Goal: Task Accomplishment & Management: Complete application form

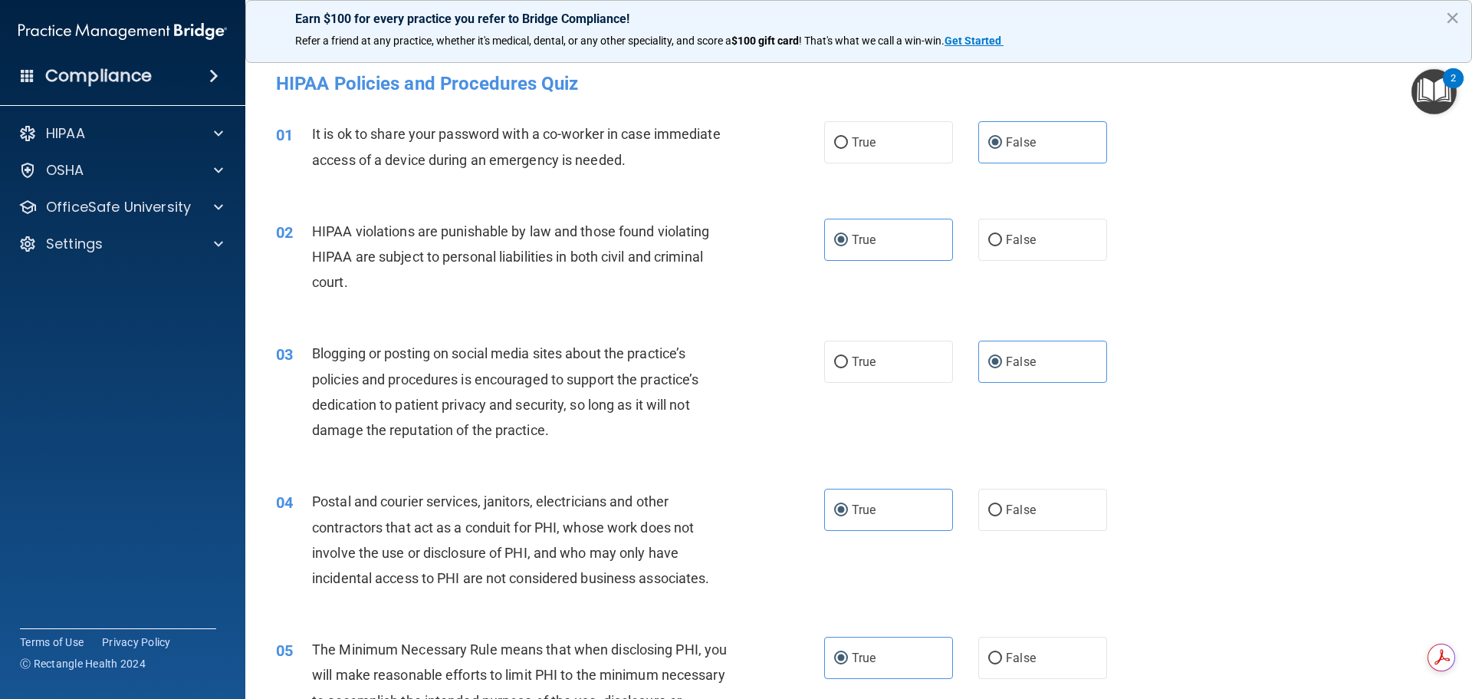
scroll to position [3151, 0]
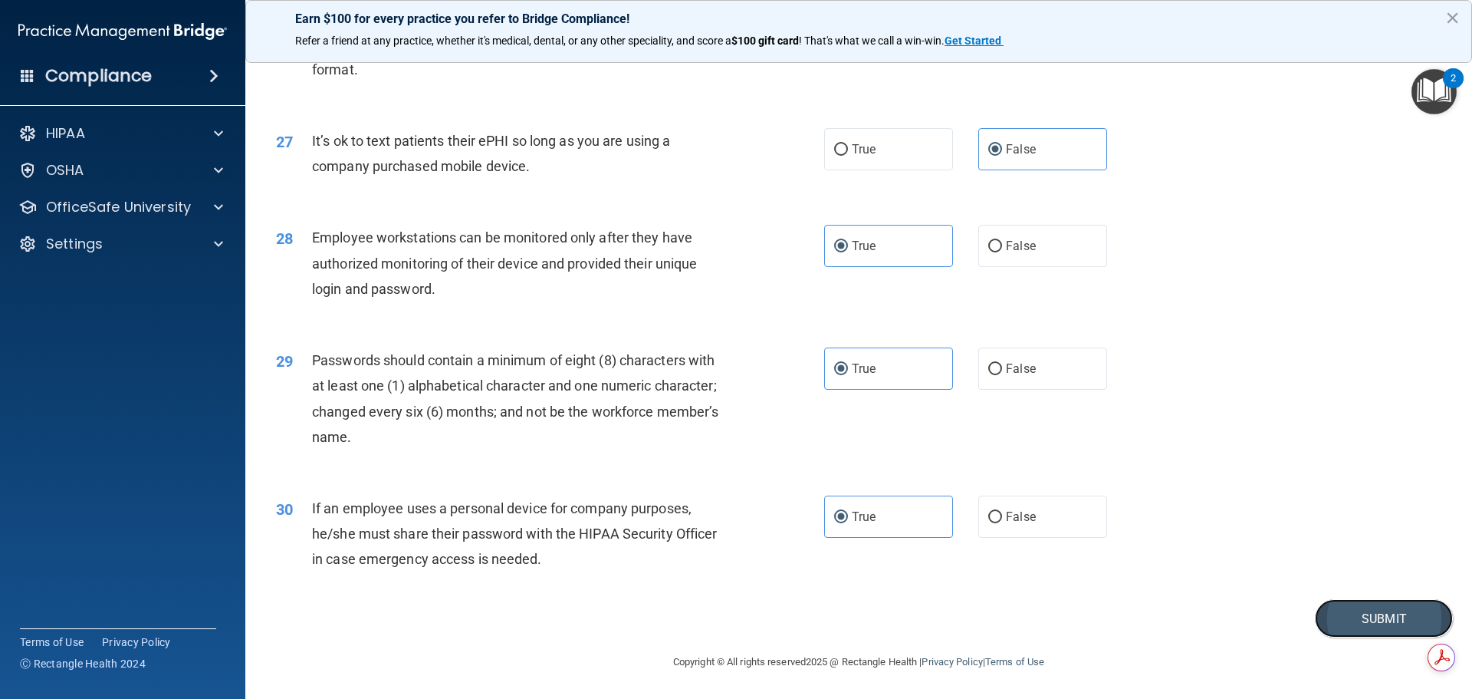
click at [1374, 602] on button "Submit" at bounding box center [1384, 618] width 138 height 39
click at [1373, 608] on button "Submit" at bounding box center [1384, 618] width 138 height 39
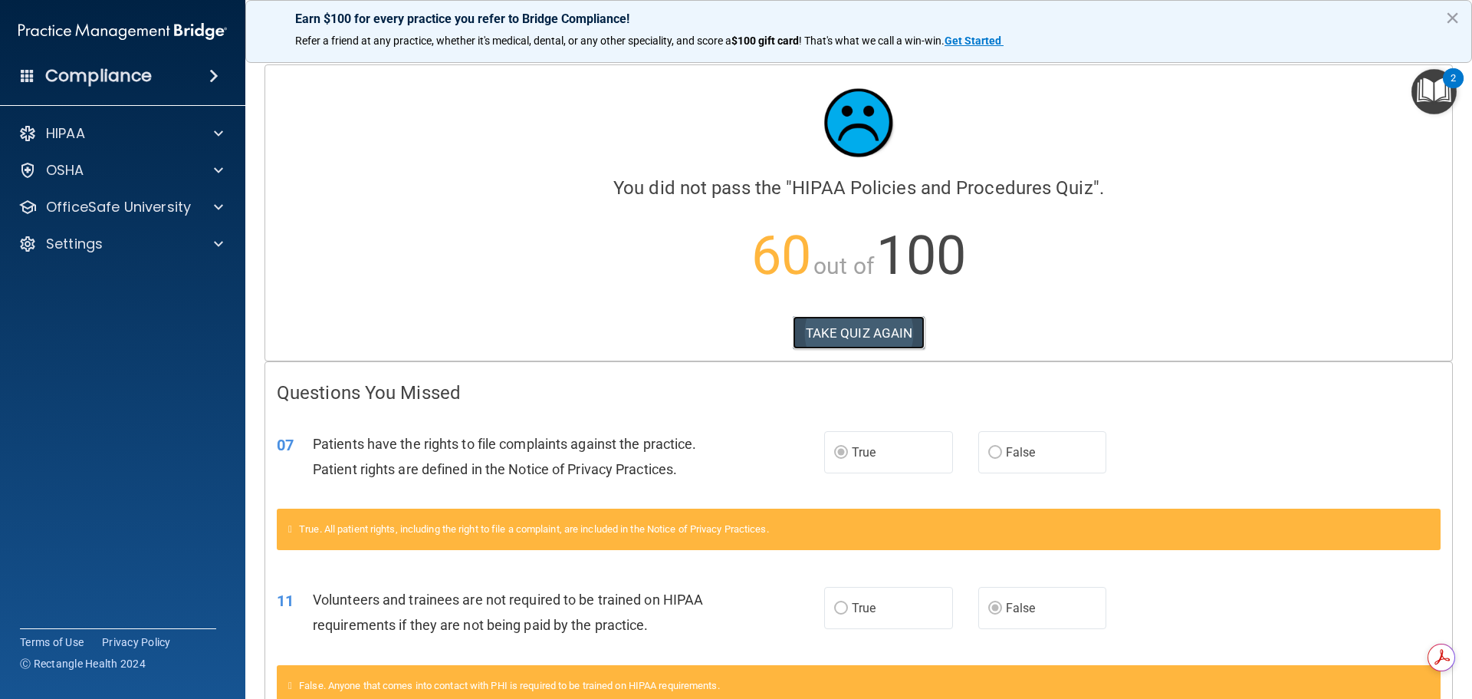
click at [864, 337] on button "TAKE QUIZ AGAIN" at bounding box center [859, 333] width 133 height 34
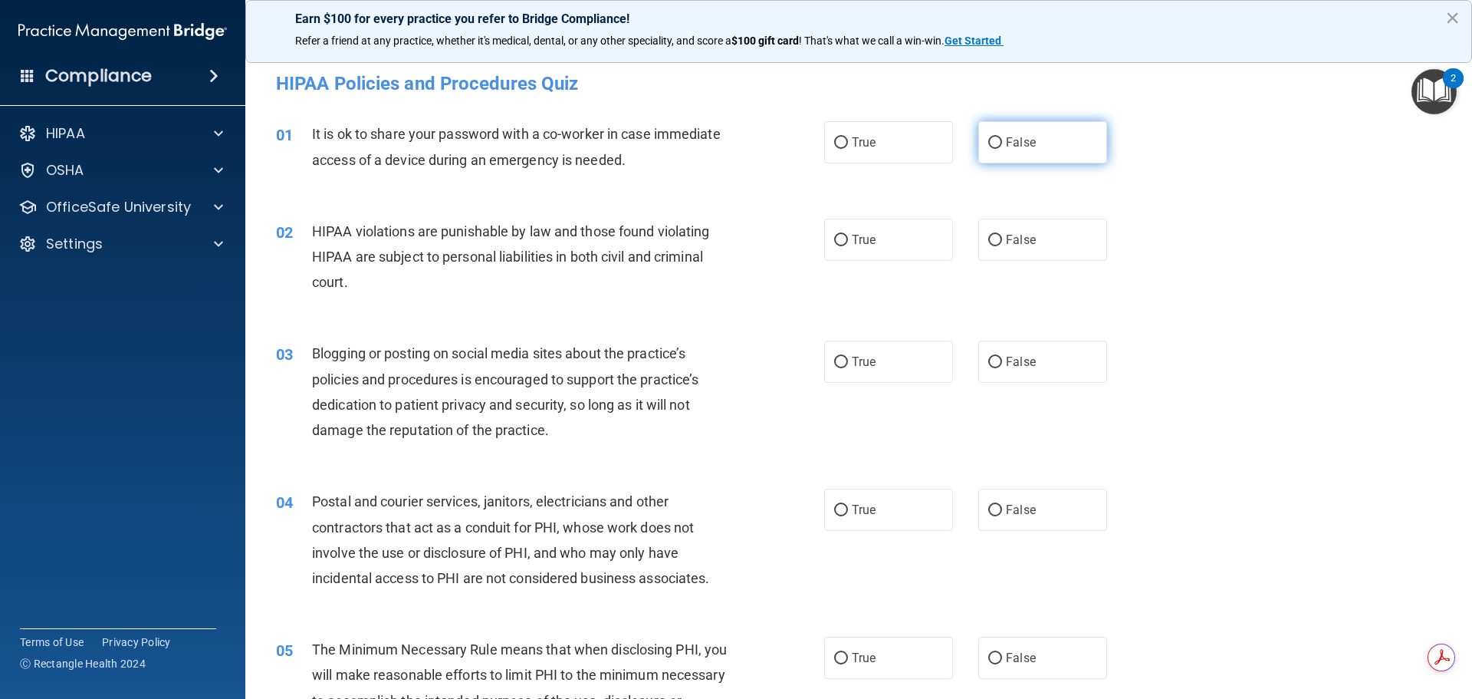
click at [1052, 146] on label "False" at bounding box center [1043, 142] width 129 height 42
click at [1002, 146] on input "False" at bounding box center [996, 143] width 14 height 12
radio input "true"
click at [910, 255] on label "True" at bounding box center [888, 240] width 129 height 42
click at [848, 246] on input "True" at bounding box center [841, 241] width 14 height 12
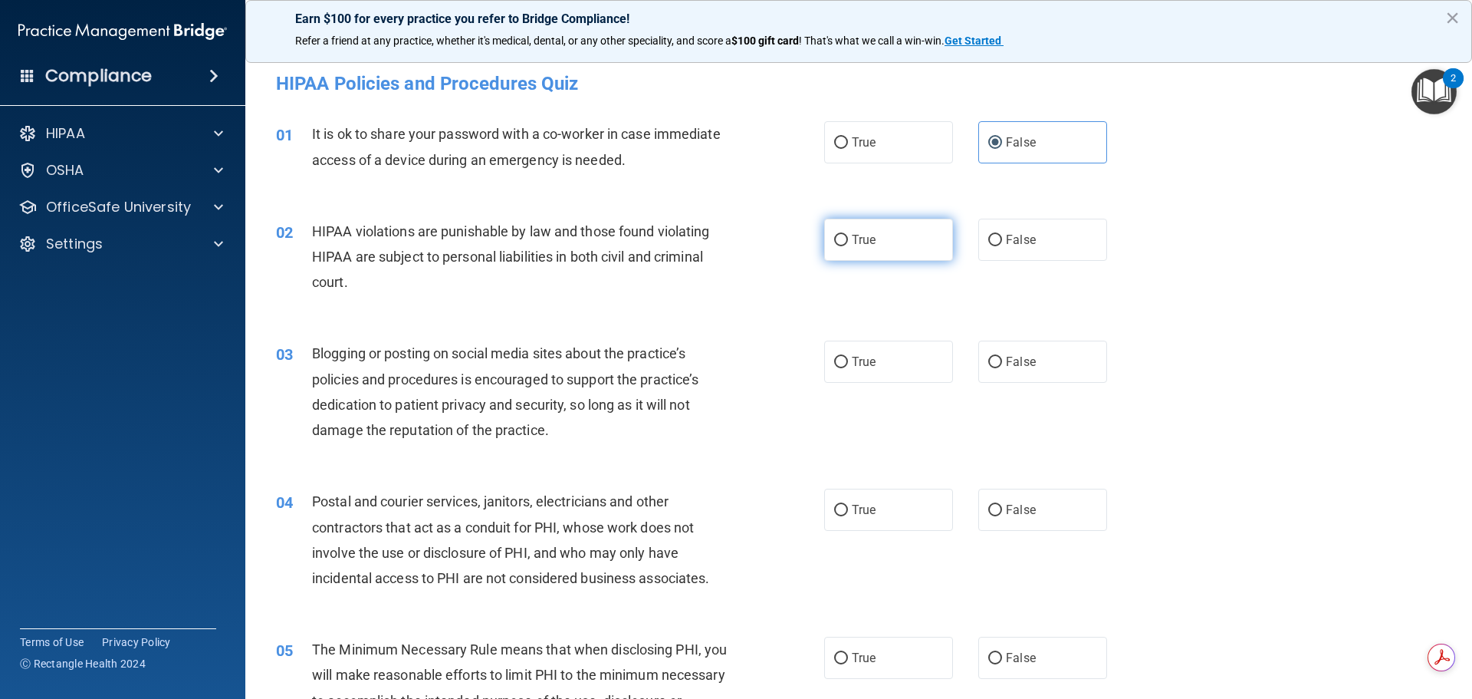
radio input "true"
click at [1031, 364] on label "False" at bounding box center [1043, 362] width 129 height 42
click at [1002, 364] on input "False" at bounding box center [996, 363] width 14 height 12
radio input "true"
click at [894, 510] on label "True" at bounding box center [888, 510] width 129 height 42
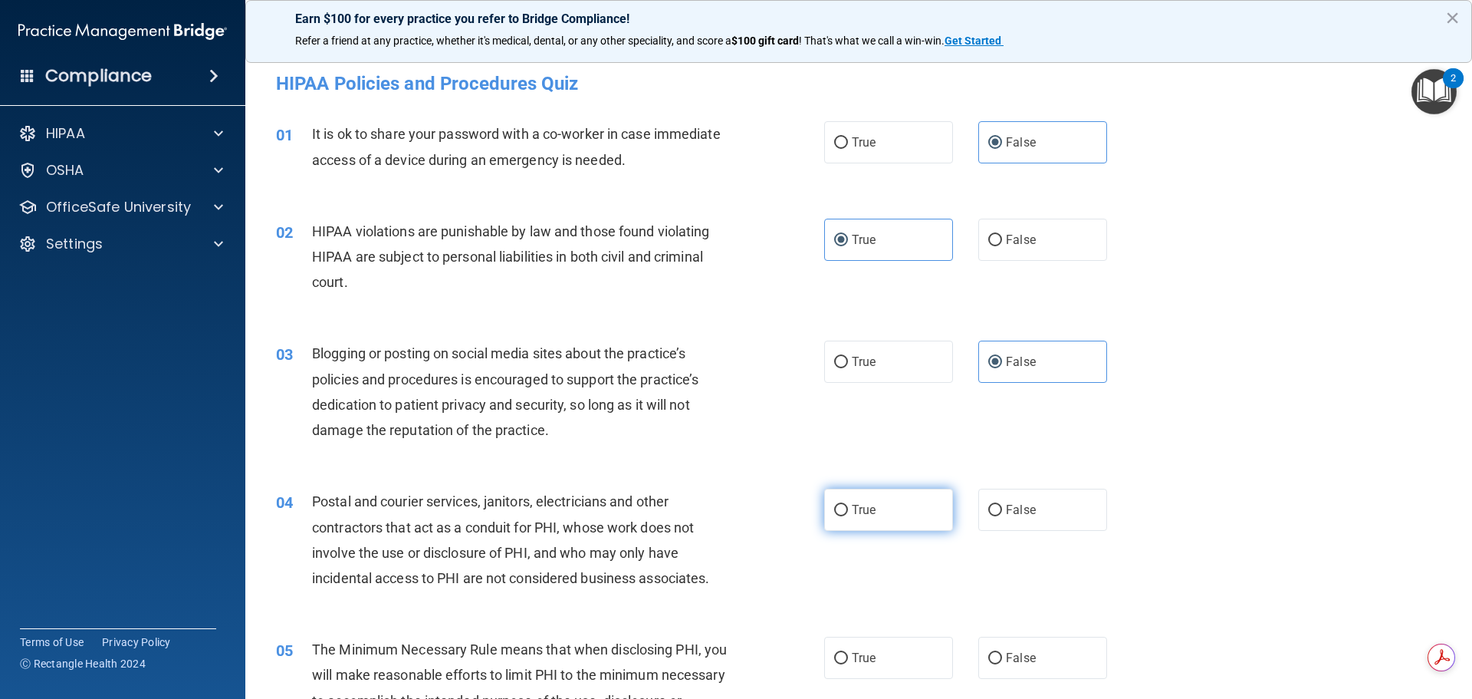
click at [848, 510] on input "True" at bounding box center [841, 511] width 14 height 12
radio input "true"
click at [895, 658] on label "True" at bounding box center [888, 658] width 129 height 42
click at [848, 658] on input "True" at bounding box center [841, 659] width 14 height 12
radio input "true"
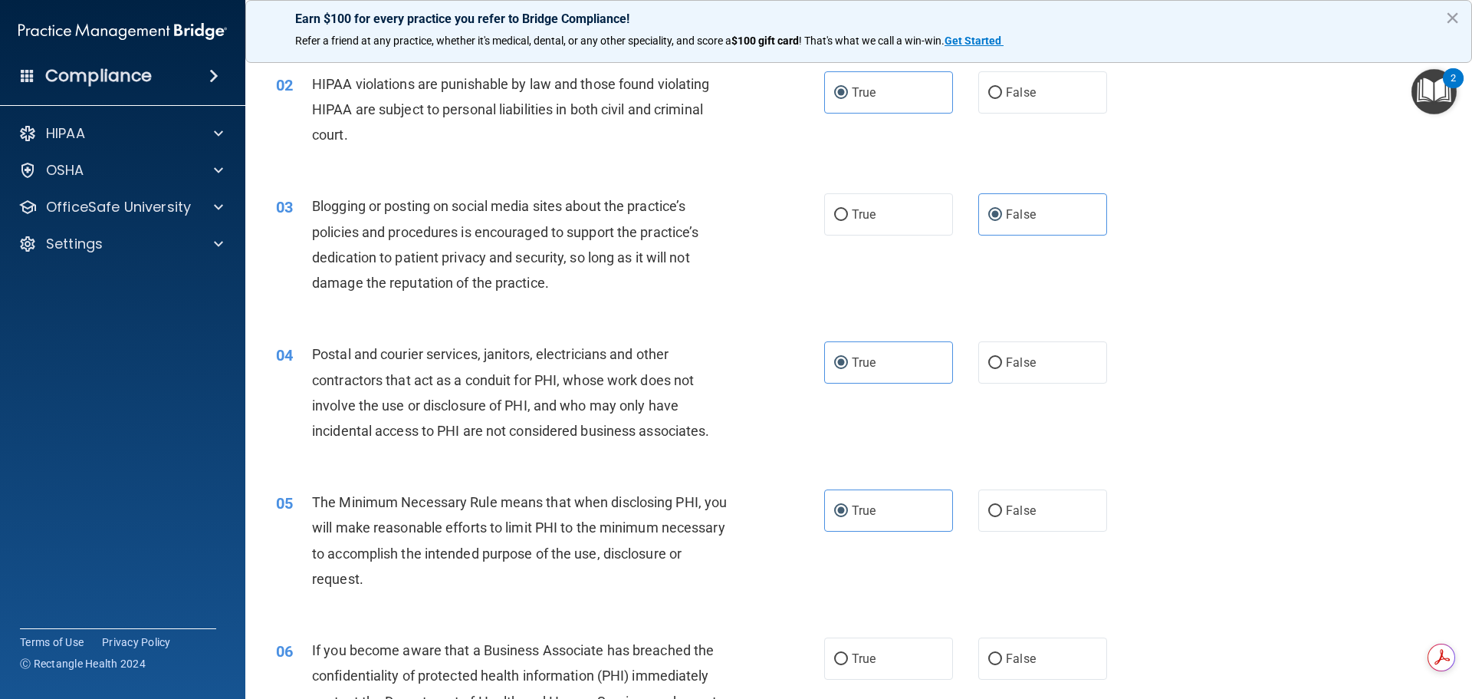
scroll to position [153, 0]
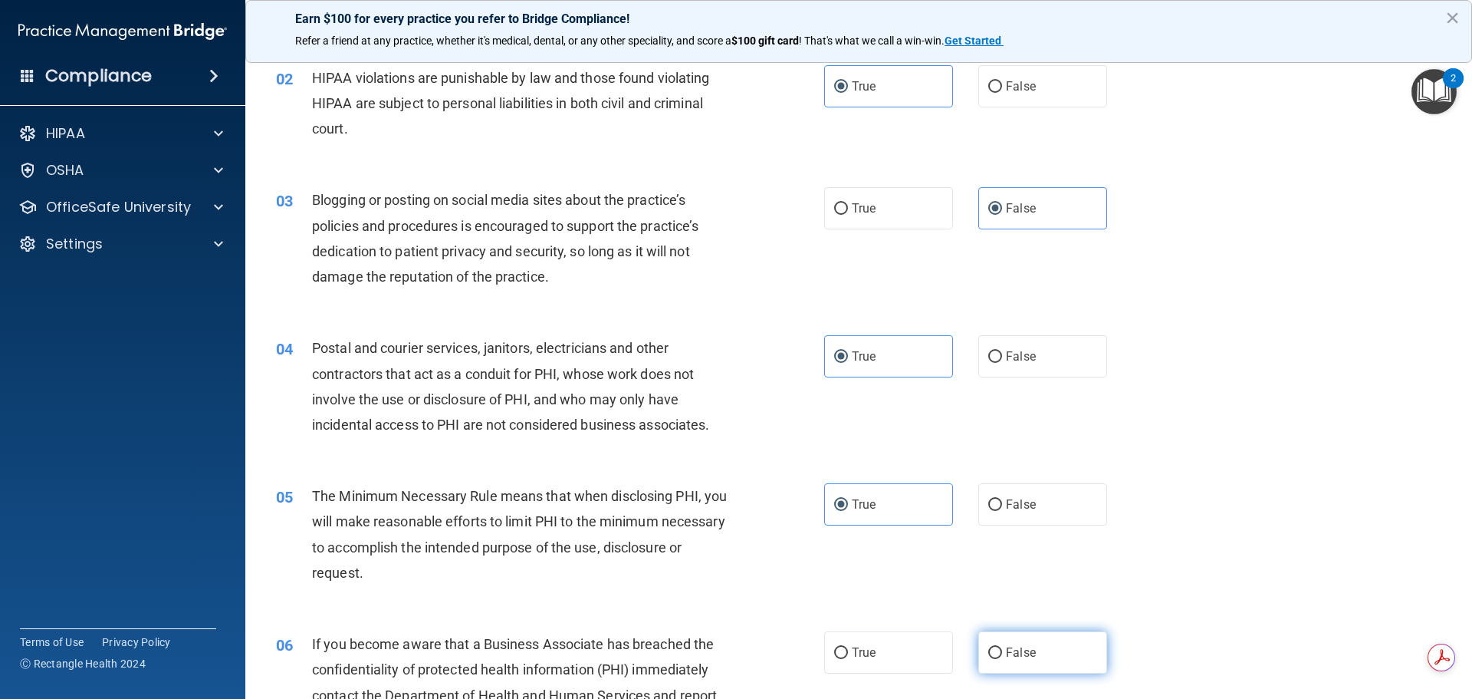
click at [1026, 638] on label "False" at bounding box center [1043, 652] width 129 height 42
click at [1002, 647] on input "False" at bounding box center [996, 653] width 14 height 12
radio input "true"
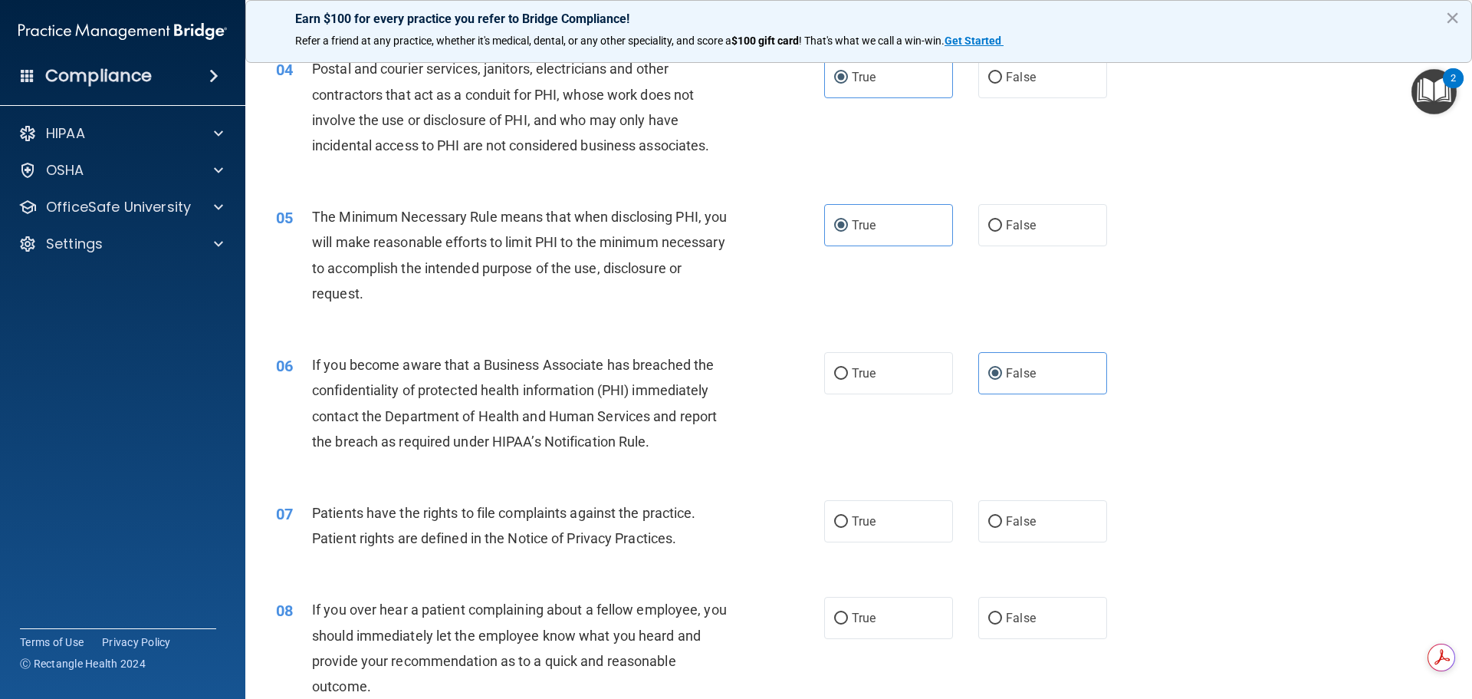
scroll to position [460, 0]
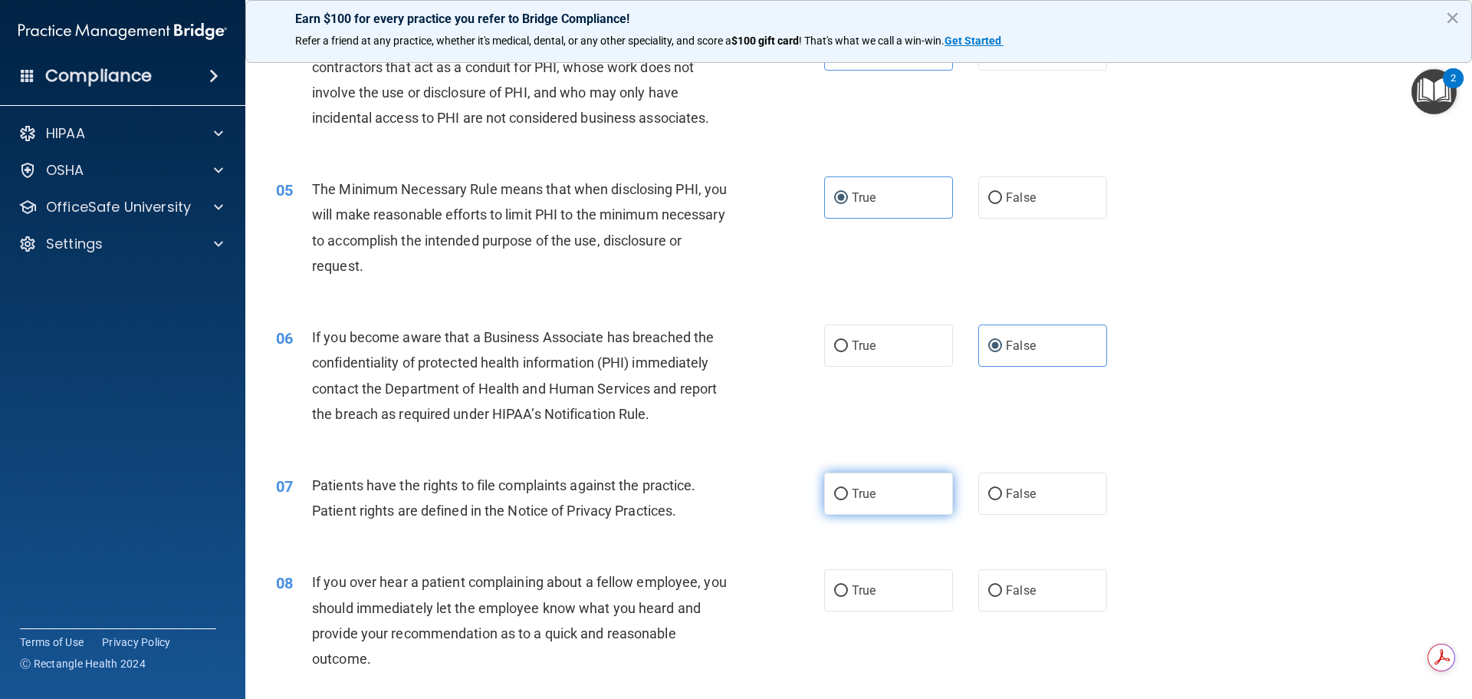
drag, startPoint x: 916, startPoint y: 498, endPoint x: 931, endPoint y: 512, distance: 20.1
click at [916, 497] on label "True" at bounding box center [888, 493] width 129 height 42
click at [848, 497] on input "True" at bounding box center [841, 495] width 14 height 12
radio input "true"
click at [1013, 595] on span "False" at bounding box center [1021, 590] width 30 height 15
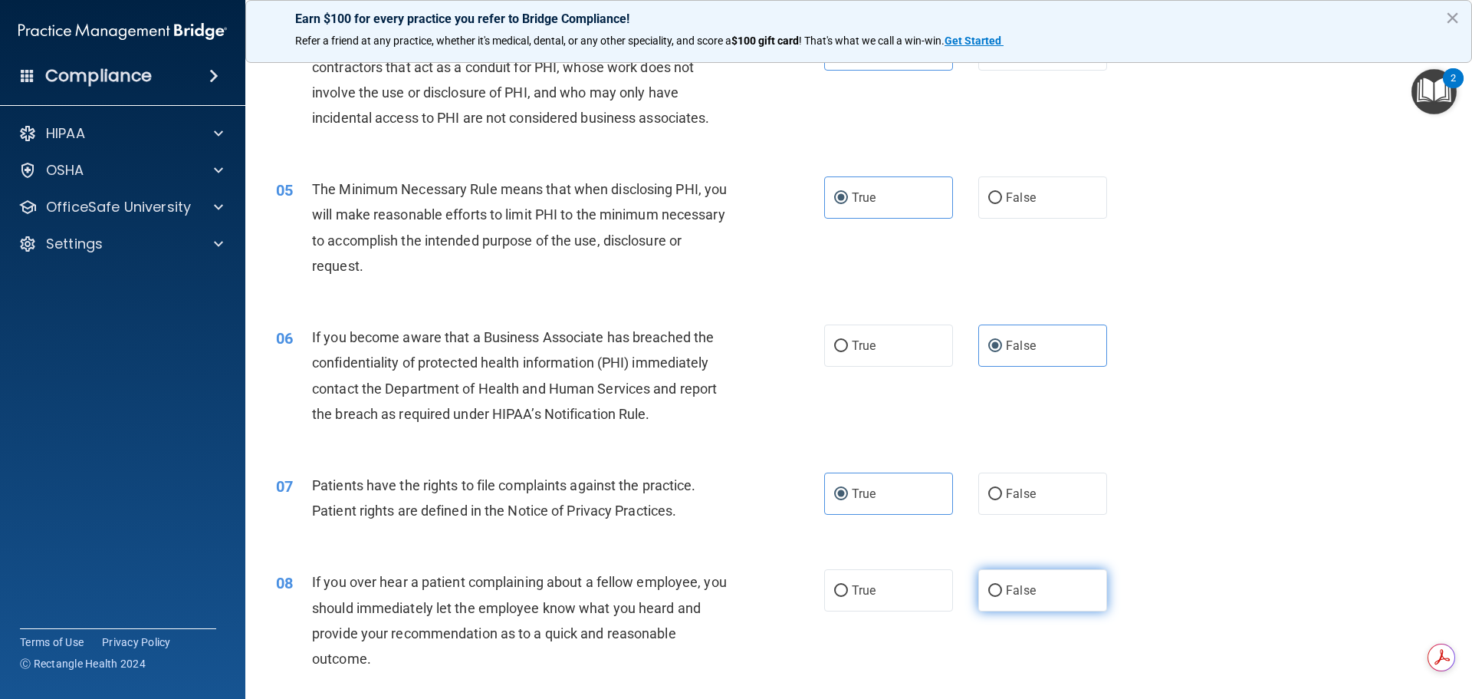
click at [1002, 595] on input "False" at bounding box center [996, 591] width 14 height 12
radio input "true"
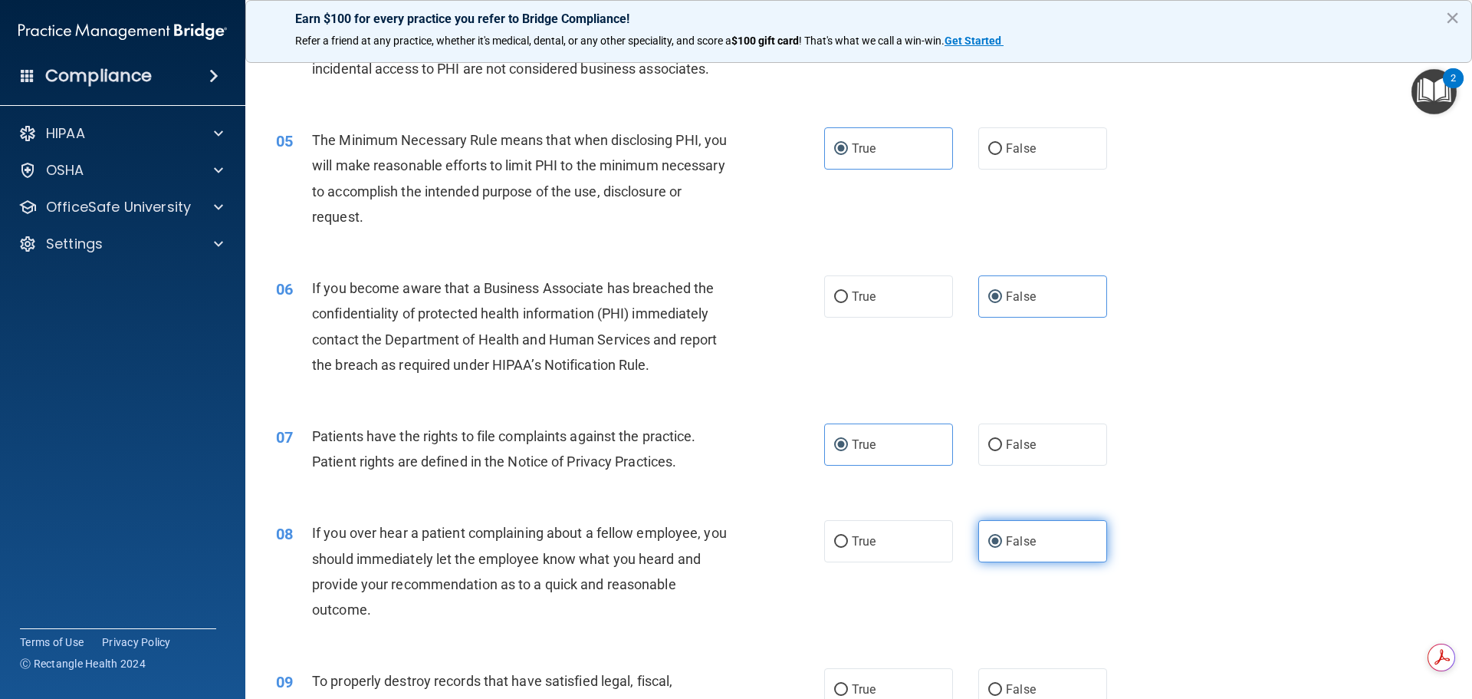
scroll to position [537, 0]
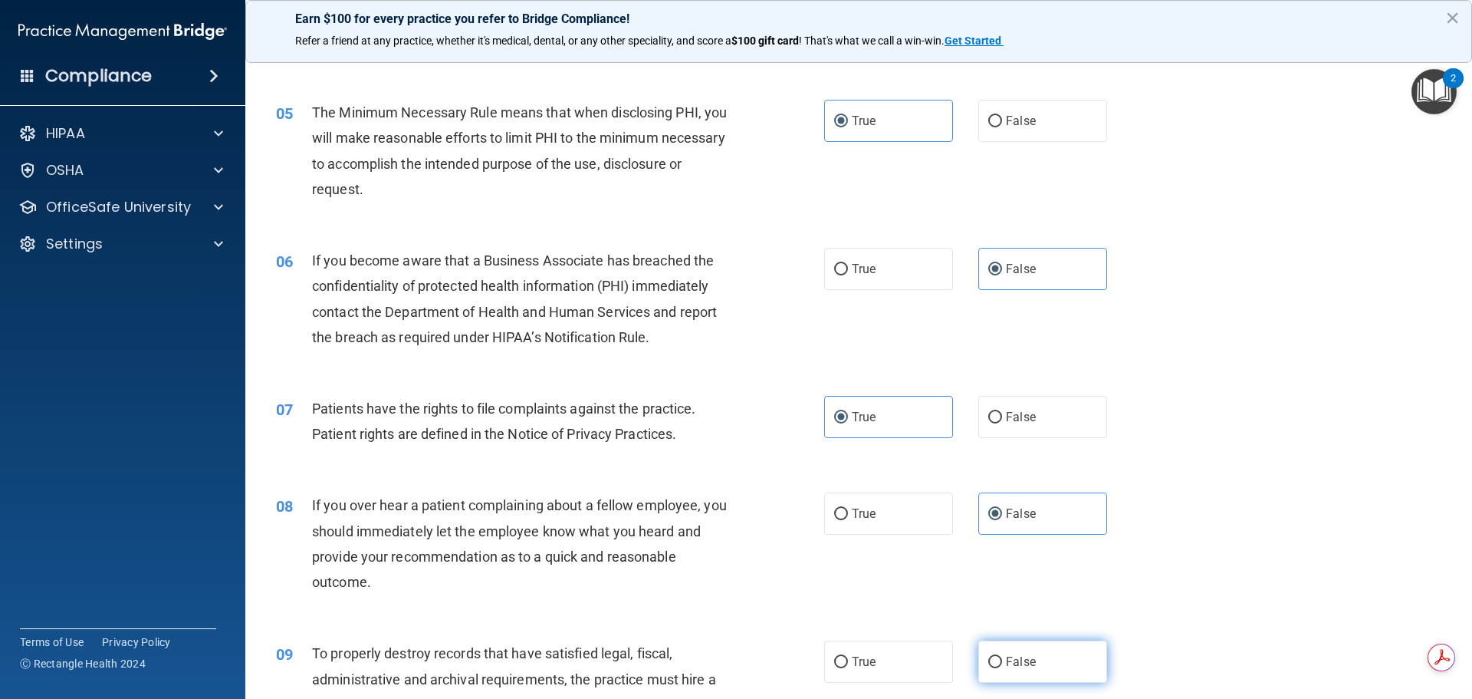
click at [1018, 659] on span "False" at bounding box center [1021, 661] width 30 height 15
click at [1002, 659] on input "False" at bounding box center [996, 662] width 14 height 12
radio input "true"
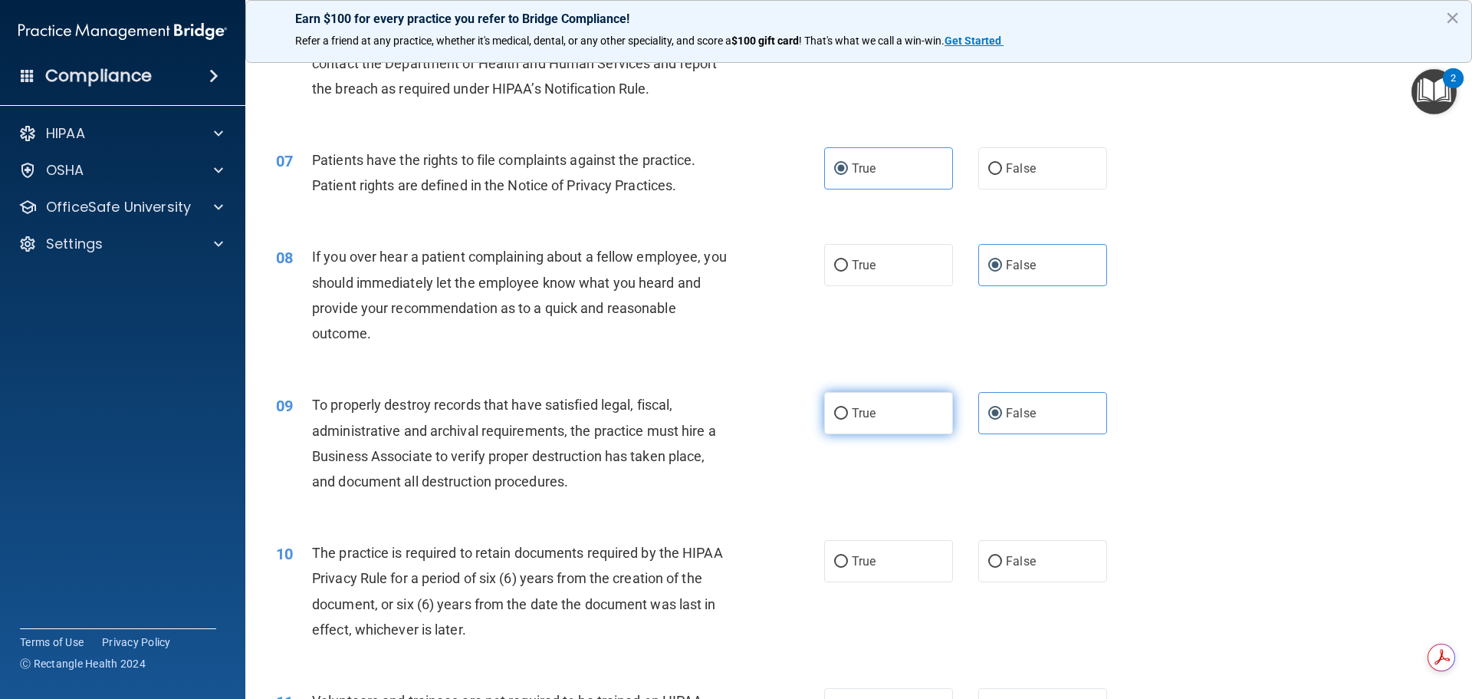
scroll to position [844, 0]
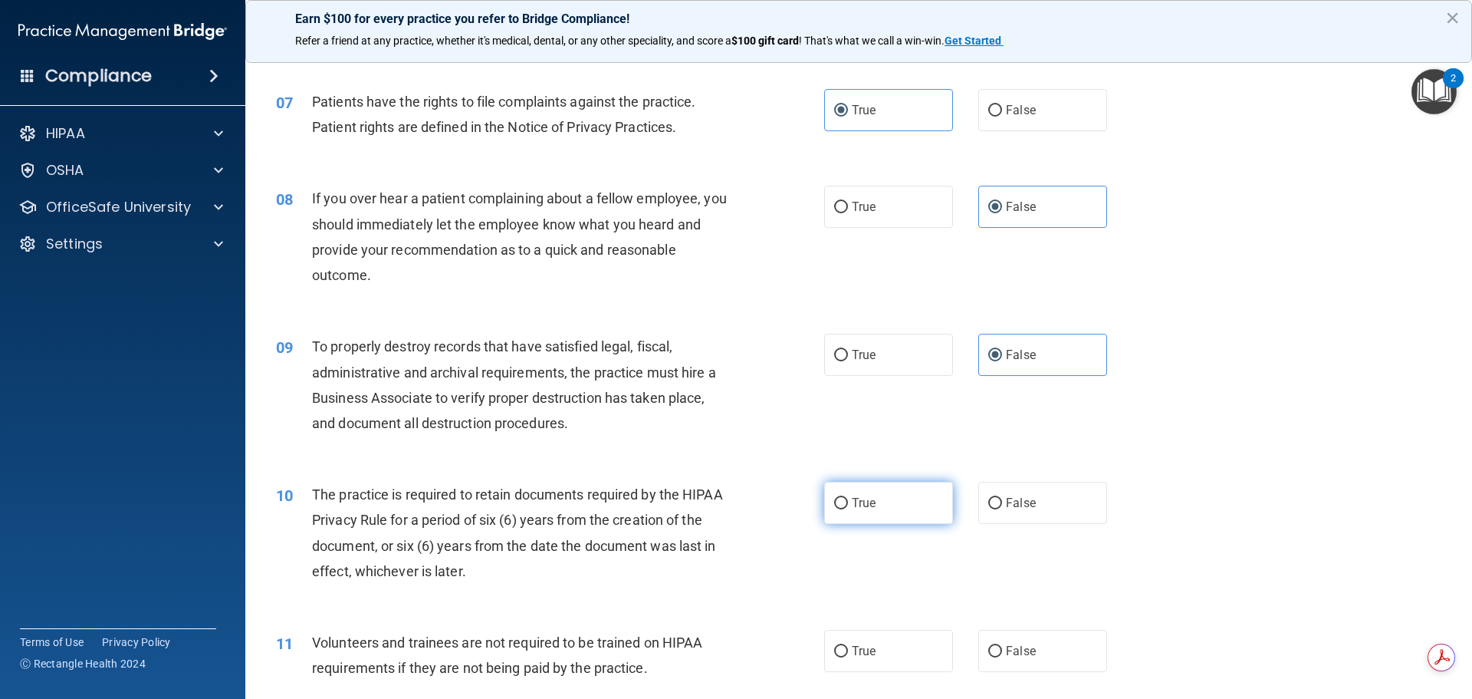
drag, startPoint x: 919, startPoint y: 514, endPoint x: 921, endPoint y: 521, distance: 8.0
click at [919, 513] on label "True" at bounding box center [888, 503] width 129 height 42
click at [848, 509] on input "True" at bounding box center [841, 504] width 14 height 12
radio input "true"
click at [1038, 656] on label "False" at bounding box center [1043, 651] width 129 height 42
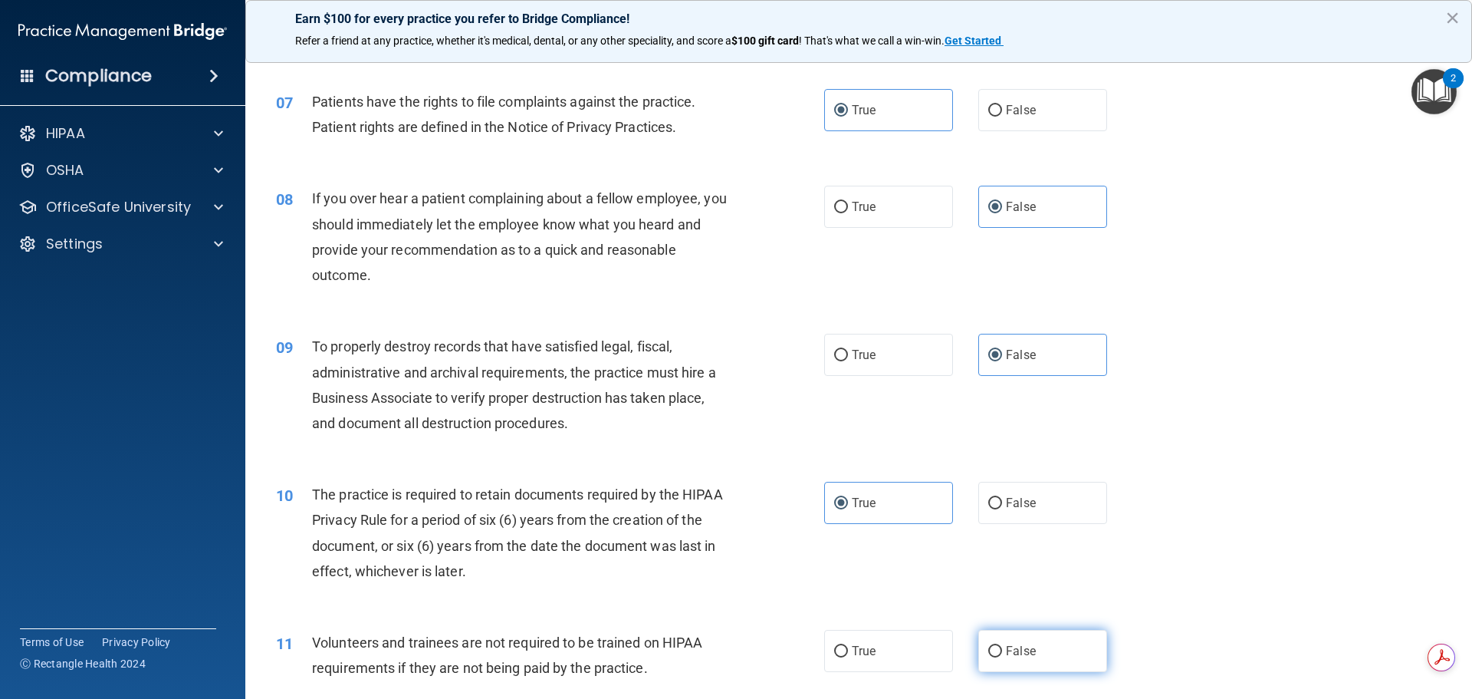
click at [1002, 656] on input "False" at bounding box center [996, 652] width 14 height 12
radio input "true"
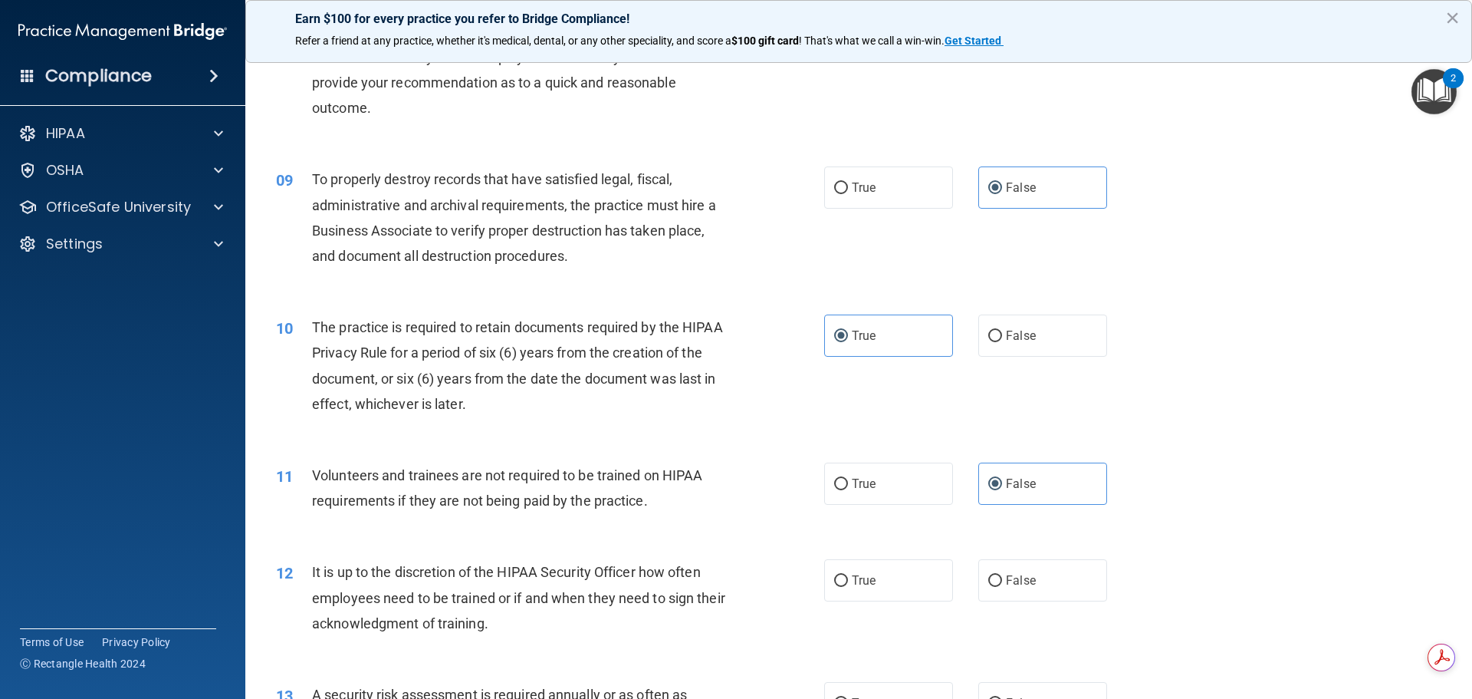
scroll to position [1074, 0]
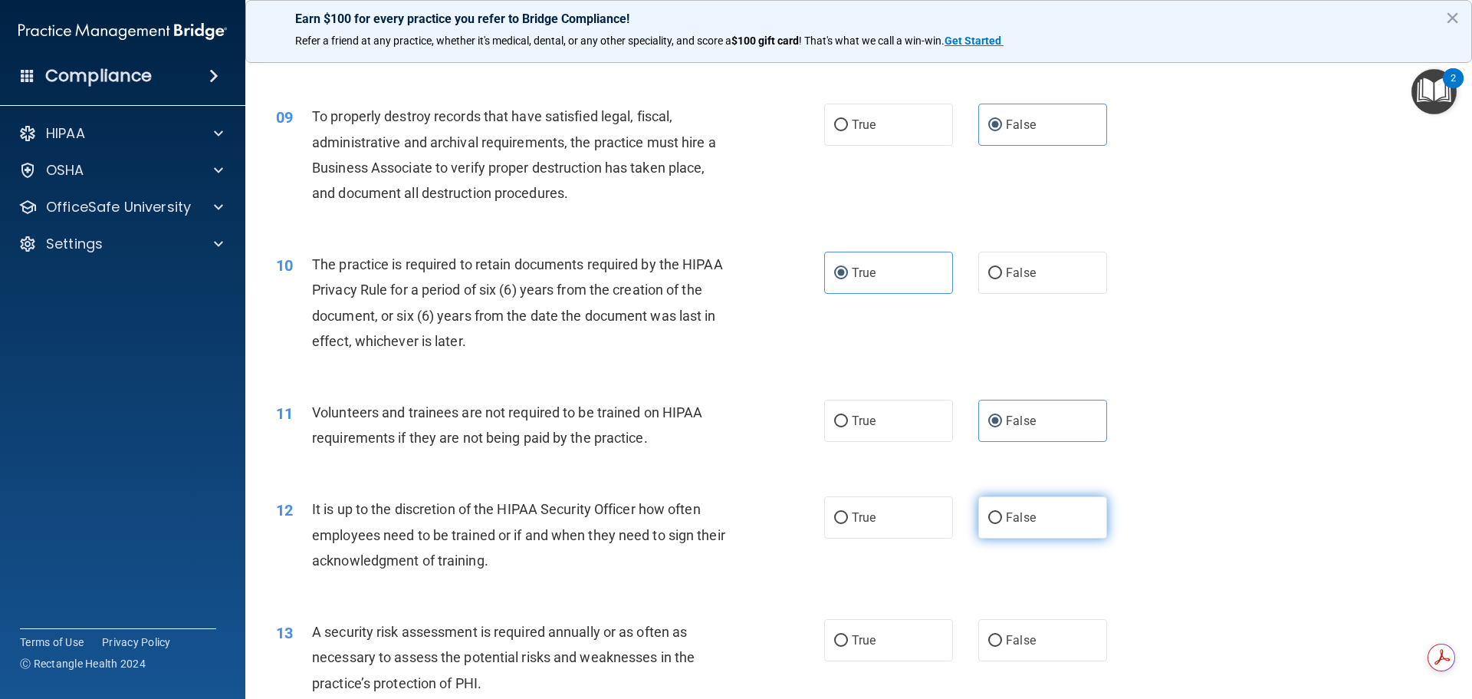
drag, startPoint x: 1062, startPoint y: 512, endPoint x: 1023, endPoint y: 528, distance: 42.3
click at [1062, 511] on label "False" at bounding box center [1043, 517] width 129 height 42
click at [1002, 512] on input "False" at bounding box center [996, 518] width 14 height 12
radio input "true"
click at [920, 643] on label "True" at bounding box center [888, 640] width 129 height 42
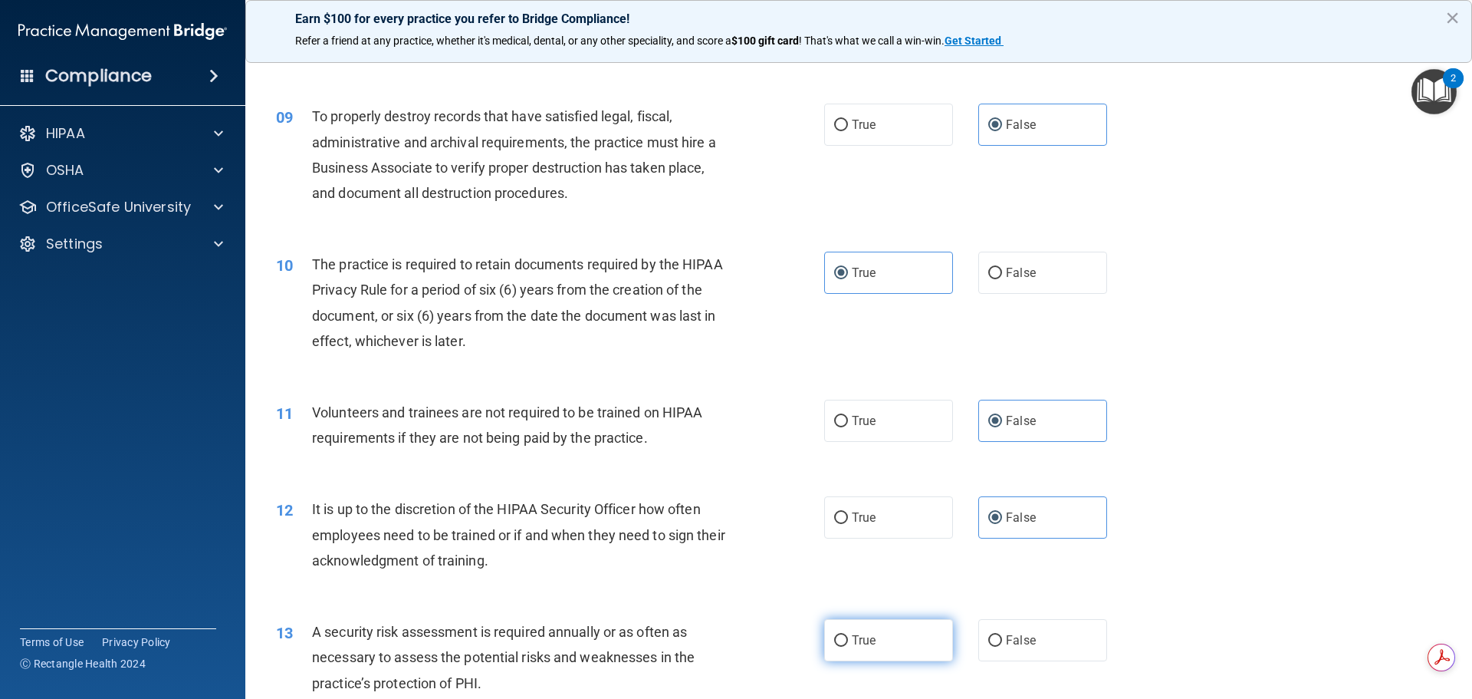
click at [848, 643] on input "True" at bounding box center [841, 641] width 14 height 12
radio input "true"
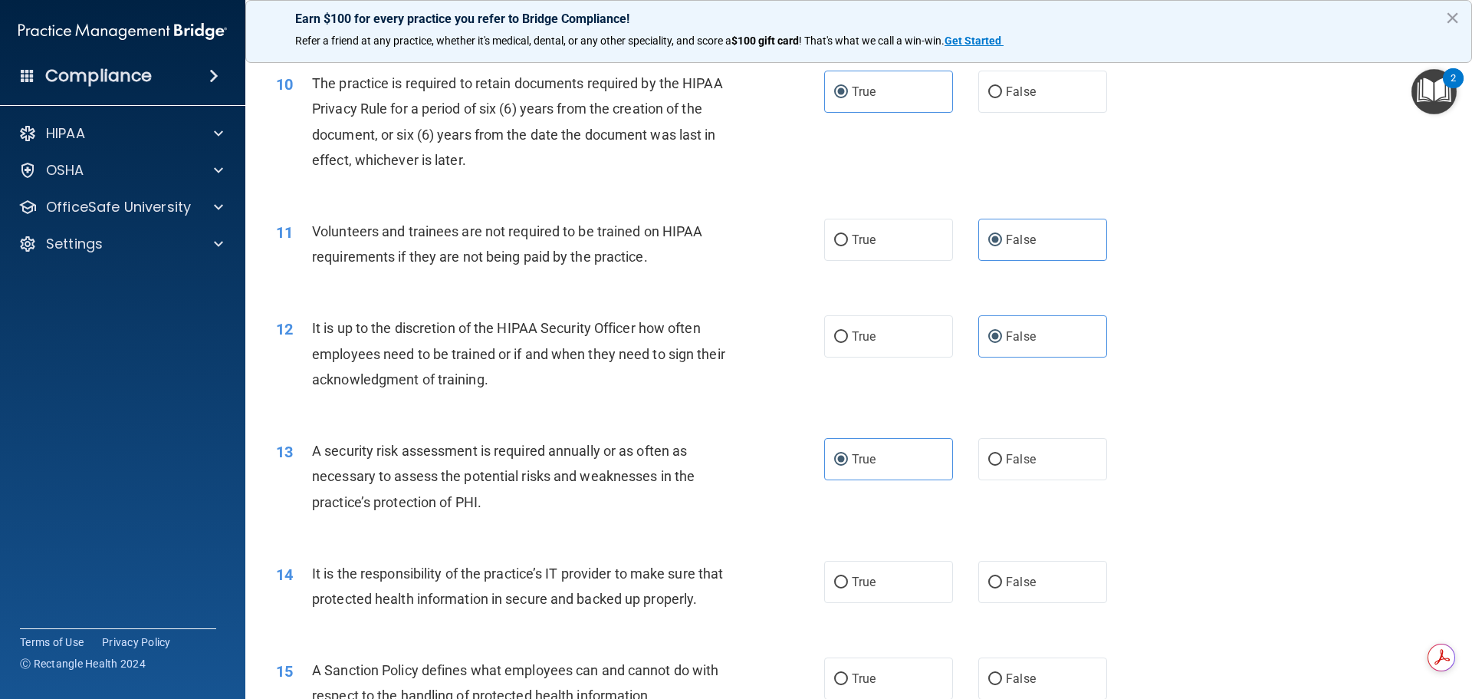
scroll to position [1304, 0]
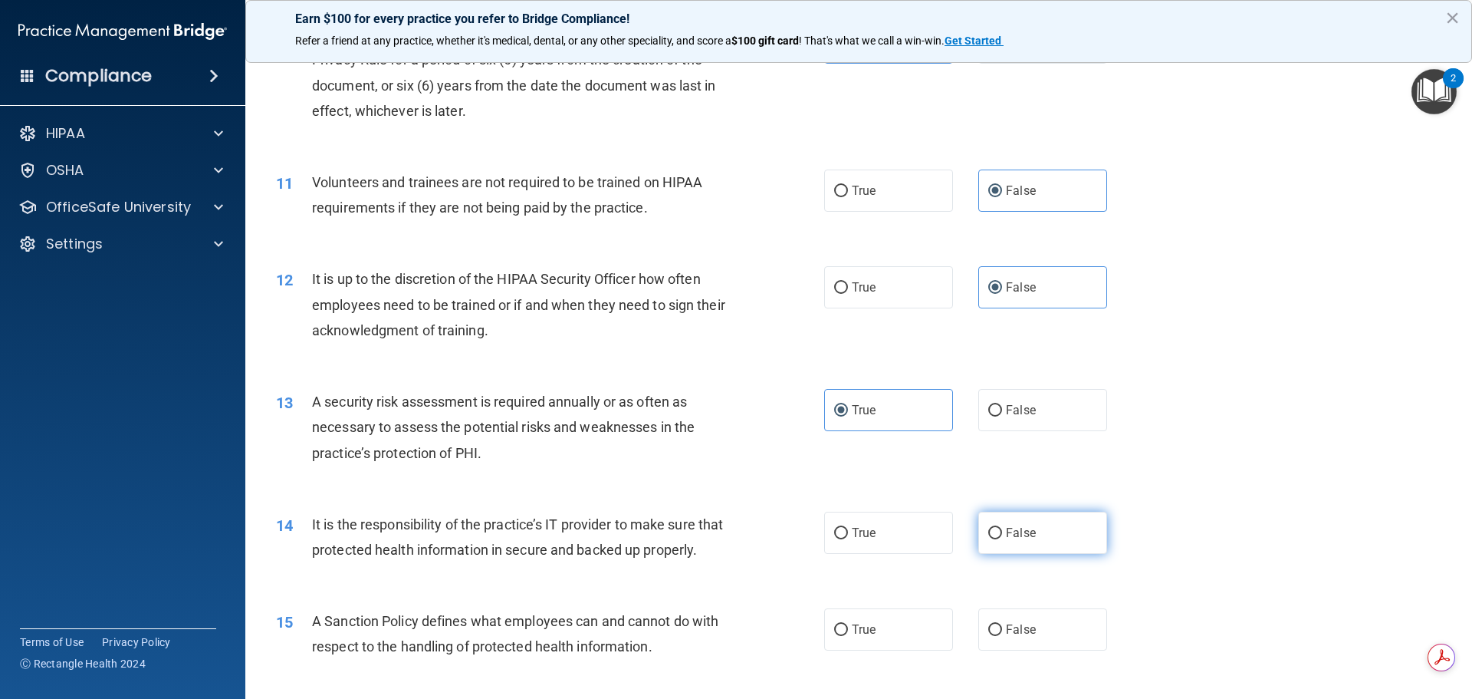
click at [1087, 534] on label "False" at bounding box center [1043, 533] width 129 height 42
click at [1002, 534] on input "False" at bounding box center [996, 534] width 14 height 12
radio input "true"
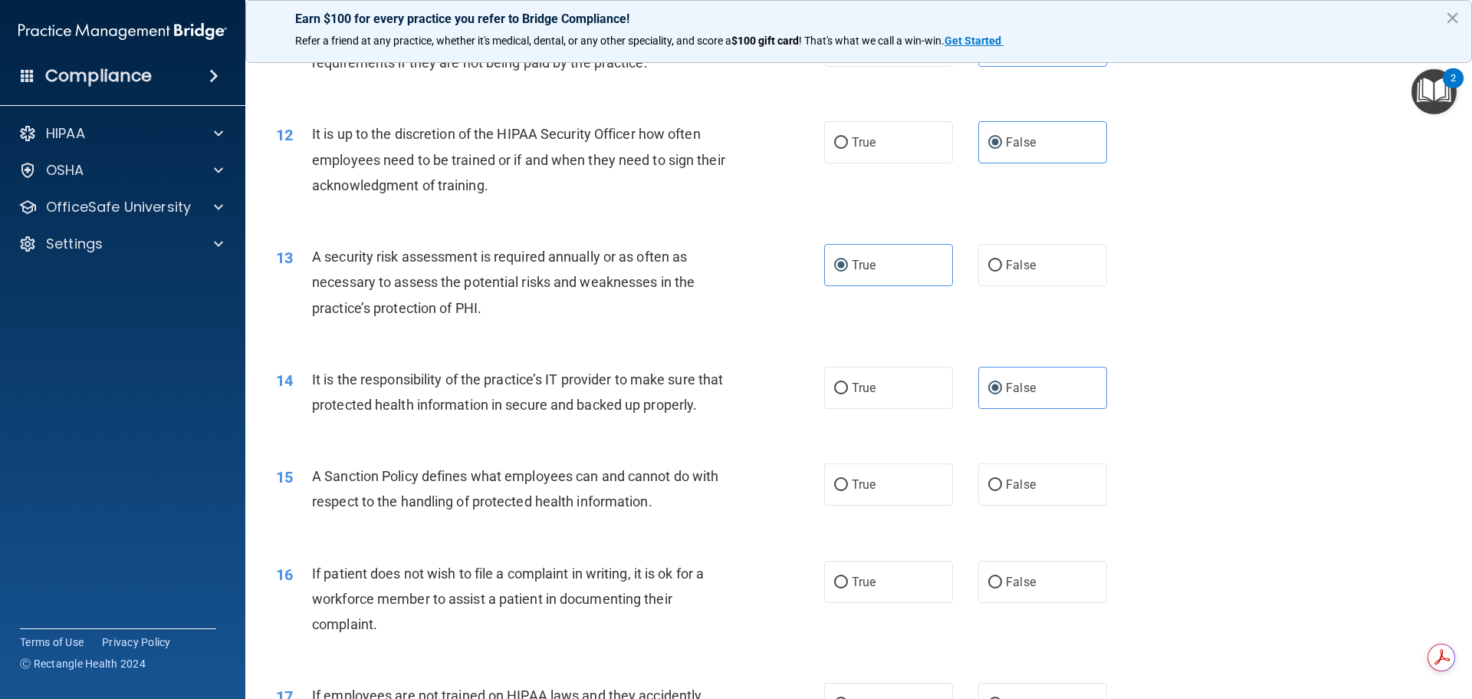
scroll to position [1457, 0]
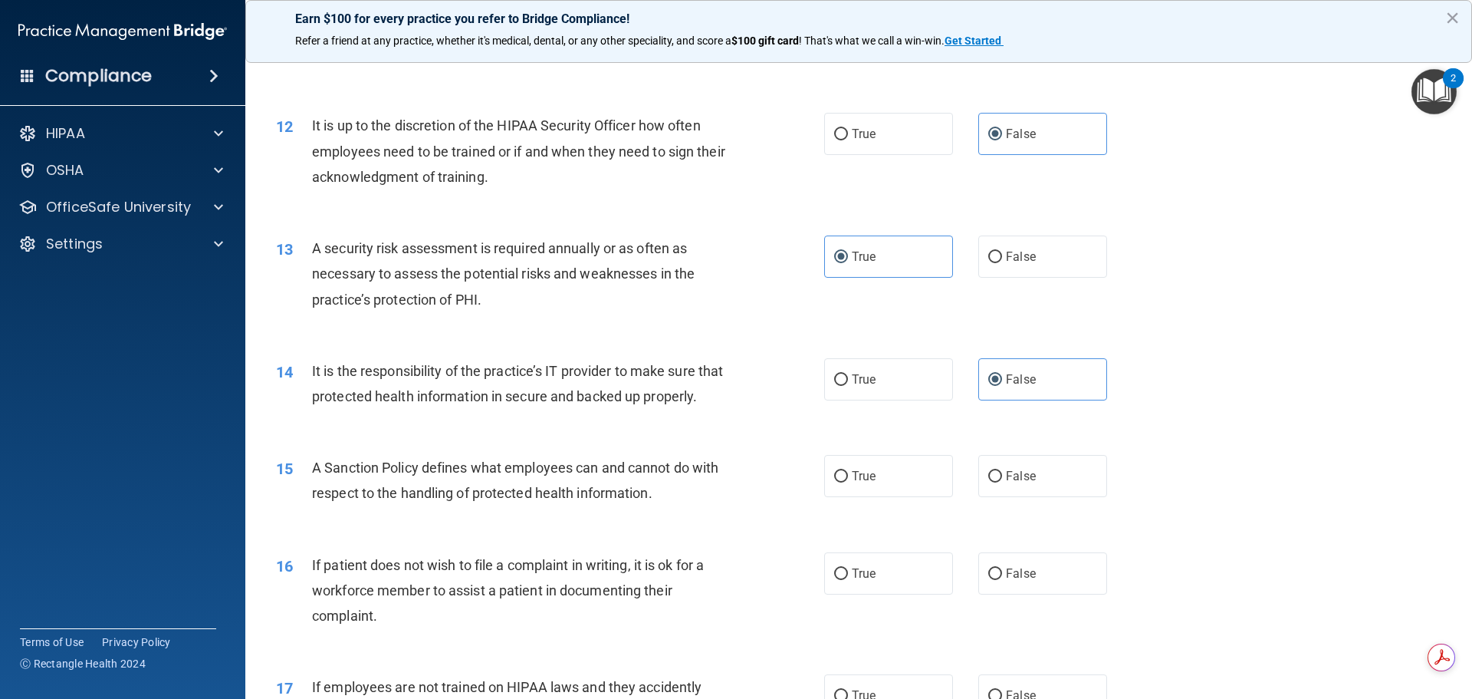
click at [1067, 525] on div "15 A Sanction Policy defines what employees can and cannot do with respect to t…" at bounding box center [859, 484] width 1189 height 97
click at [1053, 497] on label "False" at bounding box center [1043, 476] width 129 height 42
click at [1002, 482] on input "False" at bounding box center [996, 477] width 14 height 12
radio input "true"
click at [904, 594] on label "True" at bounding box center [888, 573] width 129 height 42
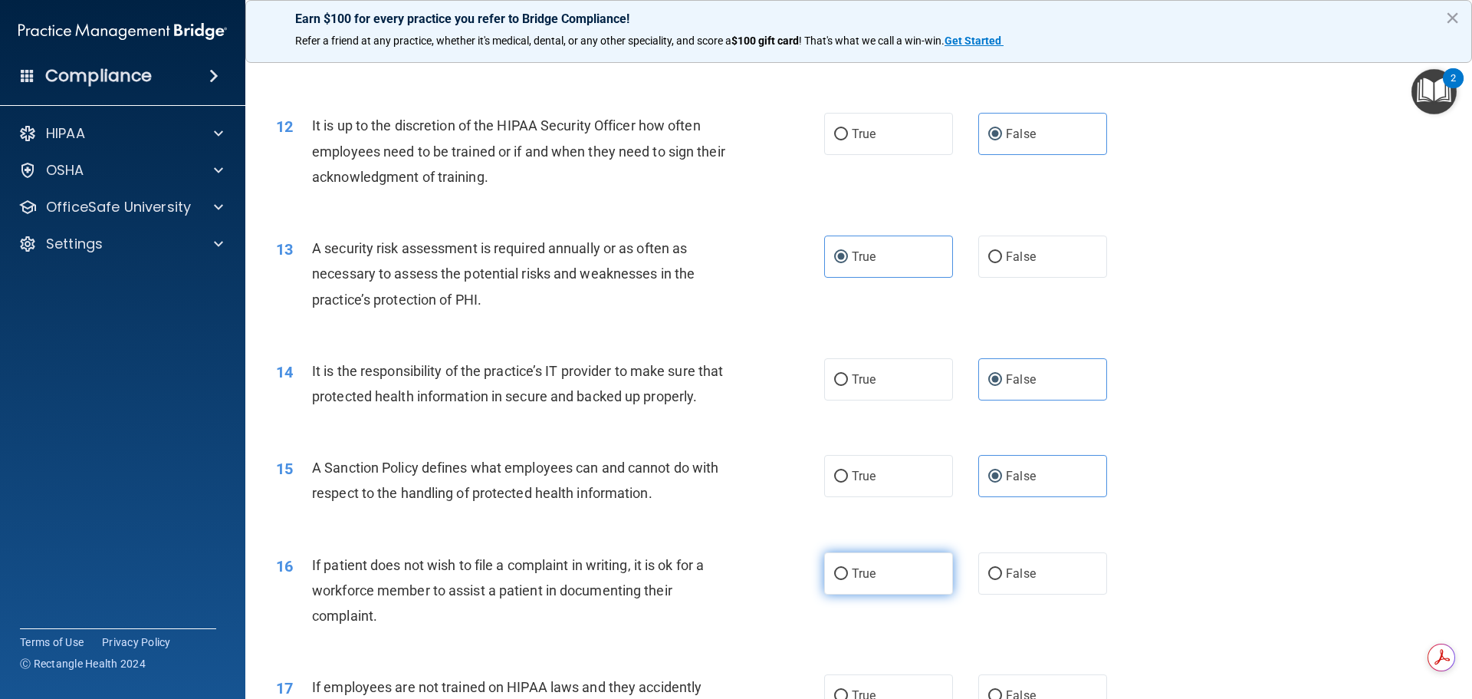
click at [848, 580] on input "True" at bounding box center [841, 574] width 14 height 12
radio input "true"
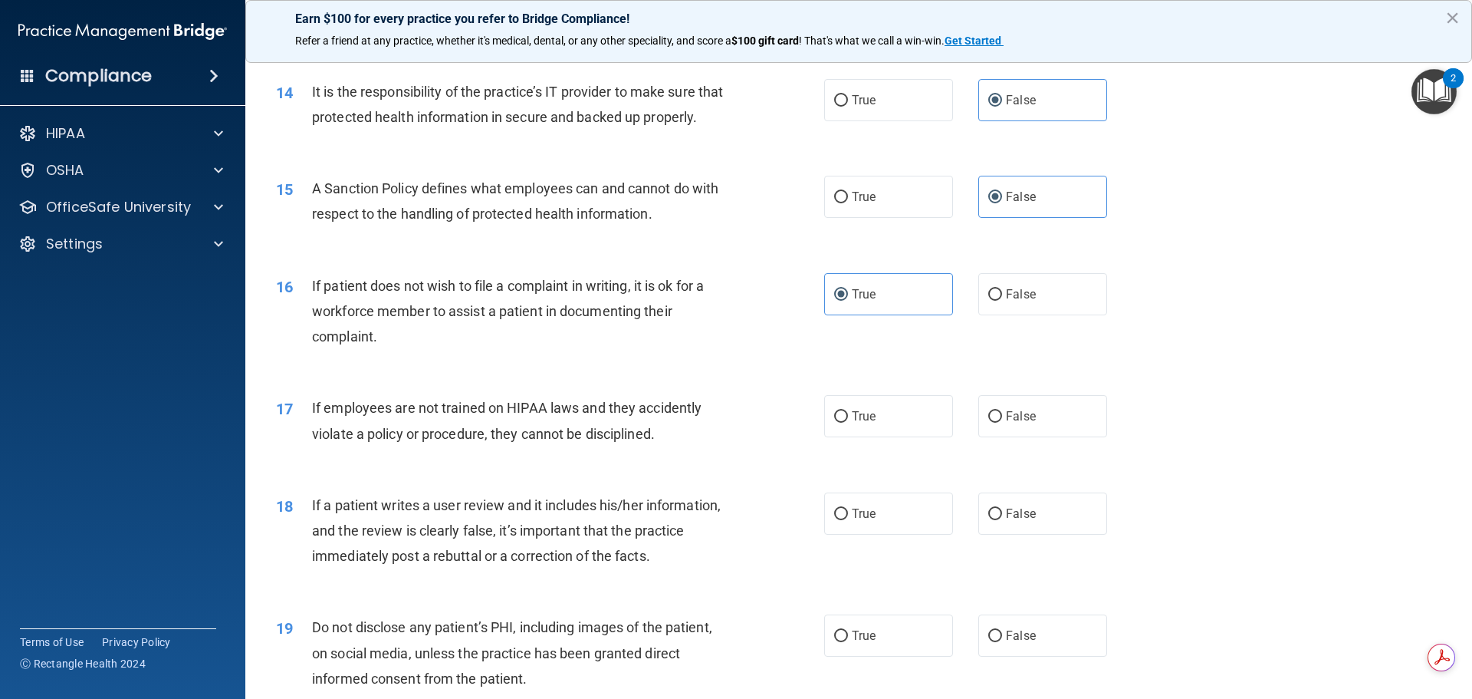
scroll to position [1764, 0]
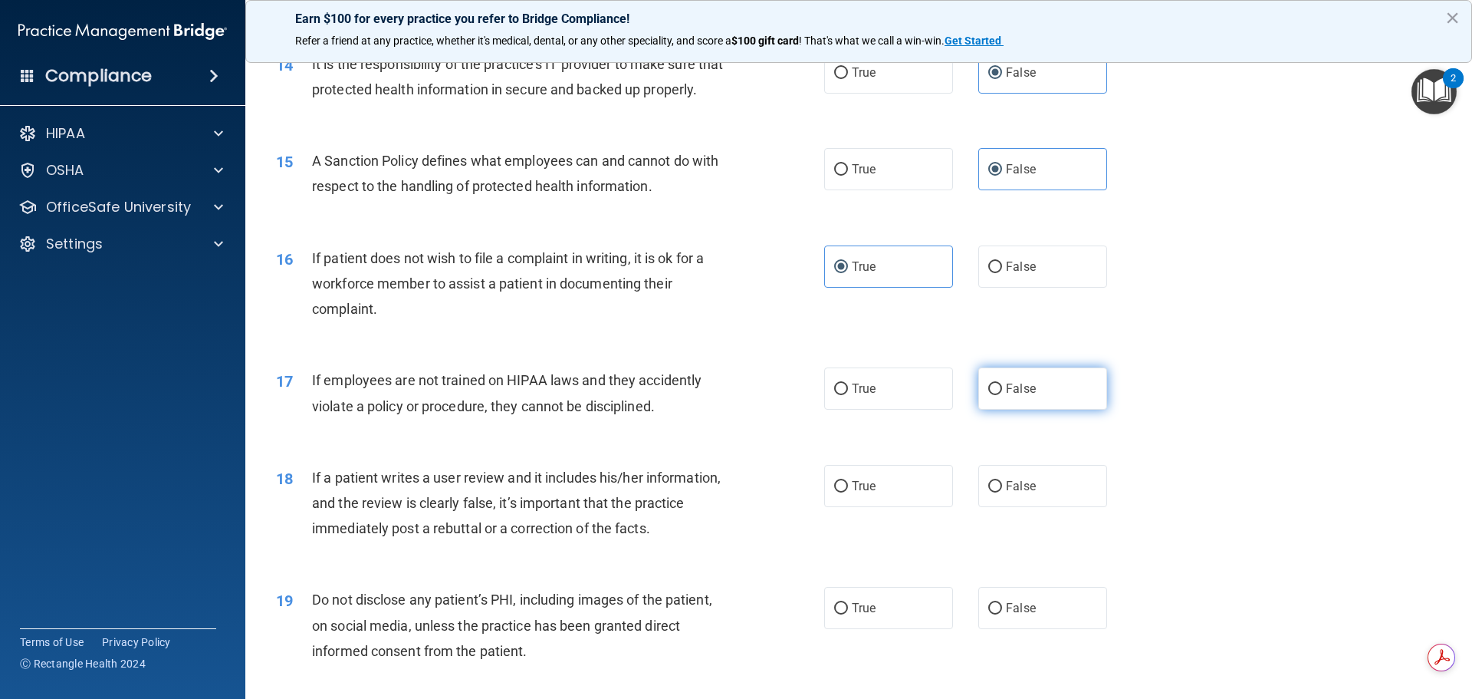
click at [1061, 410] on label "False" at bounding box center [1043, 388] width 129 height 42
click at [1002, 395] on input "False" at bounding box center [996, 389] width 14 height 12
radio input "true"
click at [1055, 507] on label "False" at bounding box center [1043, 486] width 129 height 42
click at [1002, 492] on input "False" at bounding box center [996, 487] width 14 height 12
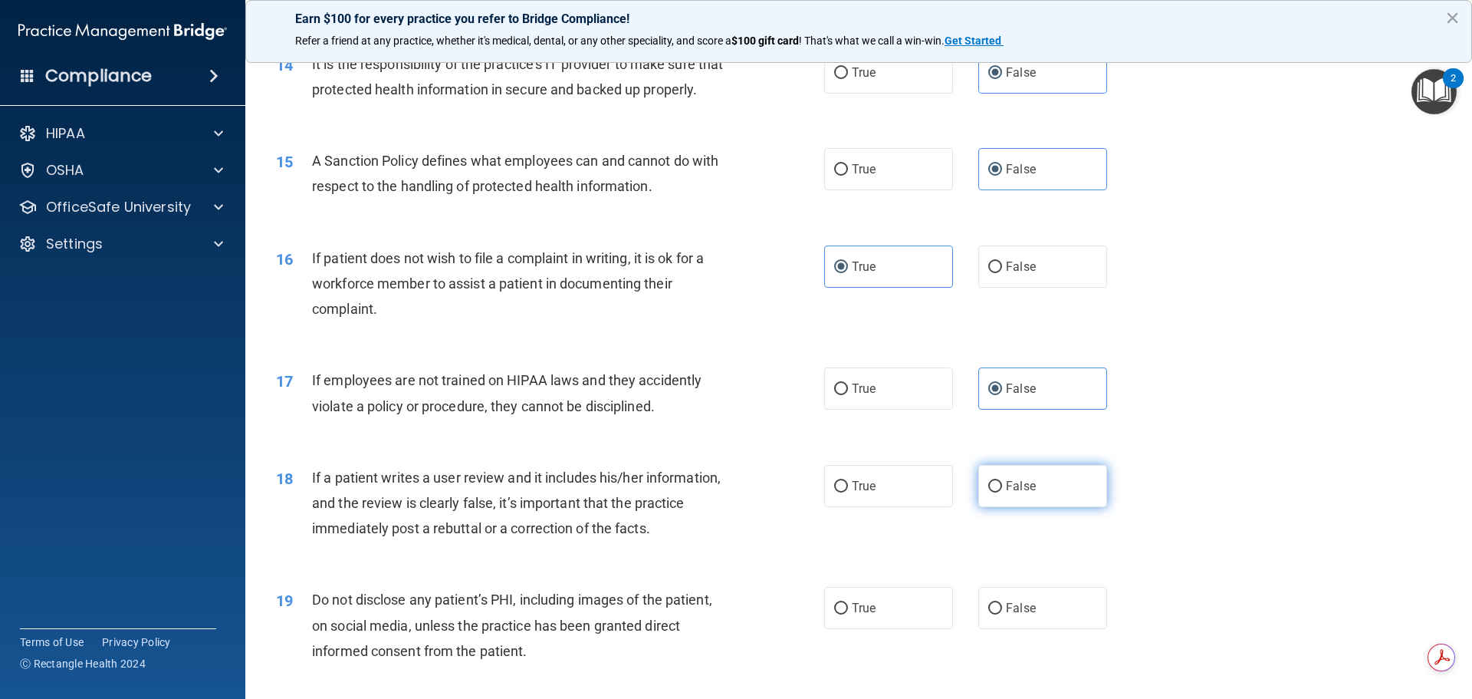
radio input "true"
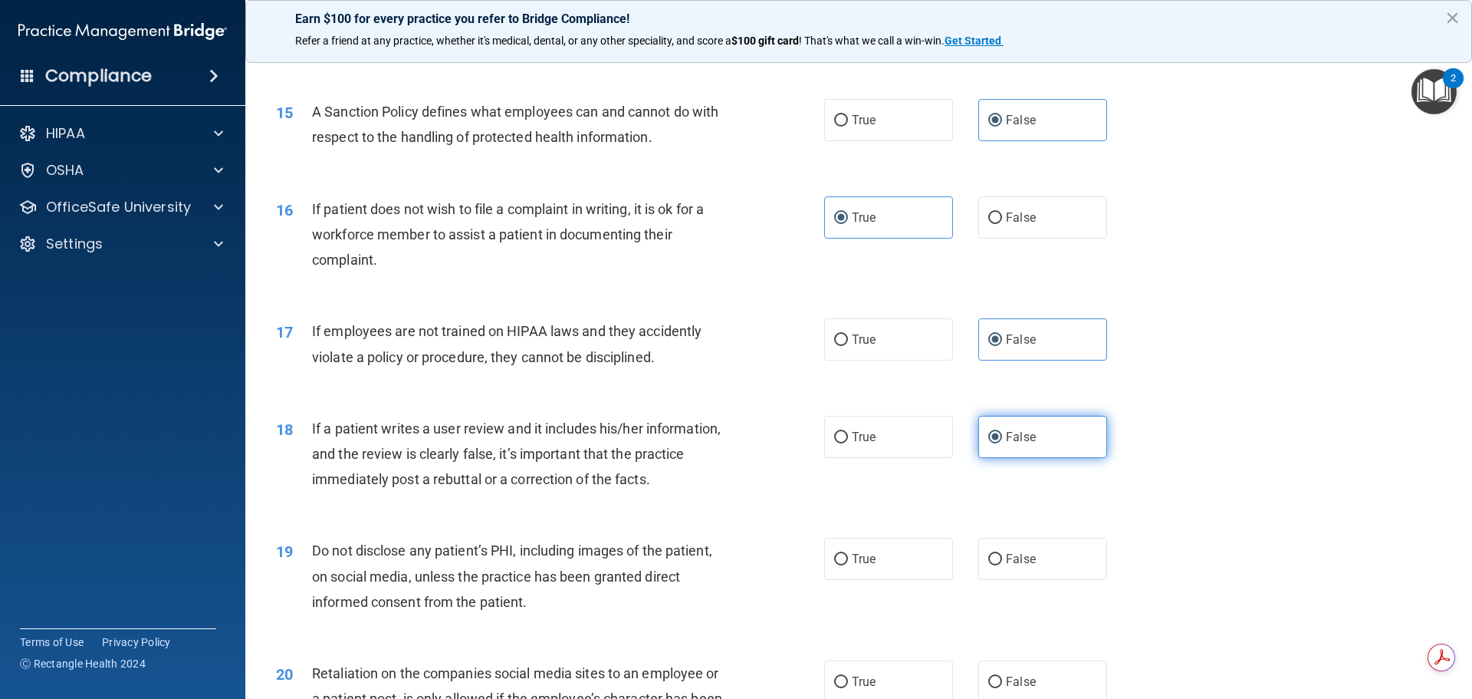
scroll to position [1841, 0]
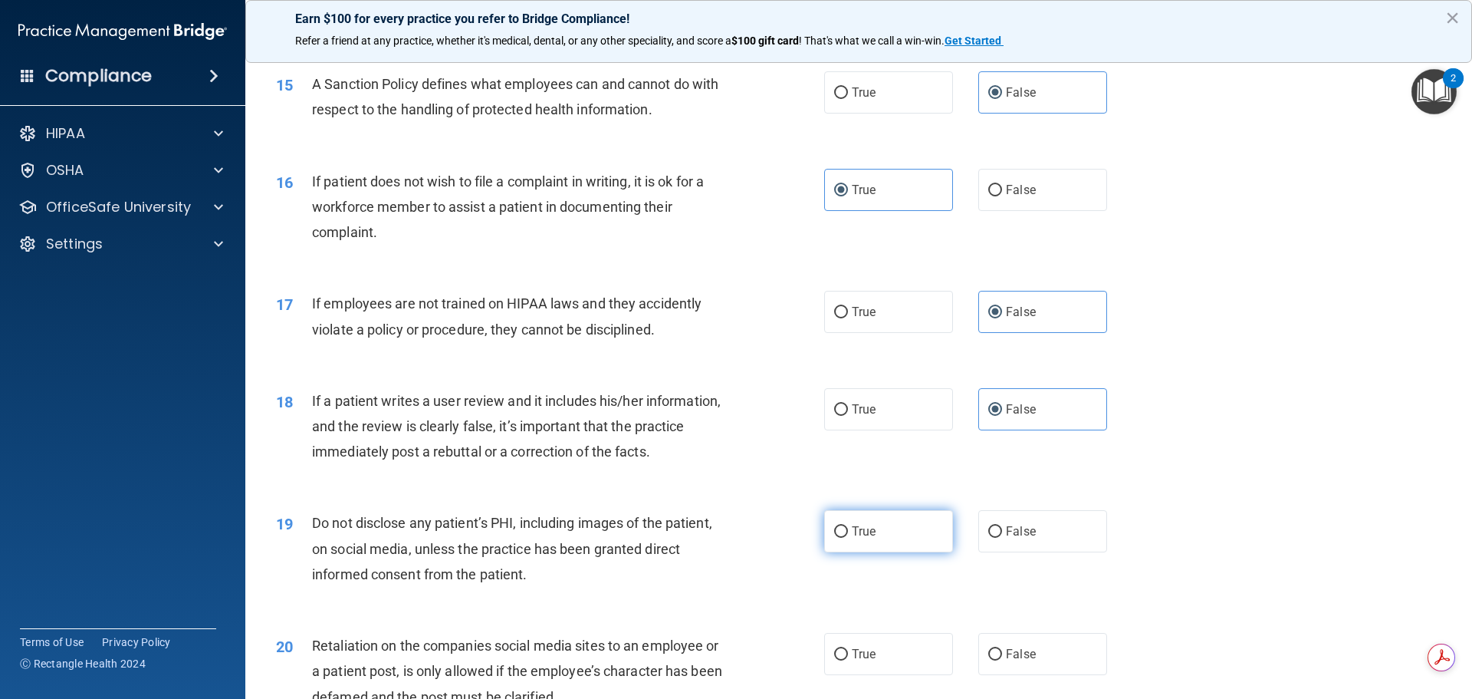
click at [920, 550] on label "True" at bounding box center [888, 531] width 129 height 42
click at [848, 538] on input "True" at bounding box center [841, 532] width 14 height 12
radio input "true"
click at [1059, 660] on label "False" at bounding box center [1043, 654] width 129 height 42
click at [1002, 660] on input "False" at bounding box center [996, 655] width 14 height 12
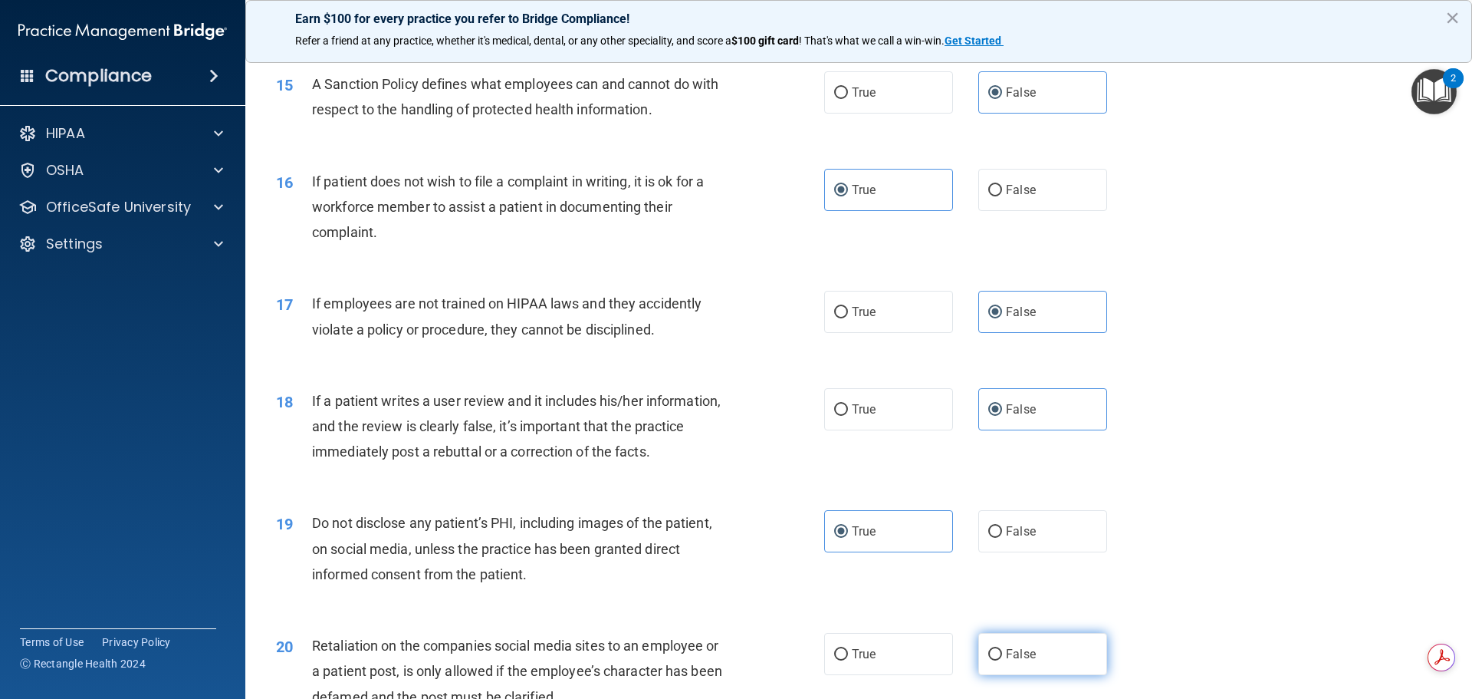
radio input "true"
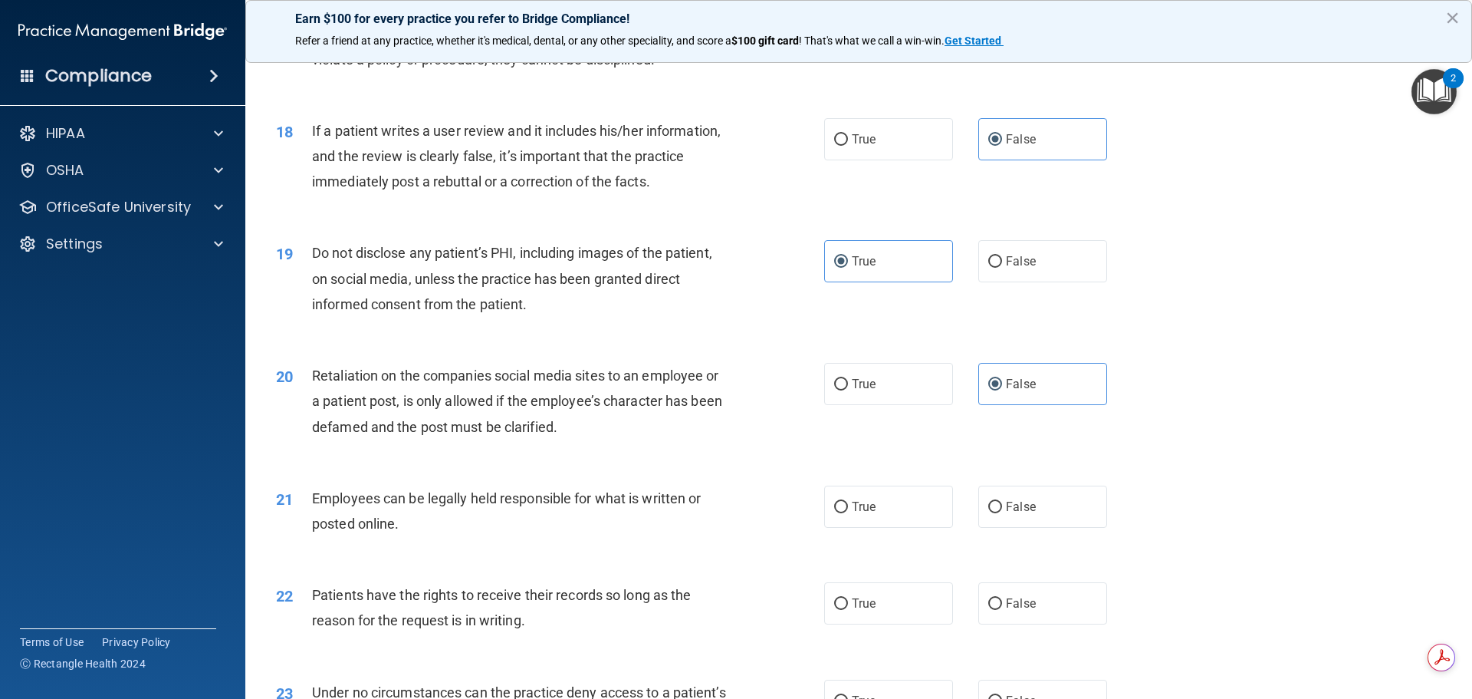
scroll to position [2147, 0]
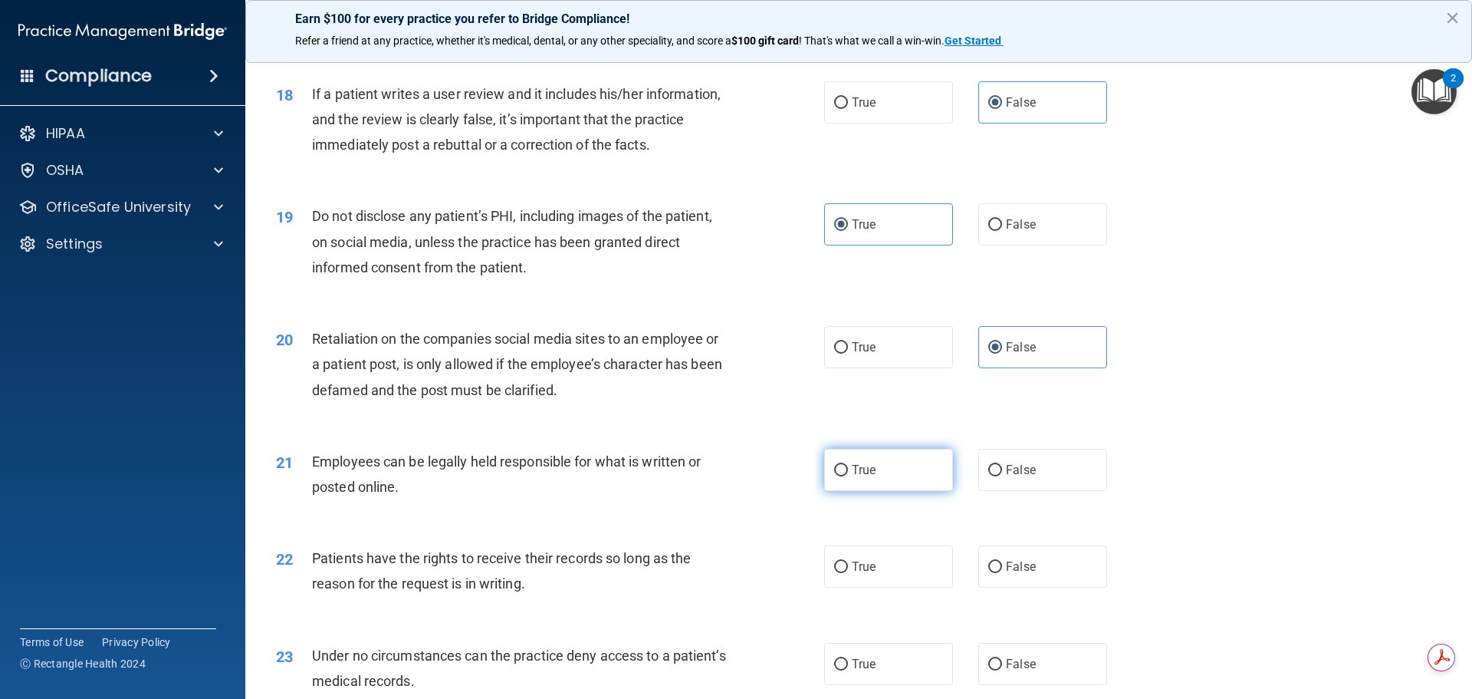
click at [921, 478] on label "True" at bounding box center [888, 470] width 129 height 42
click at [848, 476] on input "True" at bounding box center [841, 471] width 14 height 12
radio input "true"
click at [1009, 574] on span "False" at bounding box center [1021, 566] width 30 height 15
click at [1002, 573] on input "False" at bounding box center [996, 567] width 14 height 12
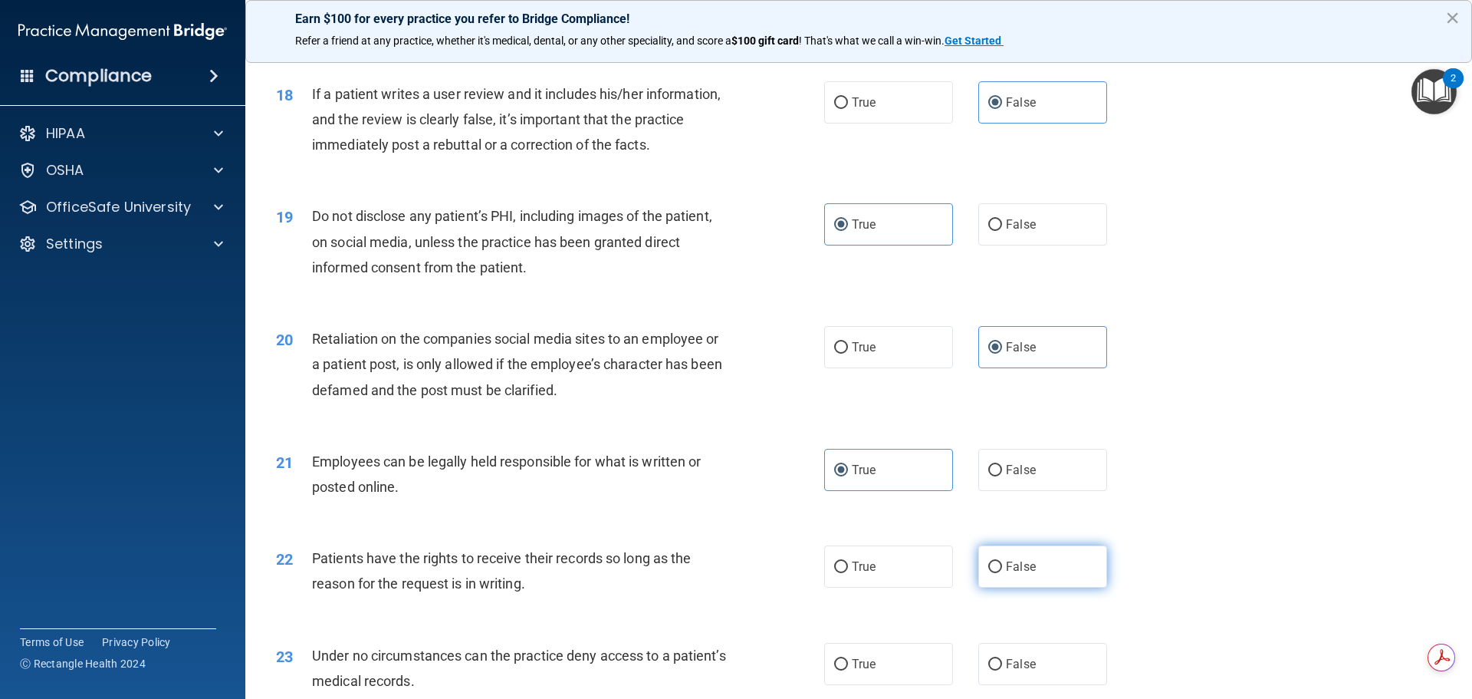
radio input "true"
click at [1031, 679] on label "False" at bounding box center [1043, 664] width 129 height 42
click at [1002, 670] on input "False" at bounding box center [996, 665] width 14 height 12
radio input "true"
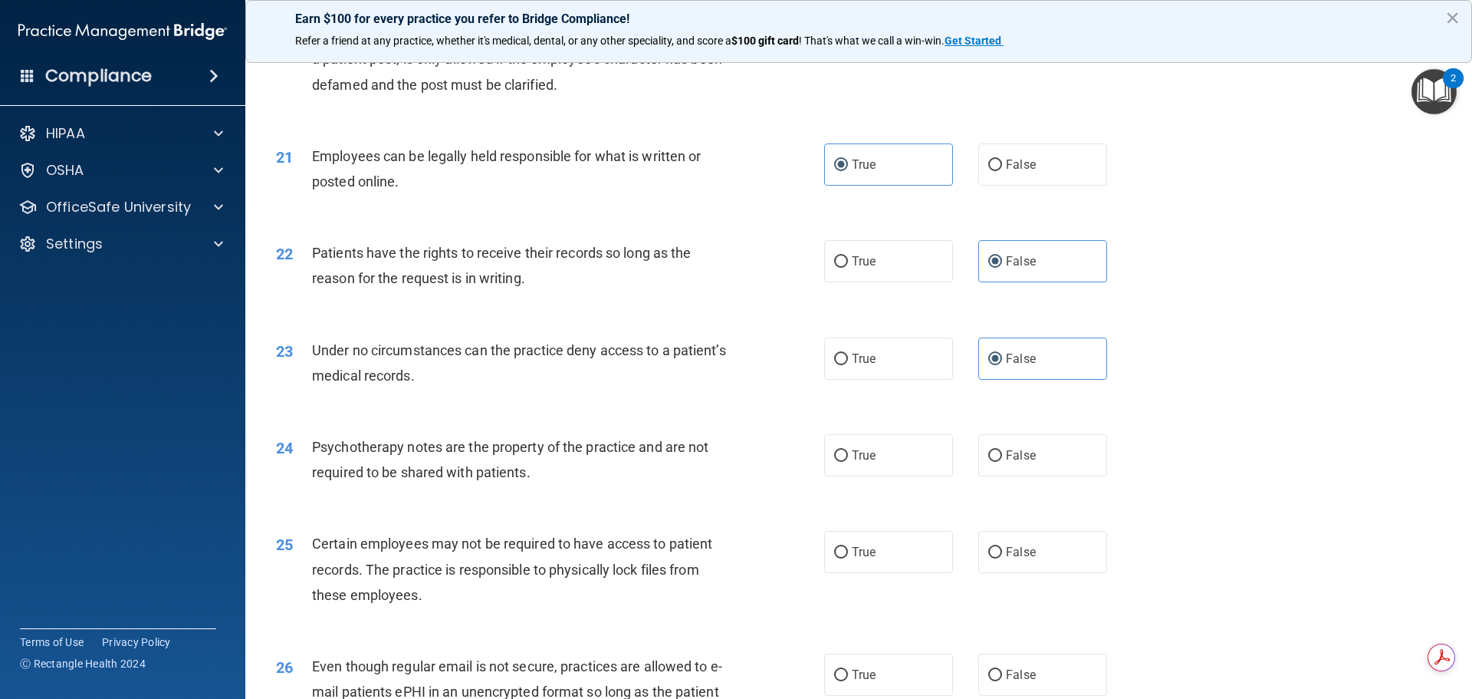
scroll to position [2454, 0]
click at [914, 469] on label "True" at bounding box center [888, 454] width 129 height 42
click at [848, 460] on input "True" at bounding box center [841, 455] width 14 height 12
radio input "true"
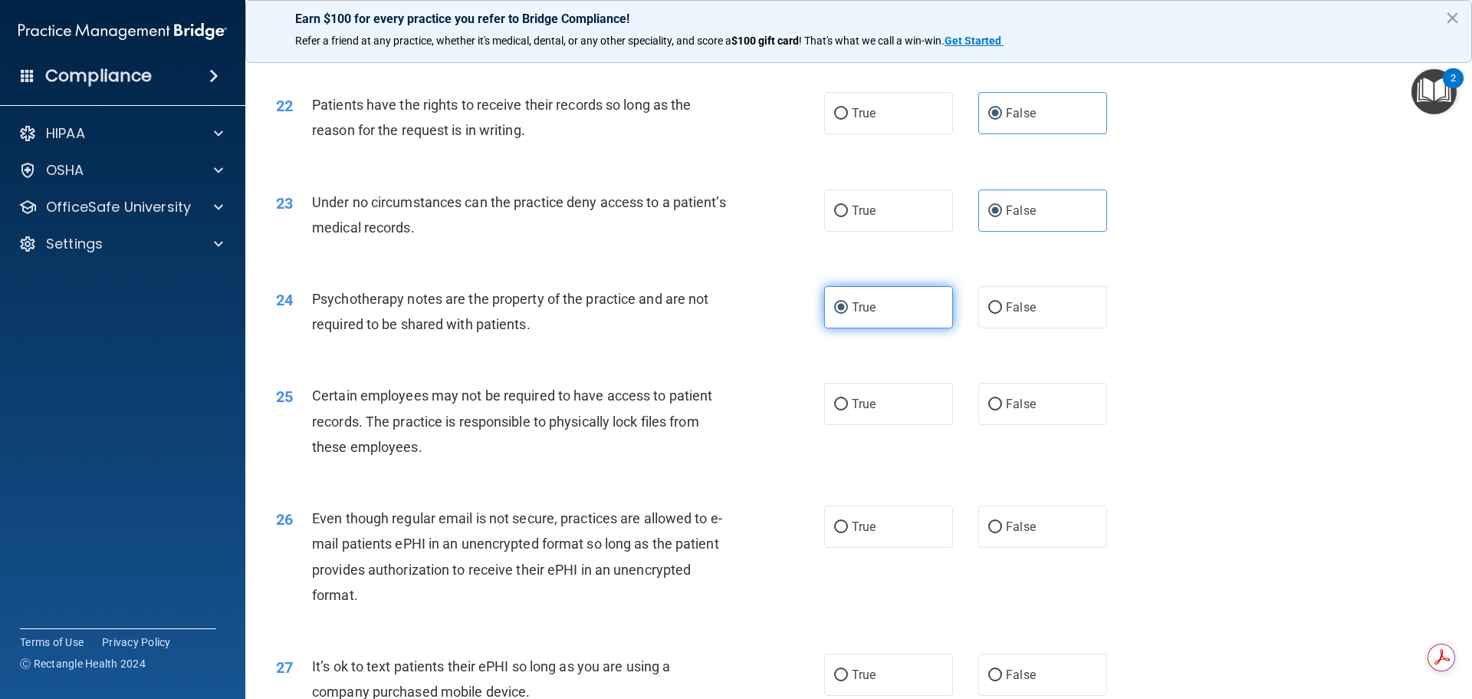
scroll to position [2607, 0]
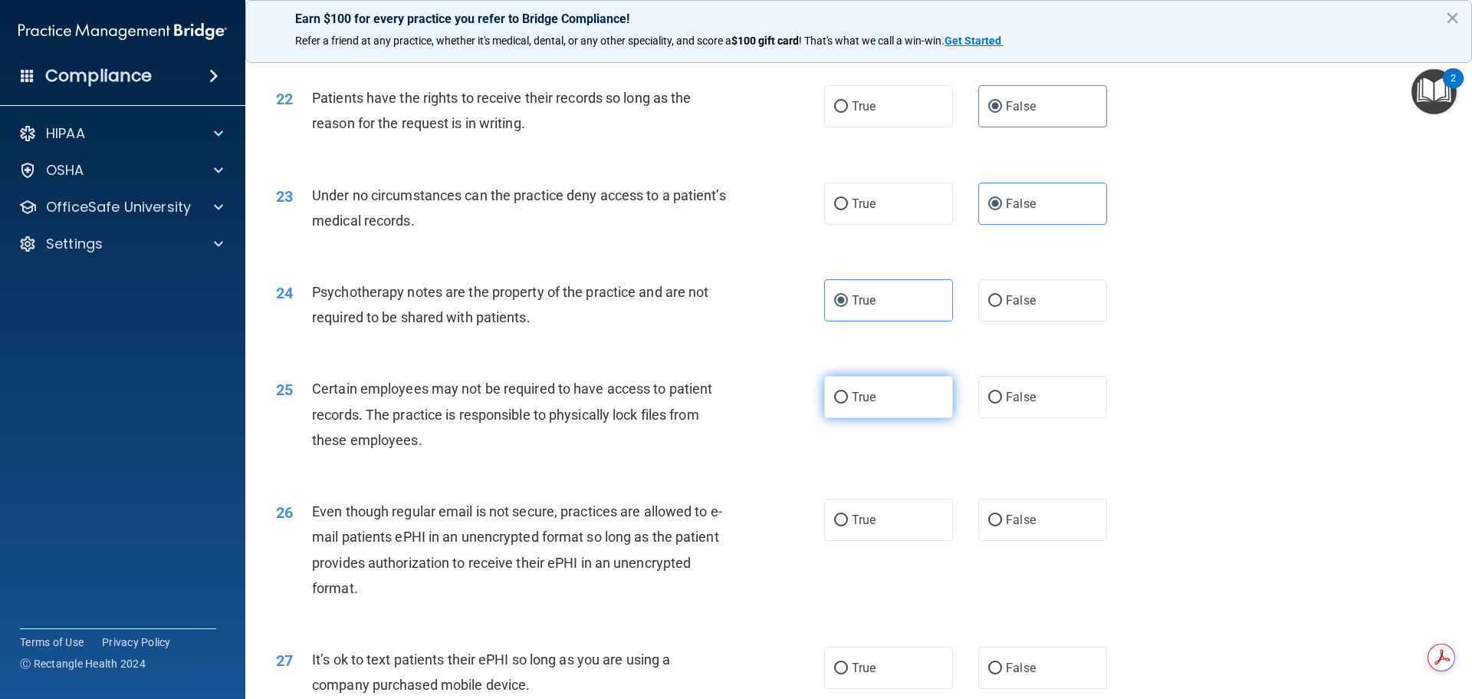
click at [920, 418] on label "True" at bounding box center [888, 397] width 129 height 42
click at [848, 403] on input "True" at bounding box center [841, 398] width 14 height 12
radio input "true"
click at [903, 540] on label "True" at bounding box center [888, 519] width 129 height 42
click at [848, 526] on input "True" at bounding box center [841, 521] width 14 height 12
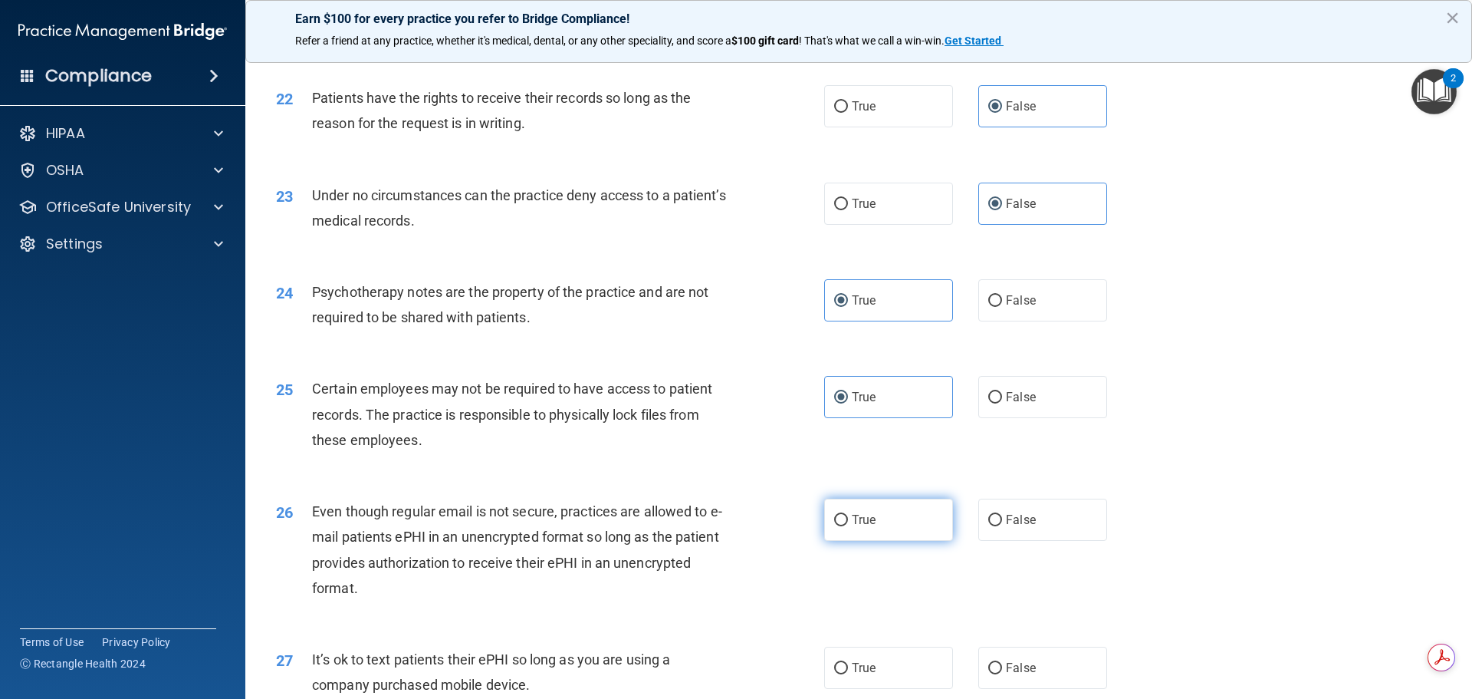
radio input "true"
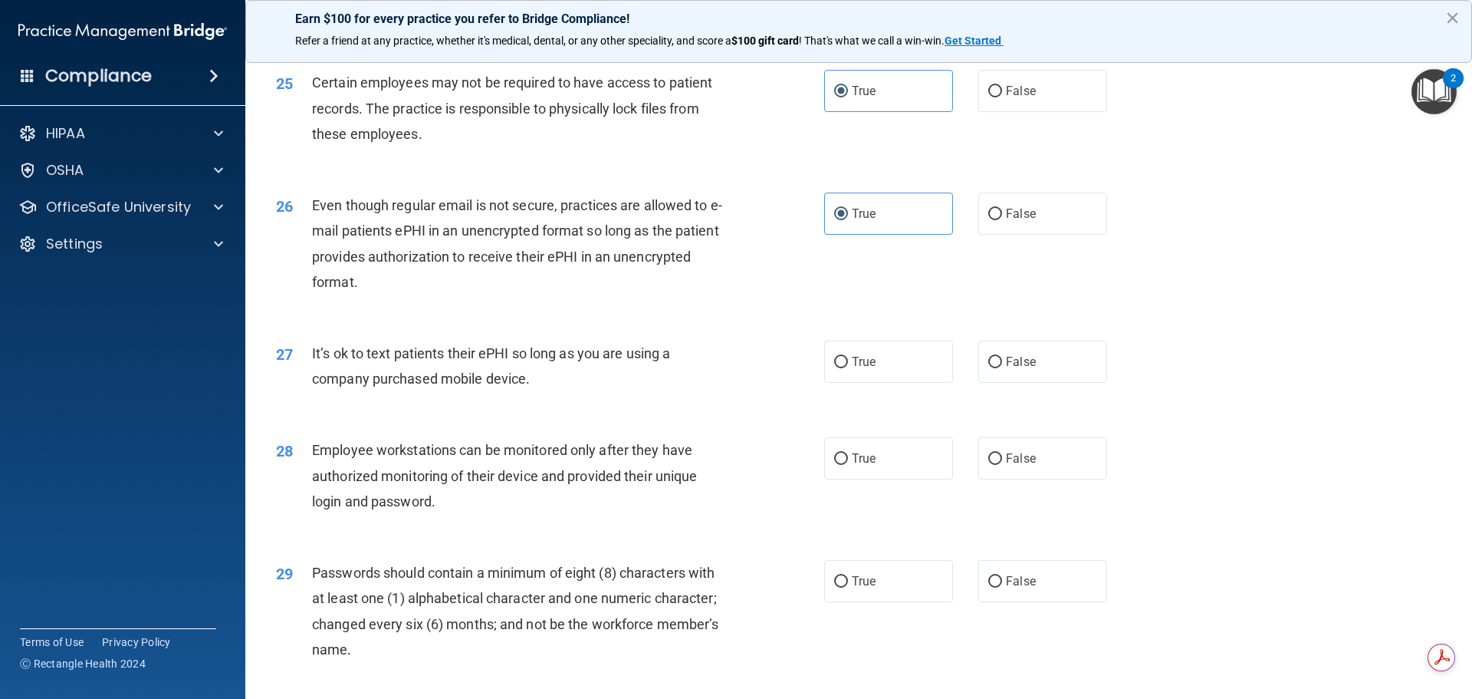
scroll to position [2914, 0]
click at [1038, 380] on label "False" at bounding box center [1043, 361] width 129 height 42
click at [1002, 367] on input "False" at bounding box center [996, 362] width 14 height 12
radio input "true"
drag, startPoint x: 1038, startPoint y: 479, endPoint x: 907, endPoint y: 622, distance: 193.2
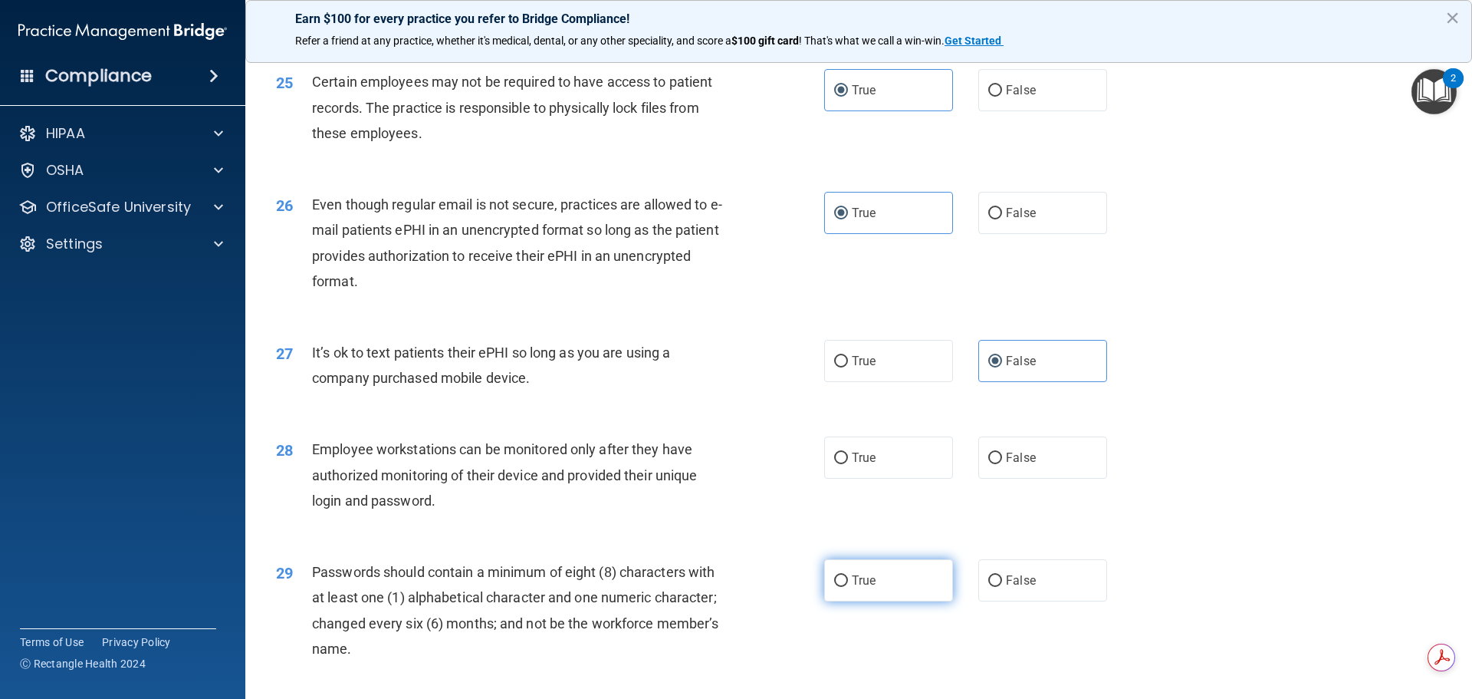
click at [1037, 479] on label "False" at bounding box center [1043, 457] width 129 height 42
click at [1002, 464] on input "False" at bounding box center [996, 458] width 14 height 12
radio input "true"
click at [899, 601] on label "True" at bounding box center [888, 580] width 129 height 42
click at [848, 587] on input "True" at bounding box center [841, 581] width 14 height 12
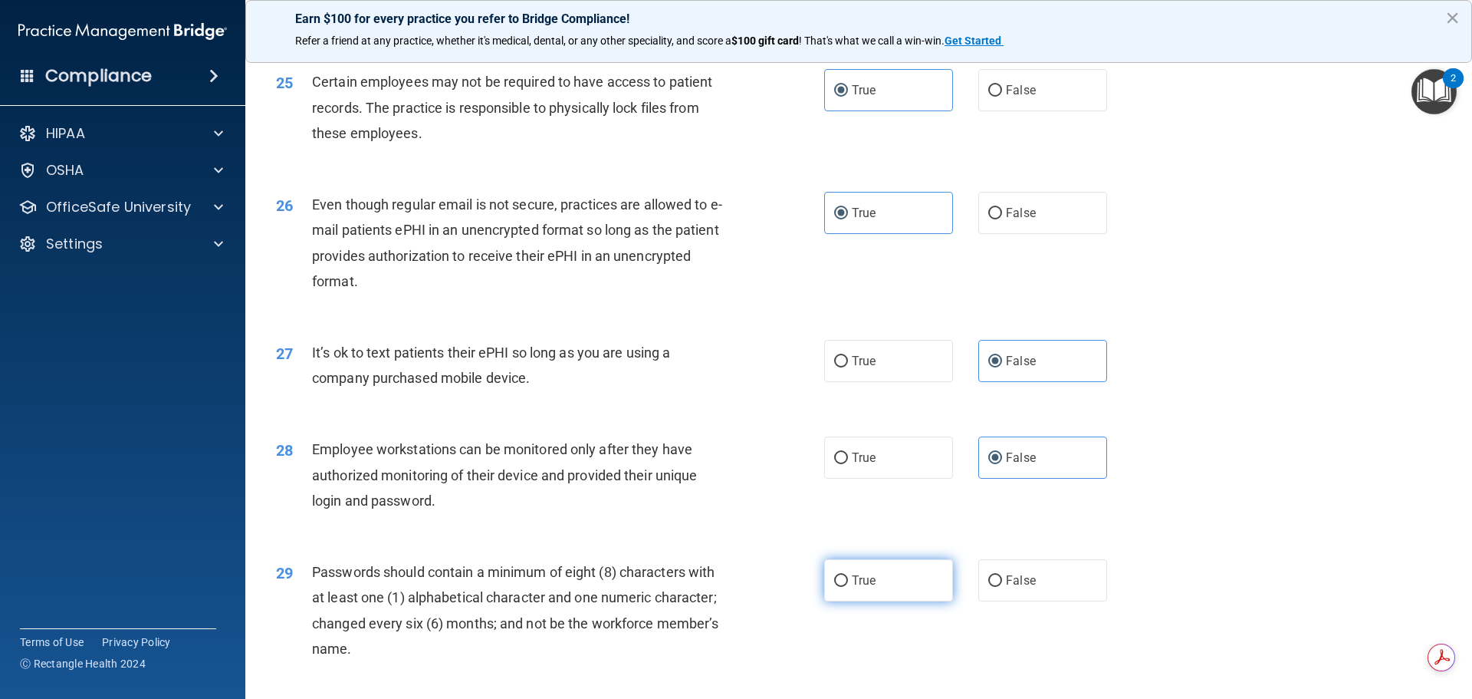
radio input "true"
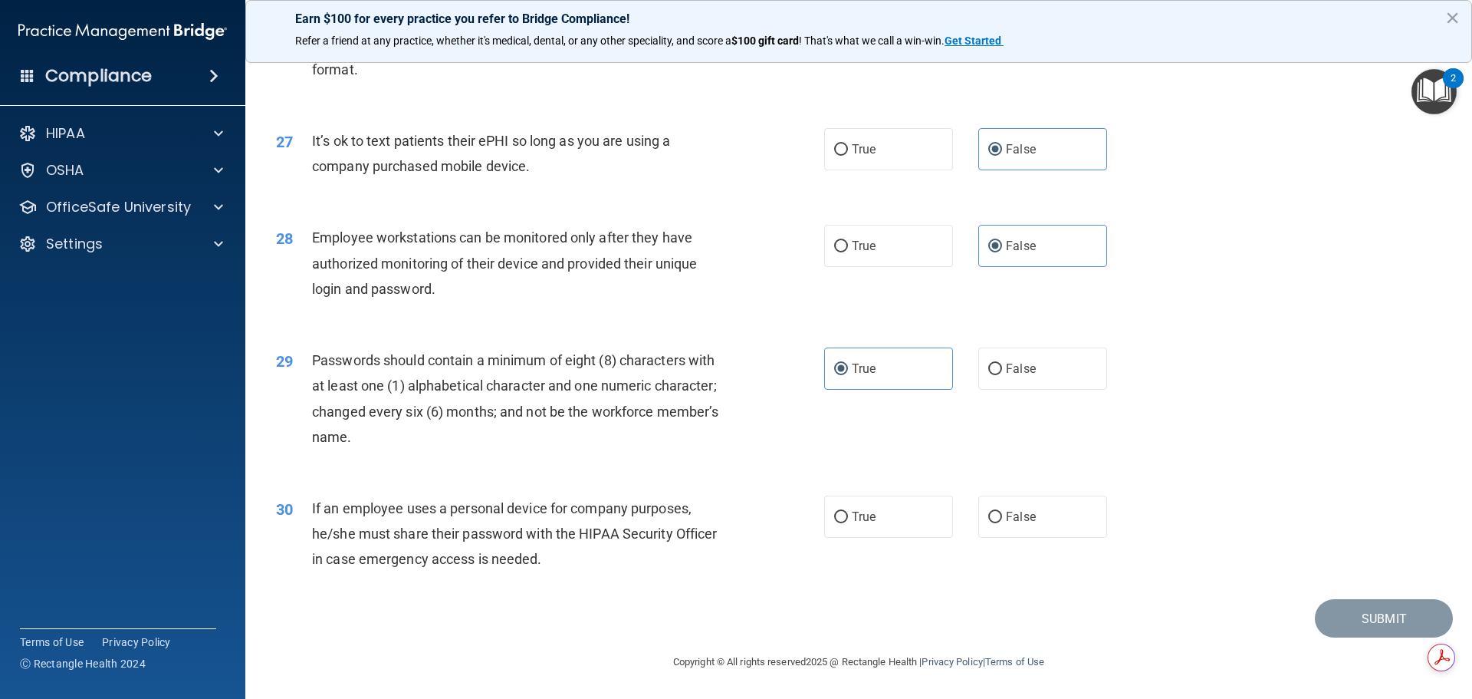
scroll to position [3144, 0]
click at [1015, 523] on span "False" at bounding box center [1021, 516] width 30 height 15
click at [1058, 517] on label "False" at bounding box center [1043, 516] width 129 height 42
click at [1002, 517] on input "False" at bounding box center [996, 518] width 14 height 12
radio input "true"
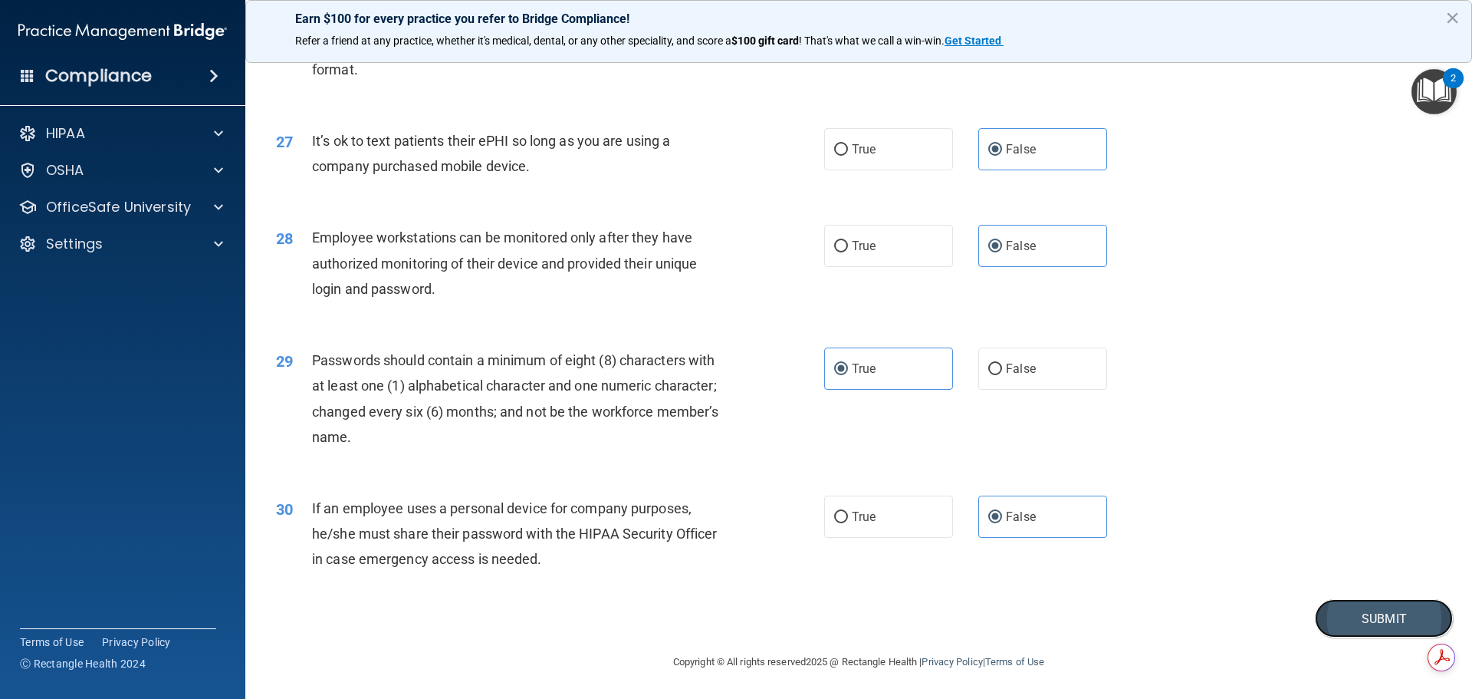
click at [1342, 615] on button "Submit" at bounding box center [1384, 618] width 138 height 39
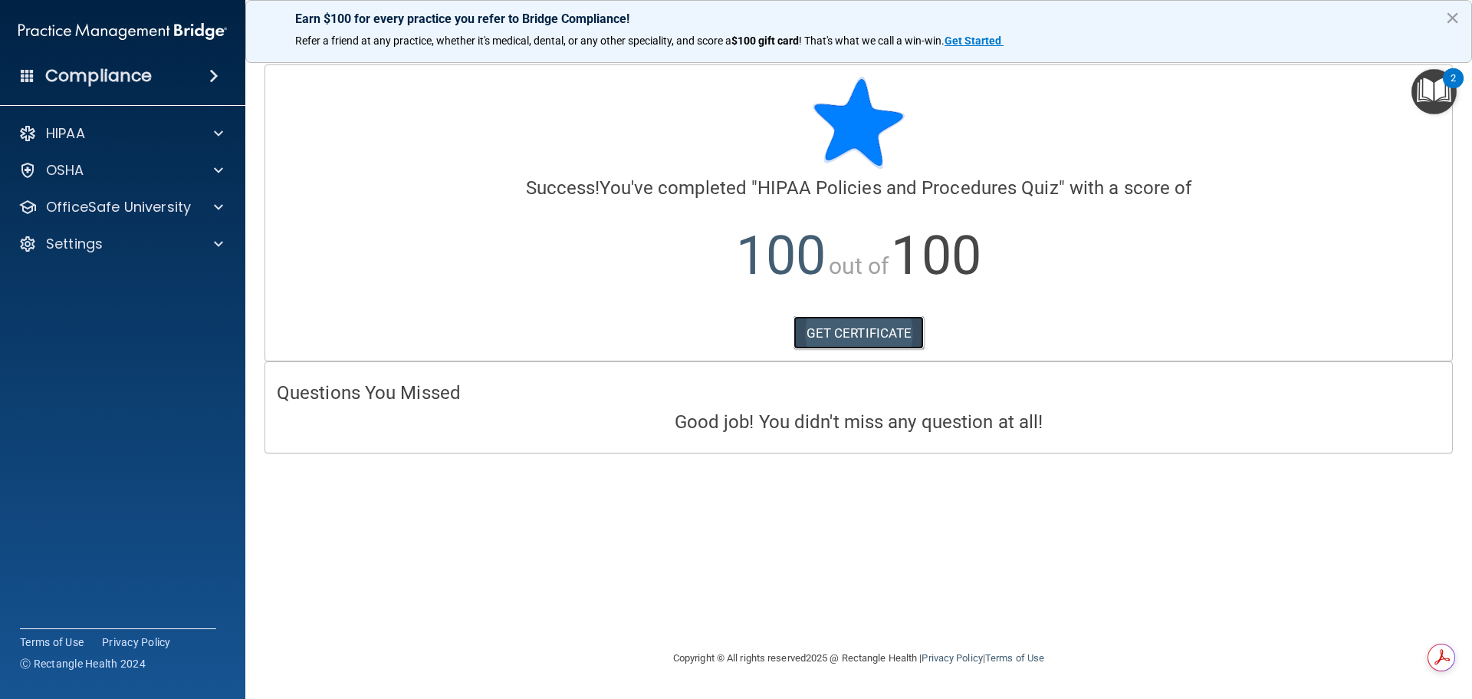
click at [903, 332] on link "GET CERTIFICATE" at bounding box center [859, 333] width 131 height 34
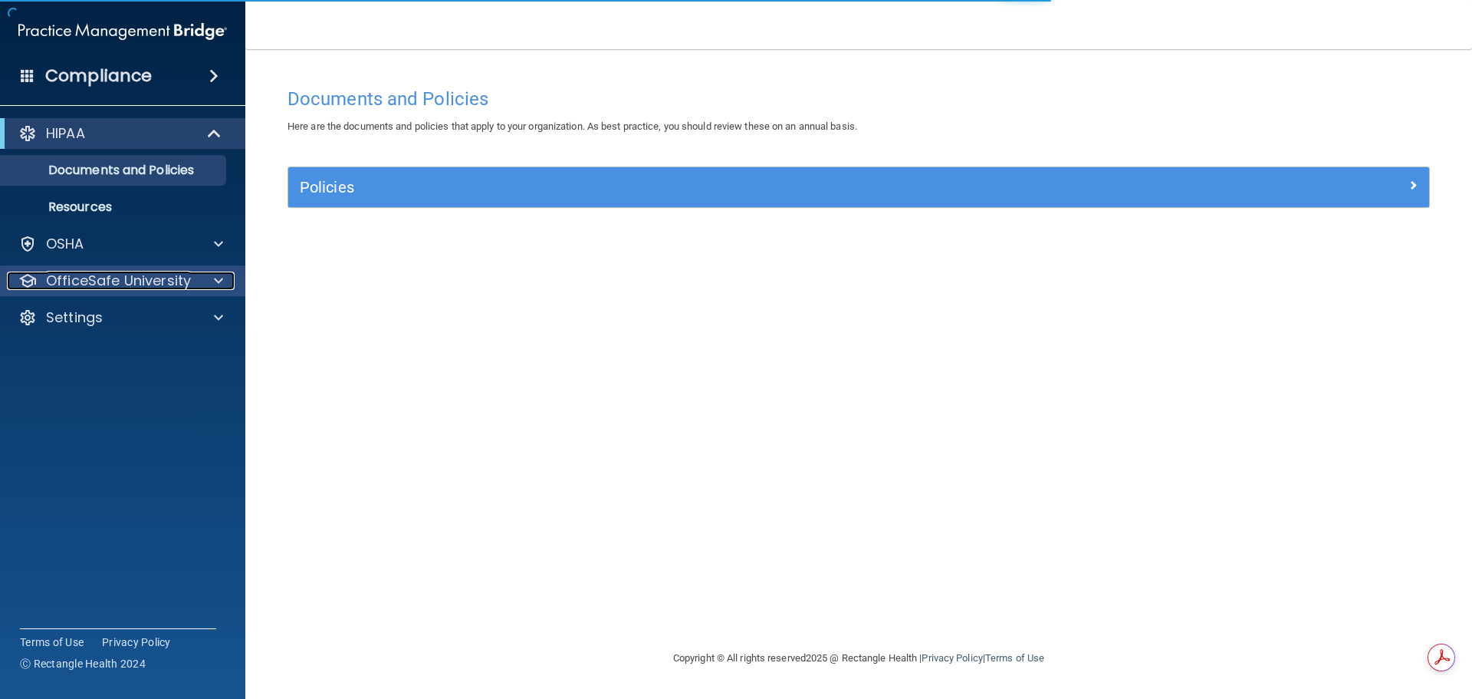
click at [97, 285] on p "OfficeSafe University" at bounding box center [118, 280] width 145 height 18
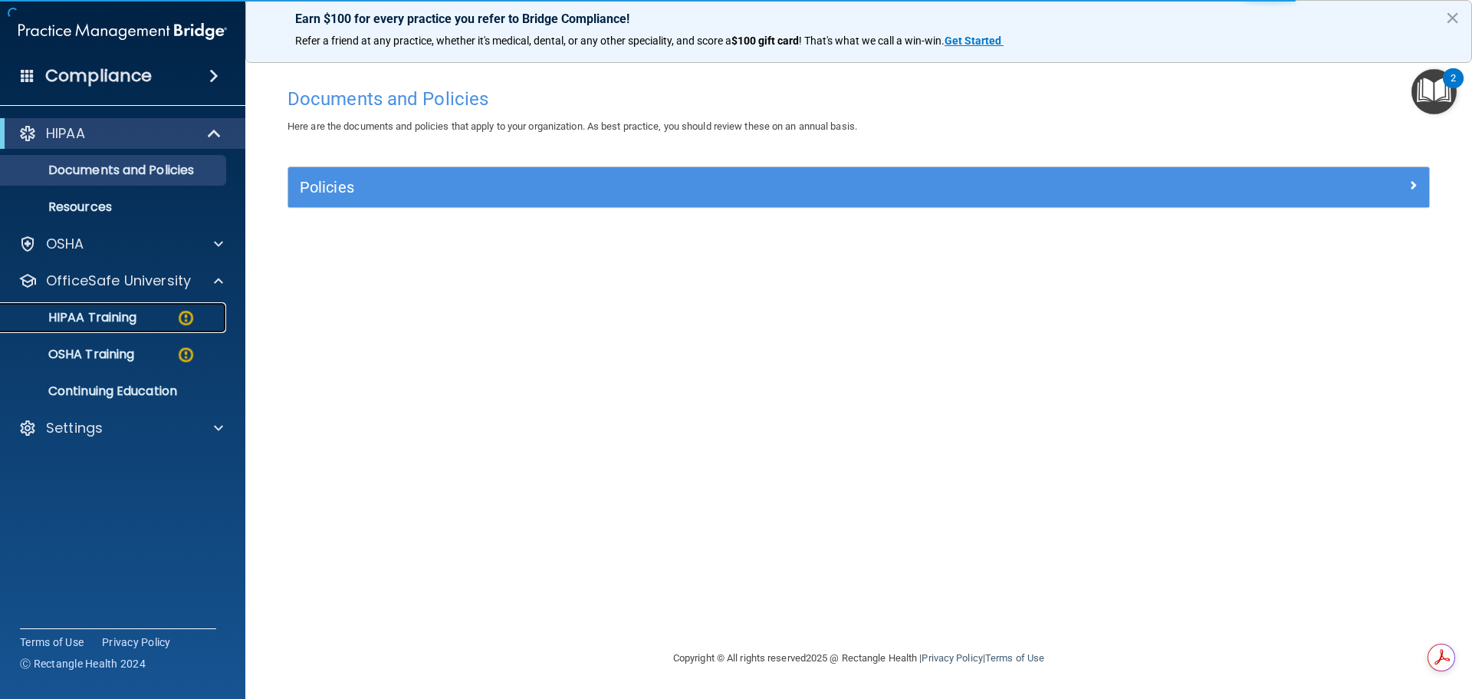
click at [115, 327] on link "HIPAA Training" at bounding box center [106, 317] width 242 height 31
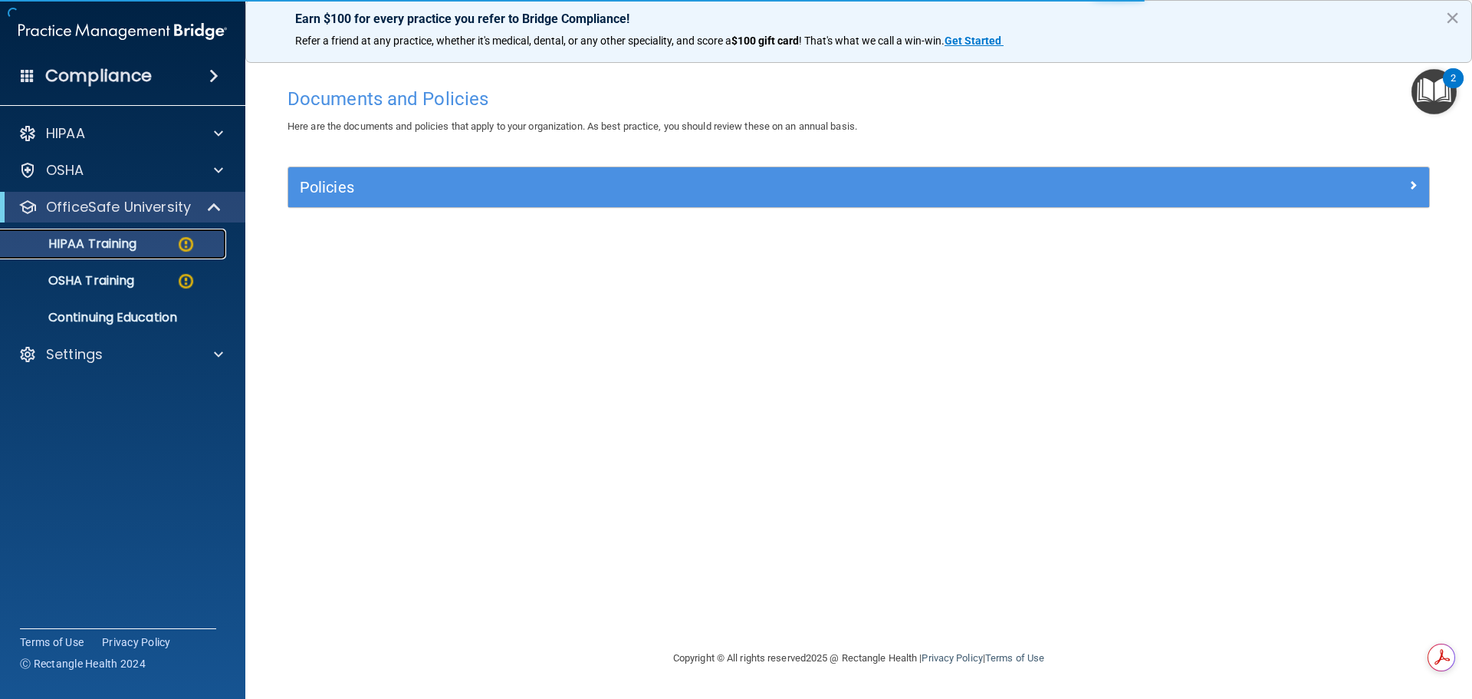
click at [156, 245] on div "HIPAA Training" at bounding box center [114, 243] width 209 height 15
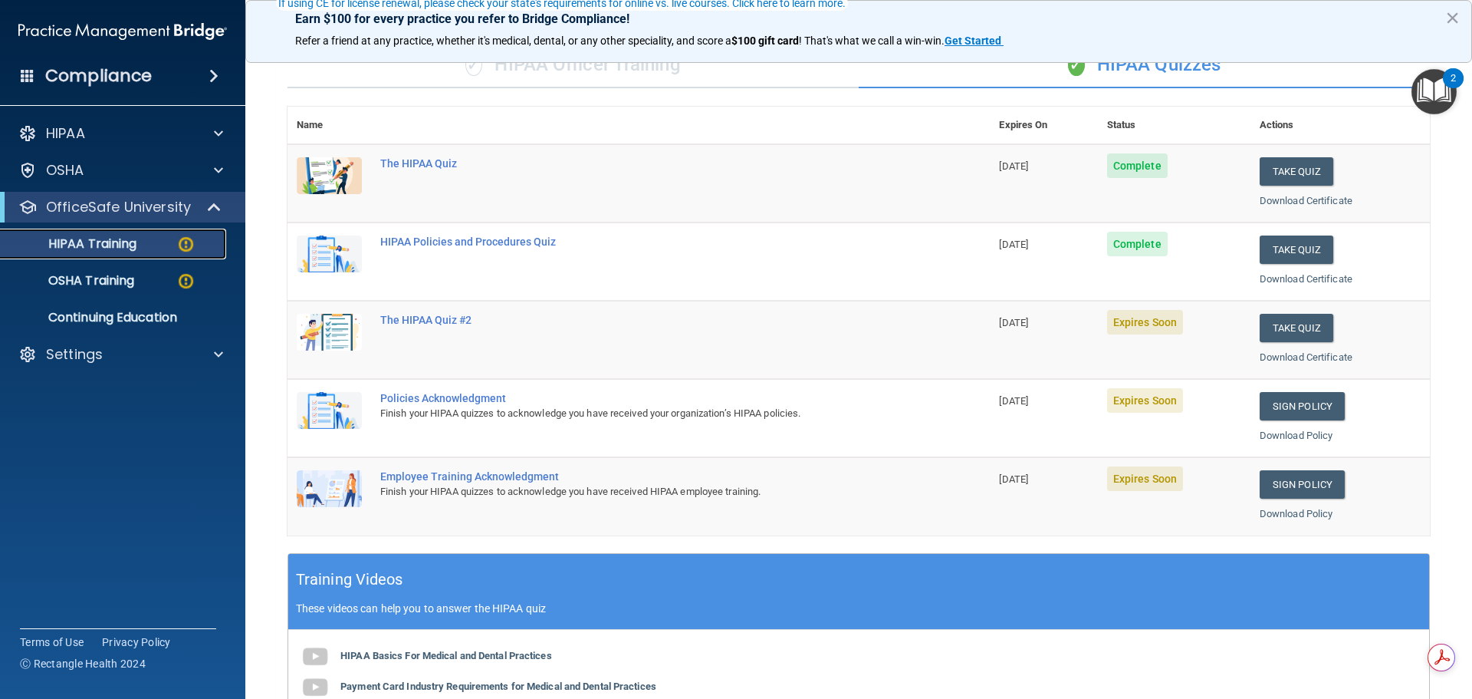
scroll to position [153, 0]
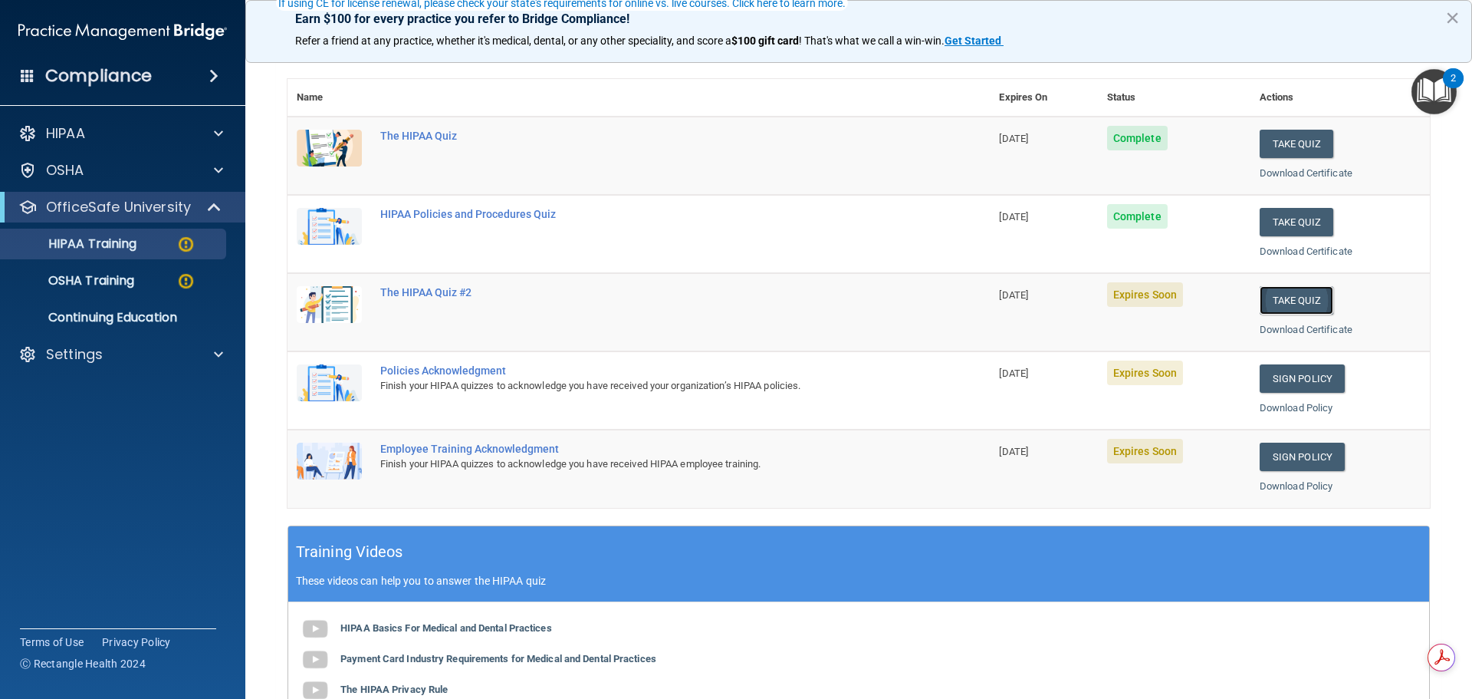
click at [1304, 303] on button "Take Quiz" at bounding box center [1297, 300] width 74 height 28
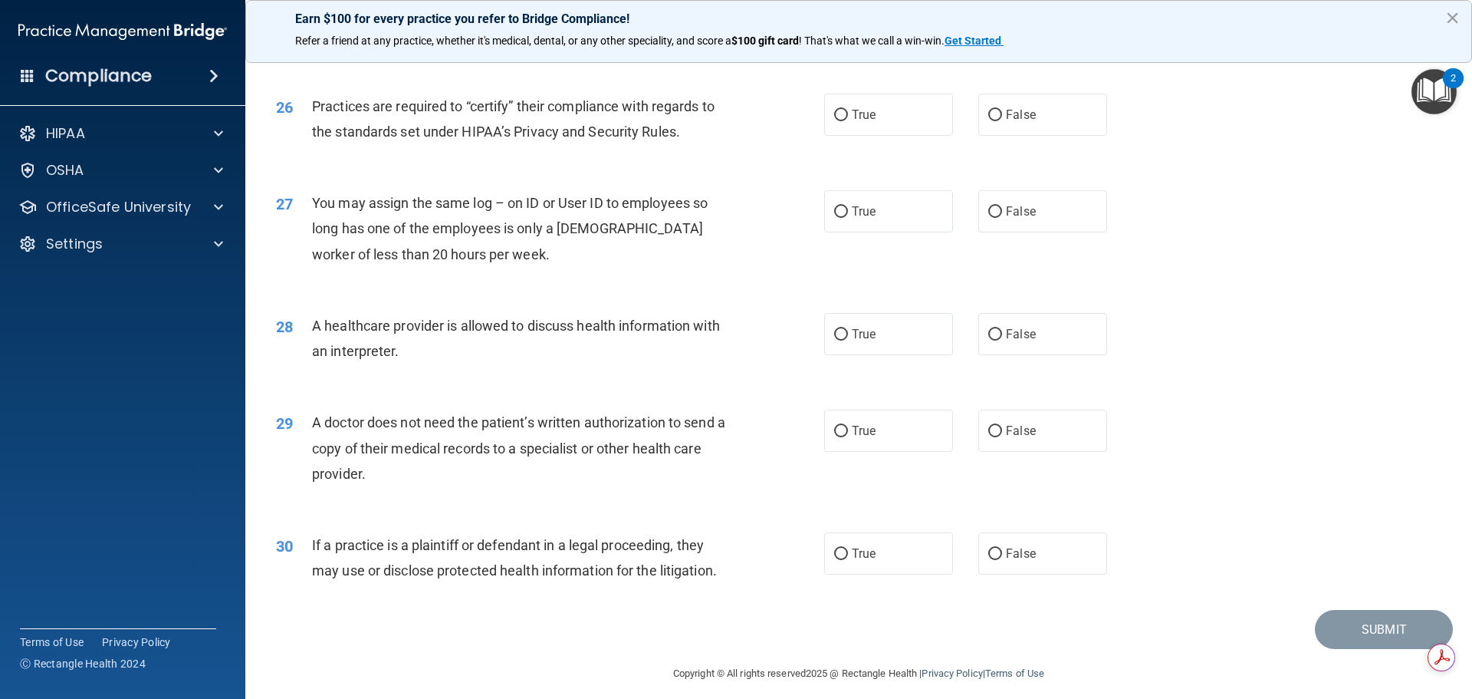
scroll to position [2871, 0]
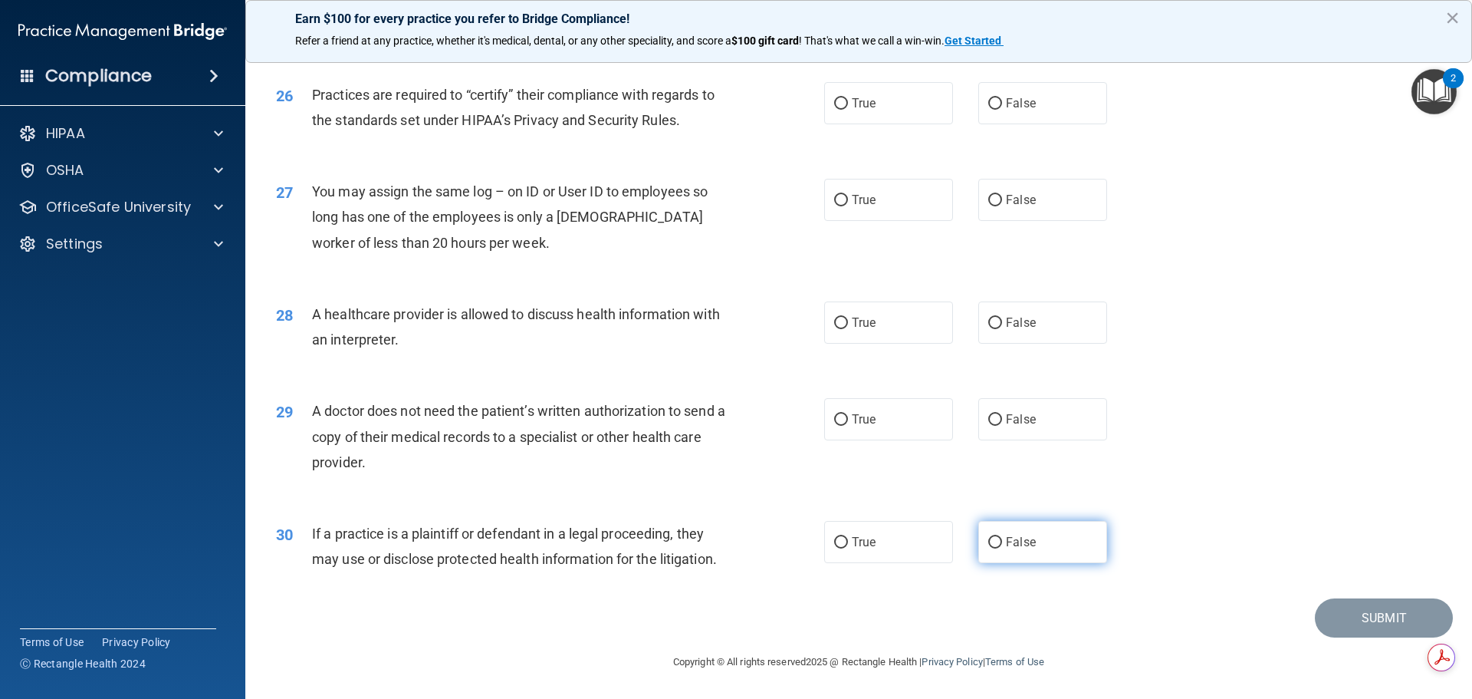
drag, startPoint x: 1017, startPoint y: 544, endPoint x: 1003, endPoint y: 530, distance: 20.1
click at [1012, 539] on span "False" at bounding box center [1021, 542] width 30 height 15
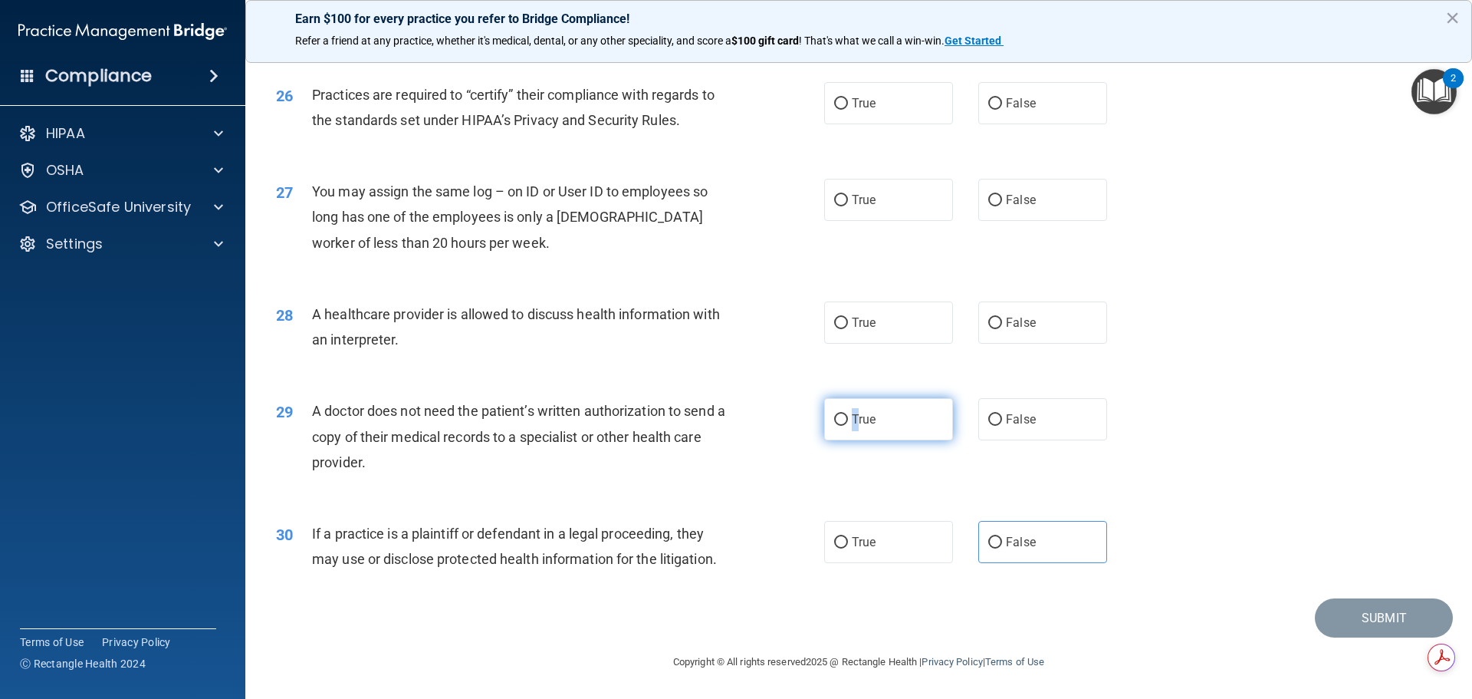
click at [852, 423] on span "True" at bounding box center [864, 419] width 24 height 15
click at [1012, 332] on label "False" at bounding box center [1043, 322] width 129 height 42
click at [1002, 329] on input "False" at bounding box center [996, 323] width 14 height 12
radio input "true"
click at [852, 423] on span "True" at bounding box center [864, 419] width 24 height 15
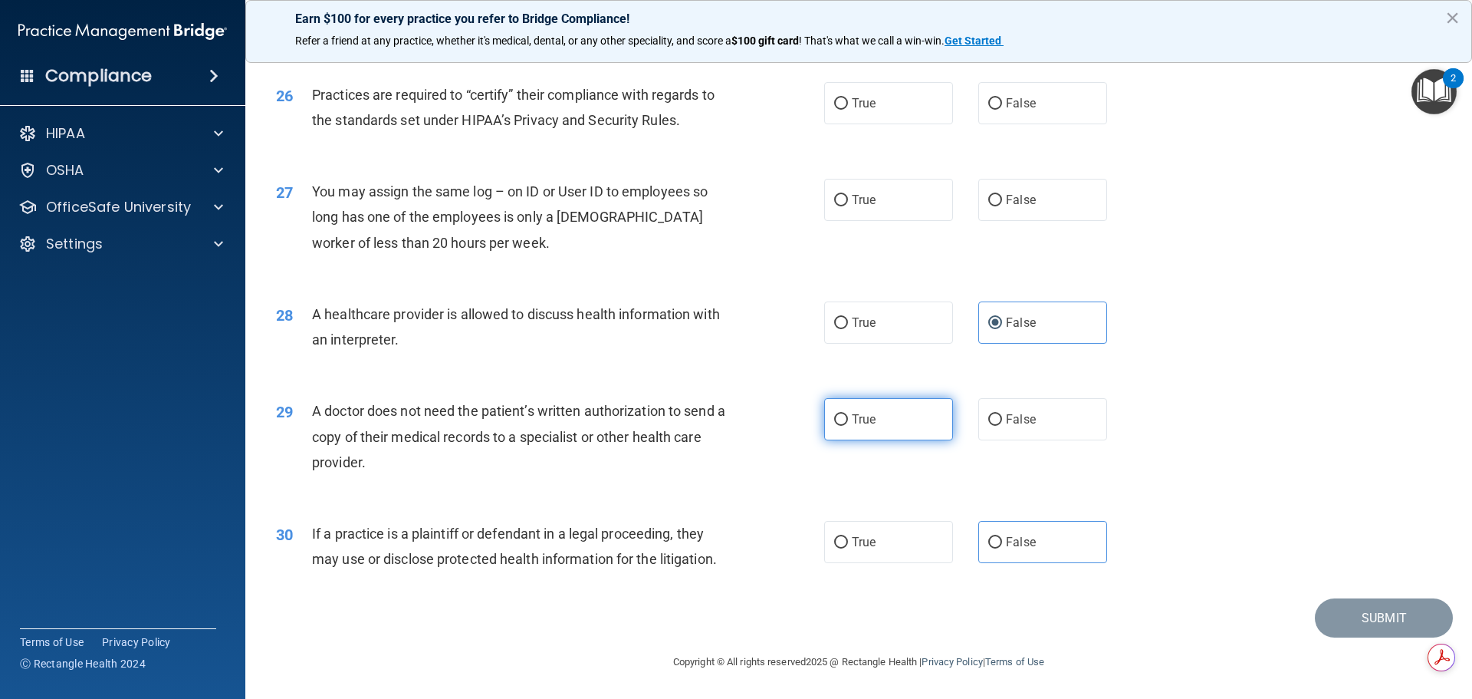
click at [848, 423] on input "True" at bounding box center [841, 420] width 14 height 12
radio input "true"
click at [1012, 212] on label "False" at bounding box center [1043, 200] width 129 height 42
click at [1002, 206] on input "False" at bounding box center [996, 201] width 14 height 12
radio input "true"
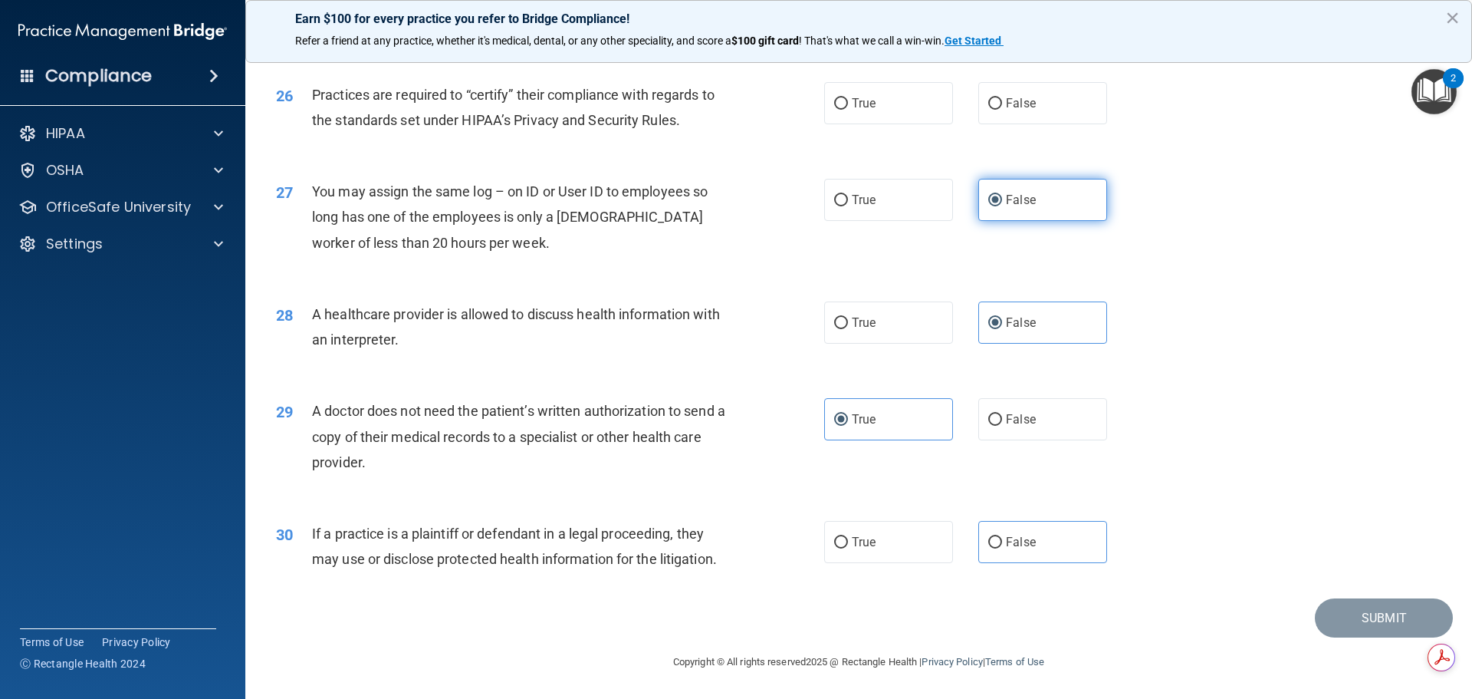
click at [1012, 212] on label "False" at bounding box center [1043, 200] width 129 height 42
click at [1002, 206] on input "False" at bounding box center [996, 201] width 14 height 12
click at [894, 547] on label "True" at bounding box center [888, 542] width 129 height 42
click at [848, 547] on input "True" at bounding box center [841, 543] width 14 height 12
radio input "true"
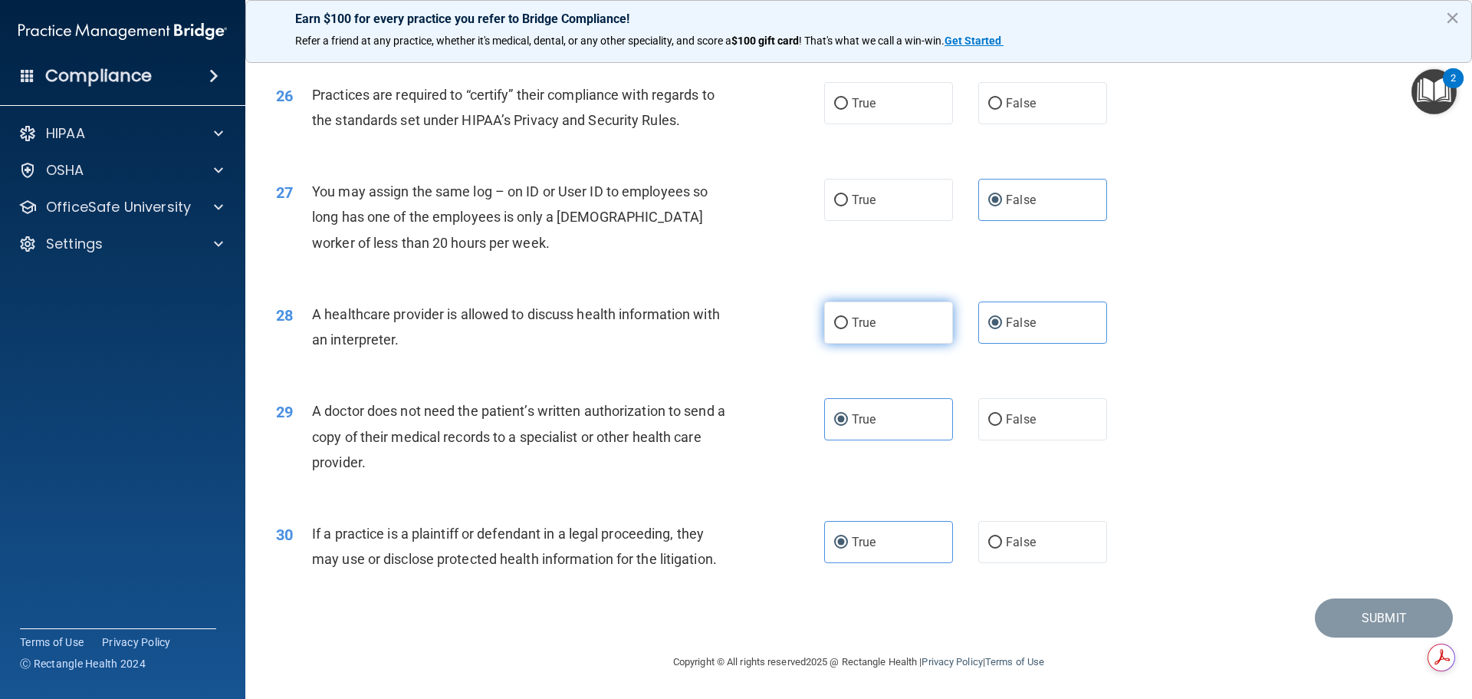
click at [857, 327] on span "True" at bounding box center [864, 322] width 24 height 15
click at [848, 327] on input "True" at bounding box center [841, 323] width 14 height 12
radio input "true"
radio input "false"
click at [1027, 98] on span "False" at bounding box center [1021, 103] width 30 height 15
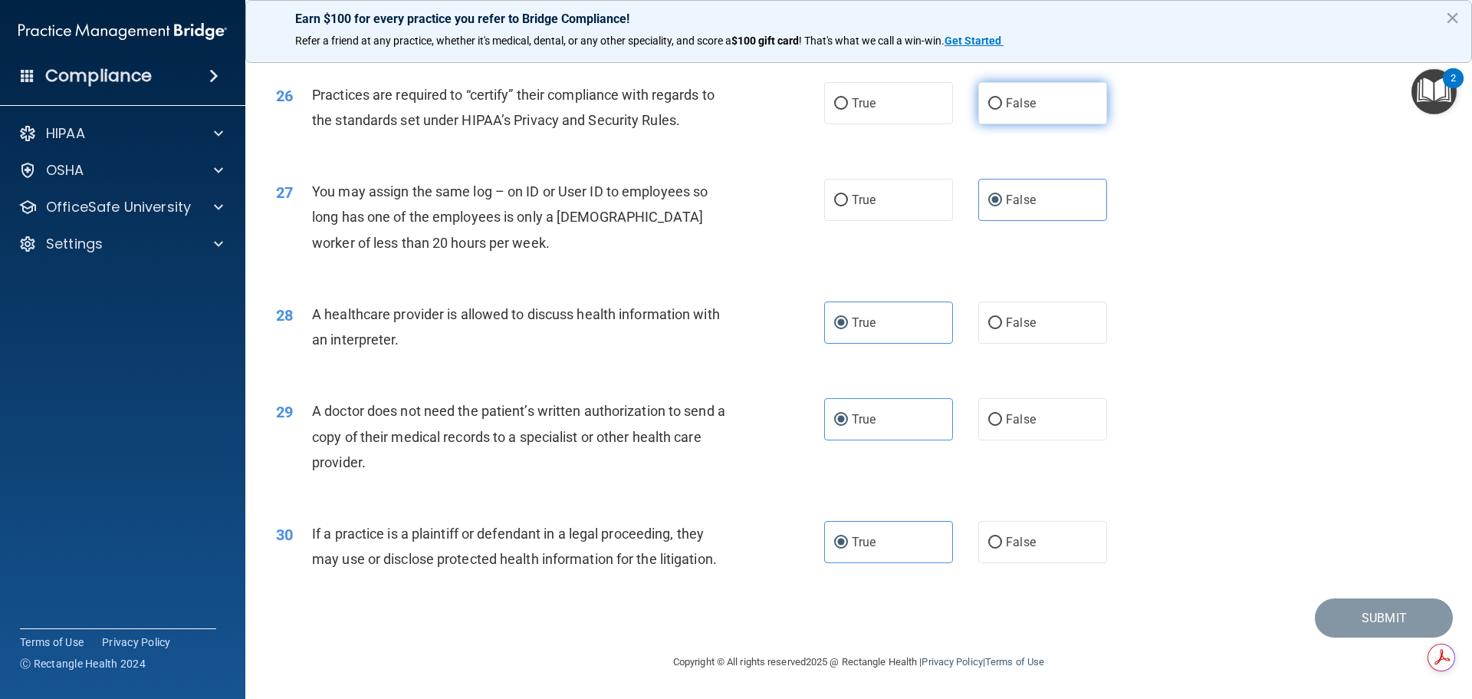
click at [1002, 98] on input "False" at bounding box center [996, 104] width 14 height 12
radio input "true"
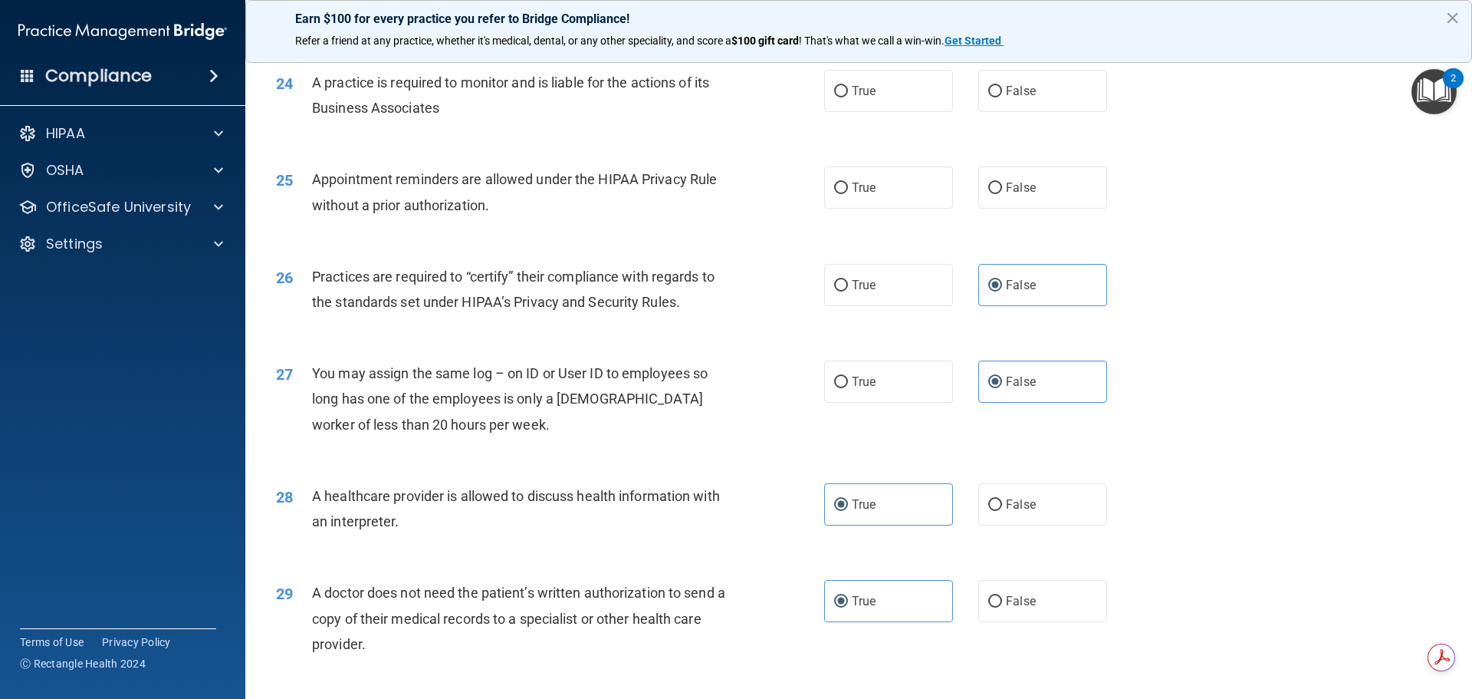
scroll to position [2641, 0]
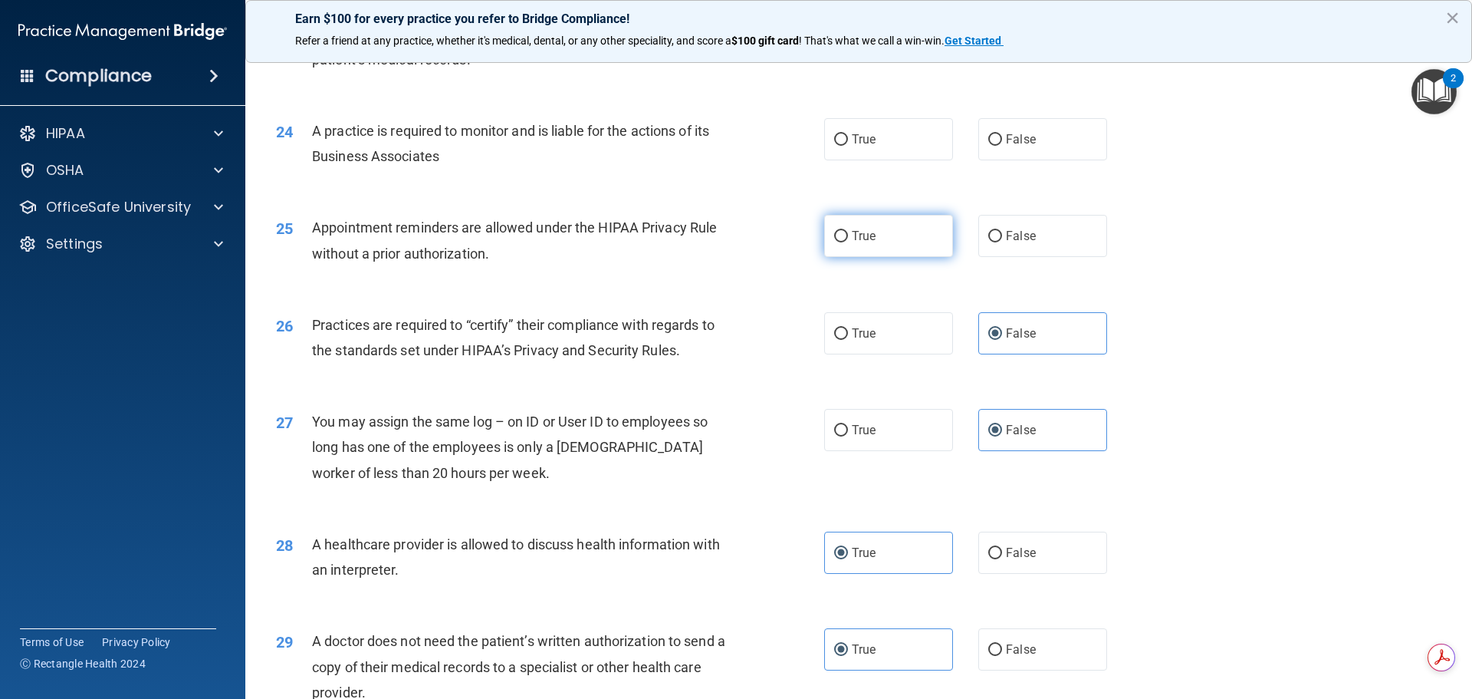
click at [892, 235] on label "True" at bounding box center [888, 236] width 129 height 42
click at [848, 235] on input "True" at bounding box center [841, 237] width 14 height 12
radio input "true"
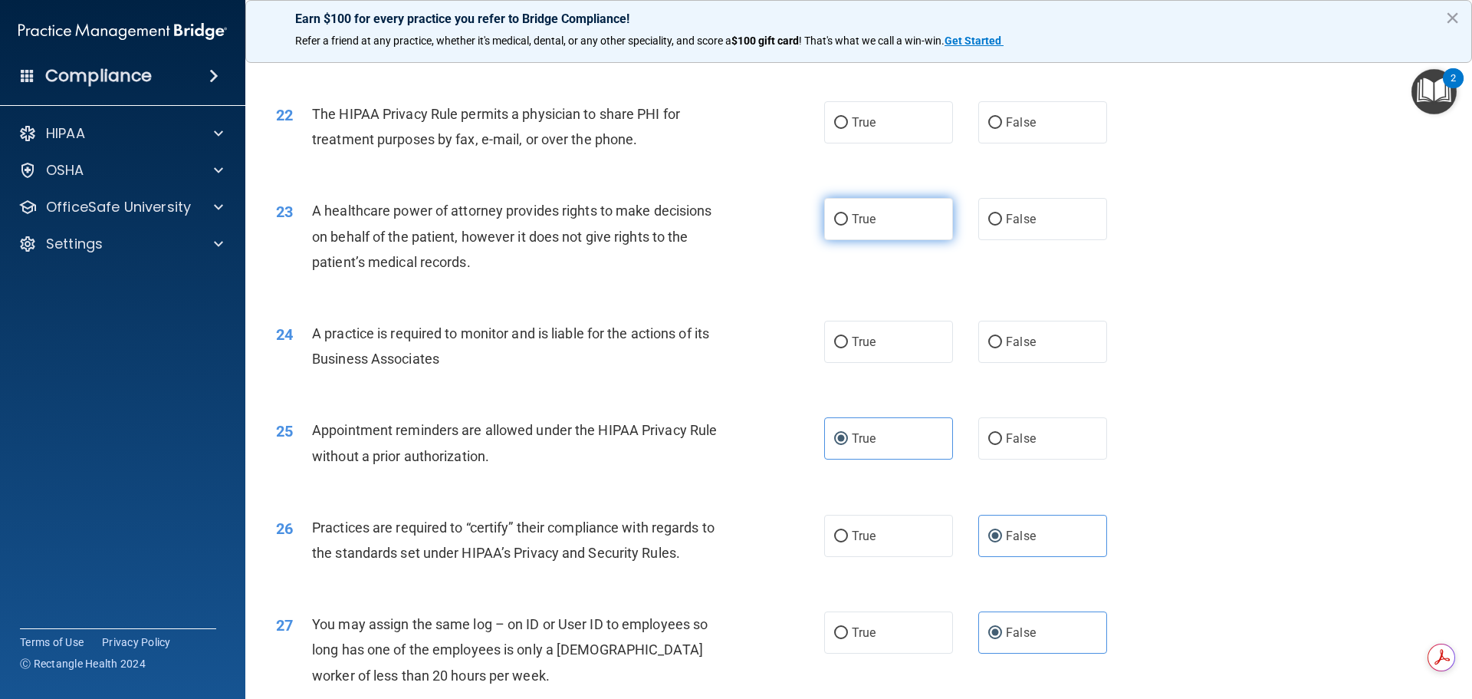
scroll to position [2411, 0]
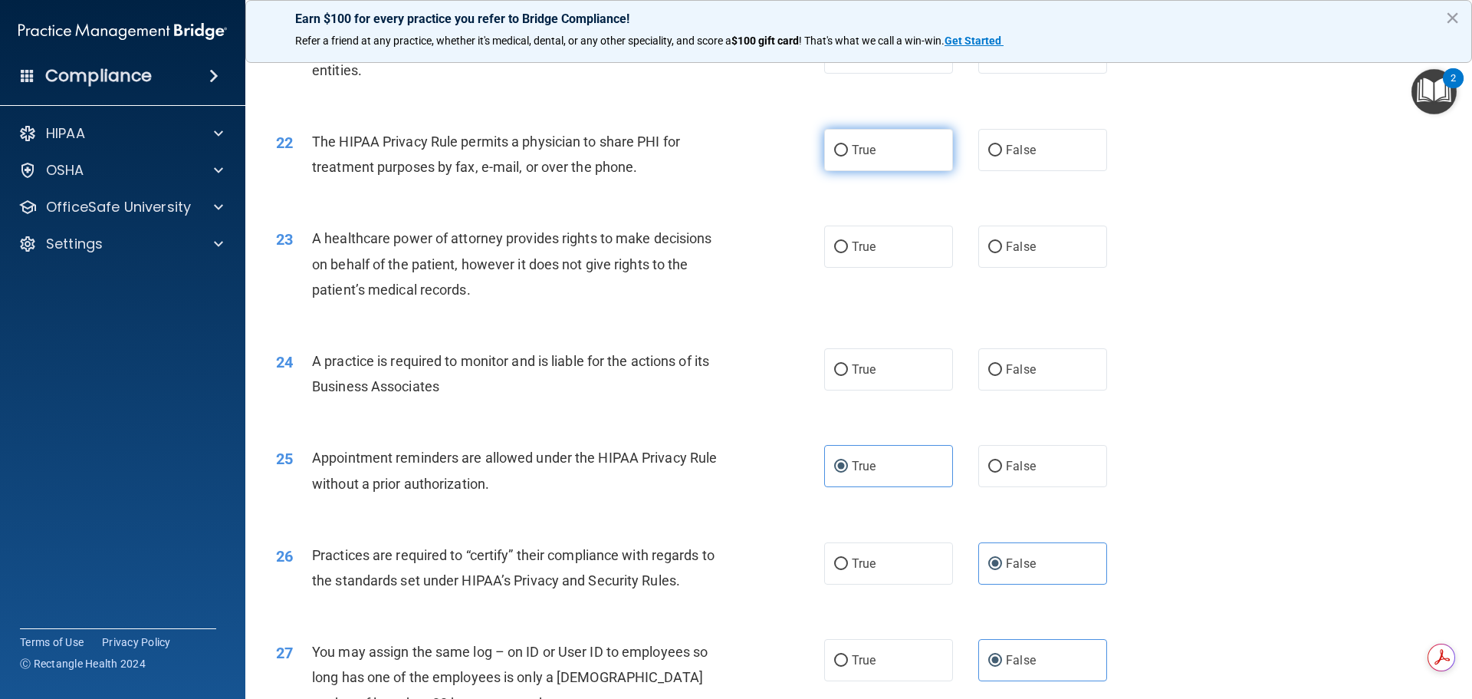
click at [900, 162] on label "True" at bounding box center [888, 150] width 129 height 42
click at [848, 156] on input "True" at bounding box center [841, 151] width 14 height 12
radio input "true"
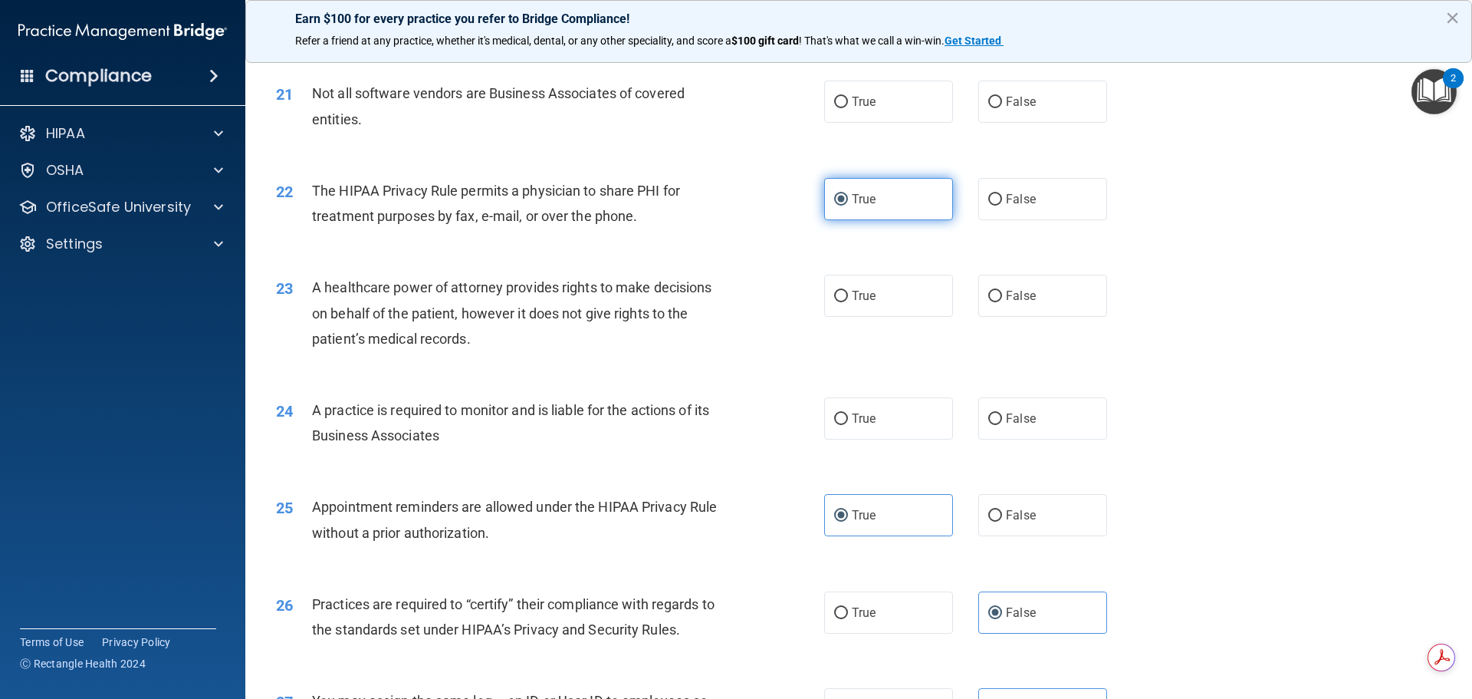
scroll to position [2334, 0]
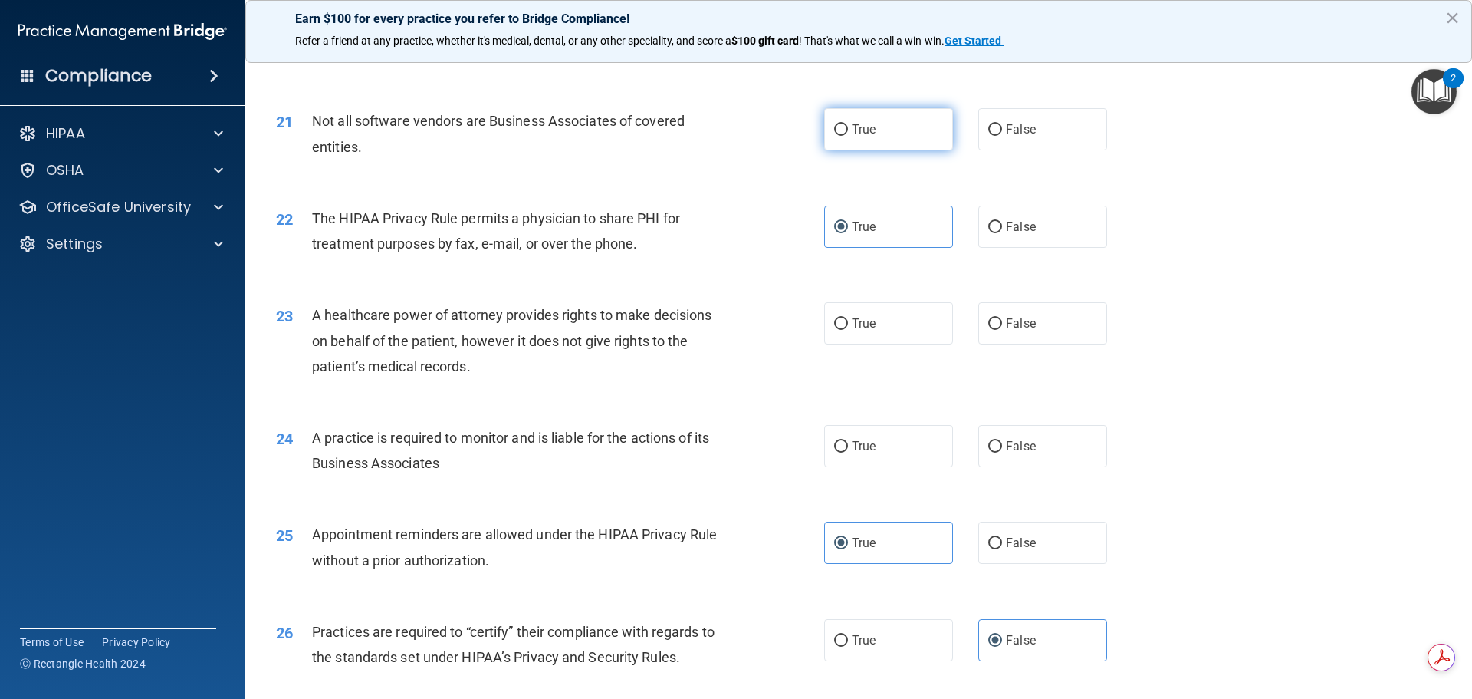
click at [896, 128] on label "True" at bounding box center [888, 129] width 129 height 42
click at [848, 128] on input "True" at bounding box center [841, 130] width 14 height 12
radio input "true"
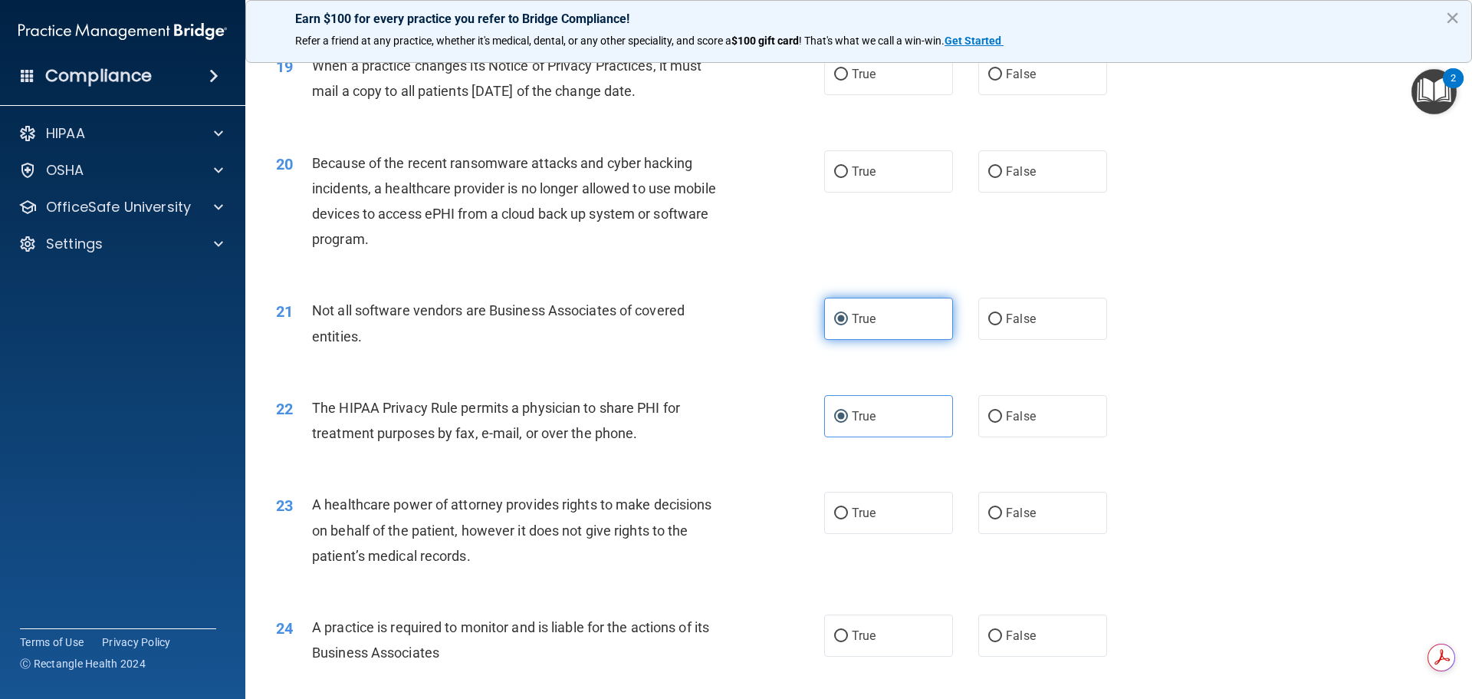
scroll to position [2104, 0]
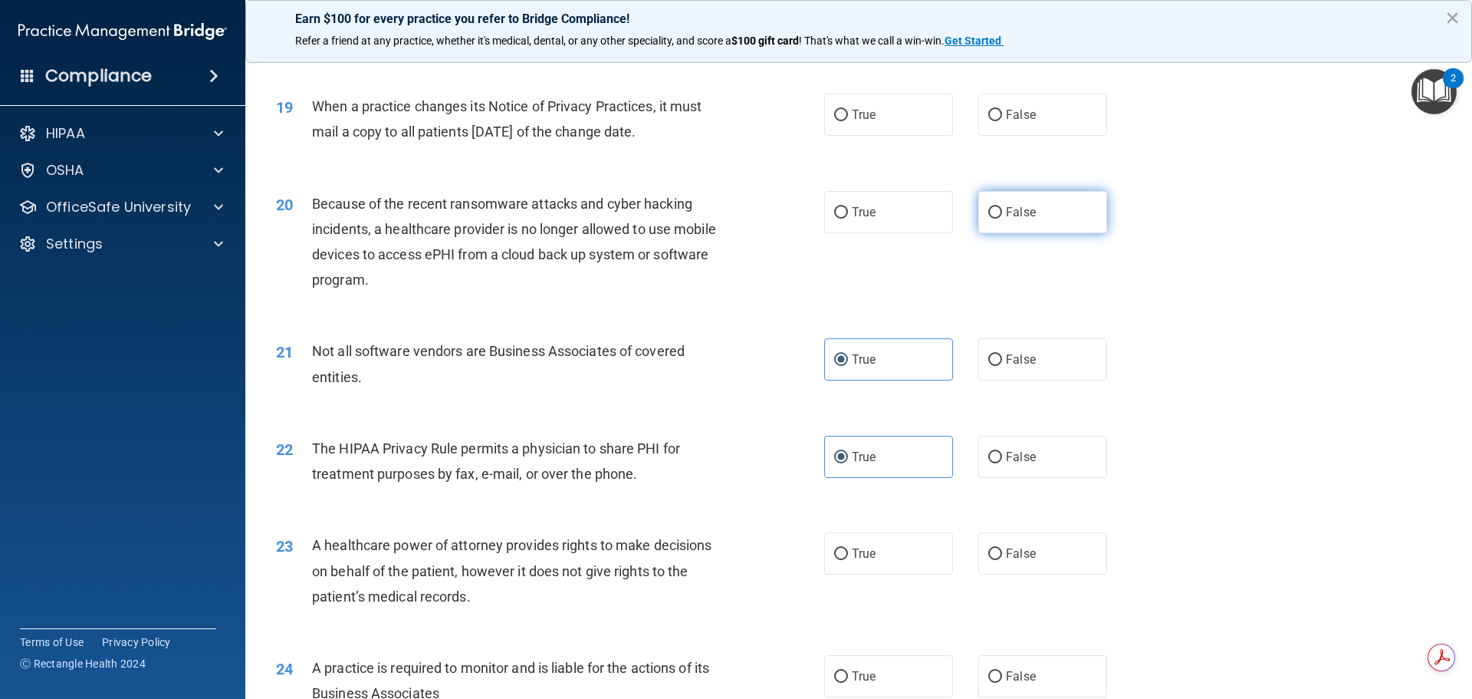
click at [1053, 222] on label "False" at bounding box center [1043, 212] width 129 height 42
click at [1002, 219] on input "False" at bounding box center [996, 213] width 14 height 12
radio input "true"
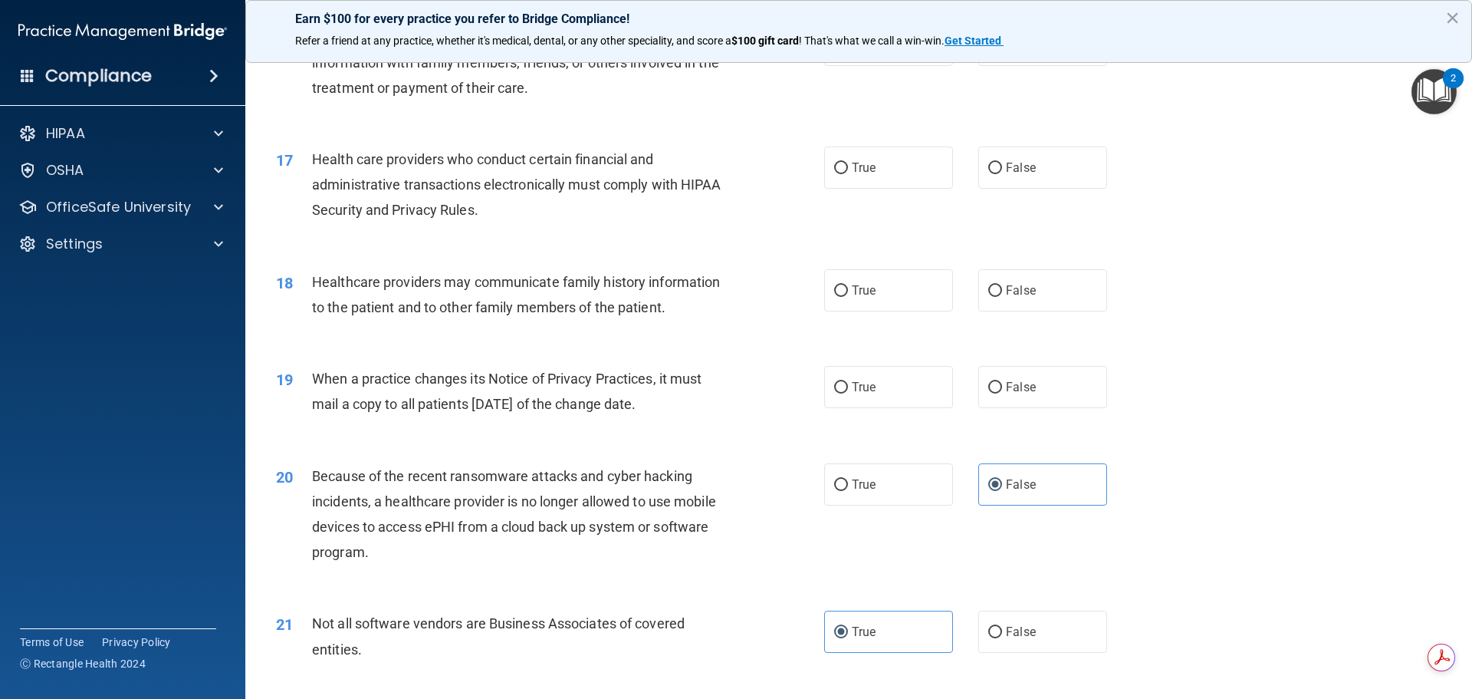
scroll to position [1798, 0]
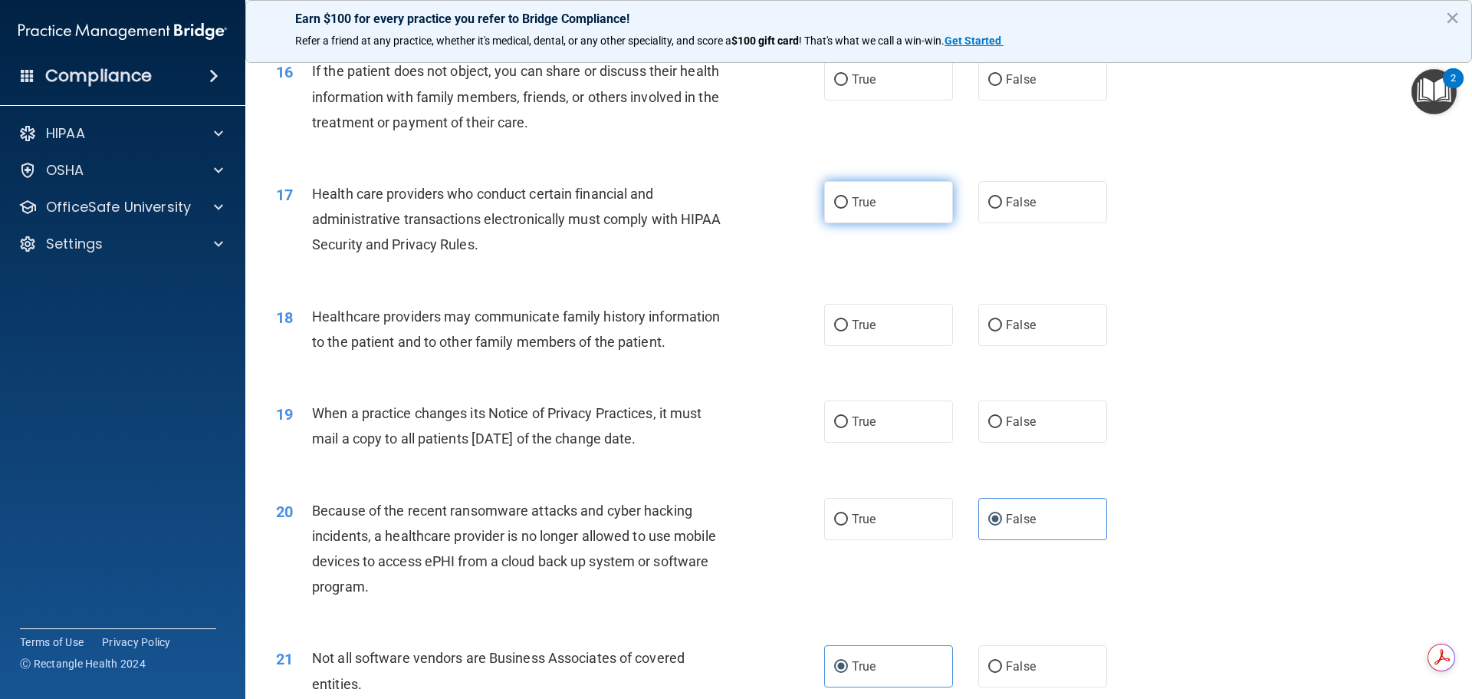
click at [887, 196] on label "True" at bounding box center [888, 202] width 129 height 42
click at [848, 197] on input "True" at bounding box center [841, 203] width 14 height 12
radio input "true"
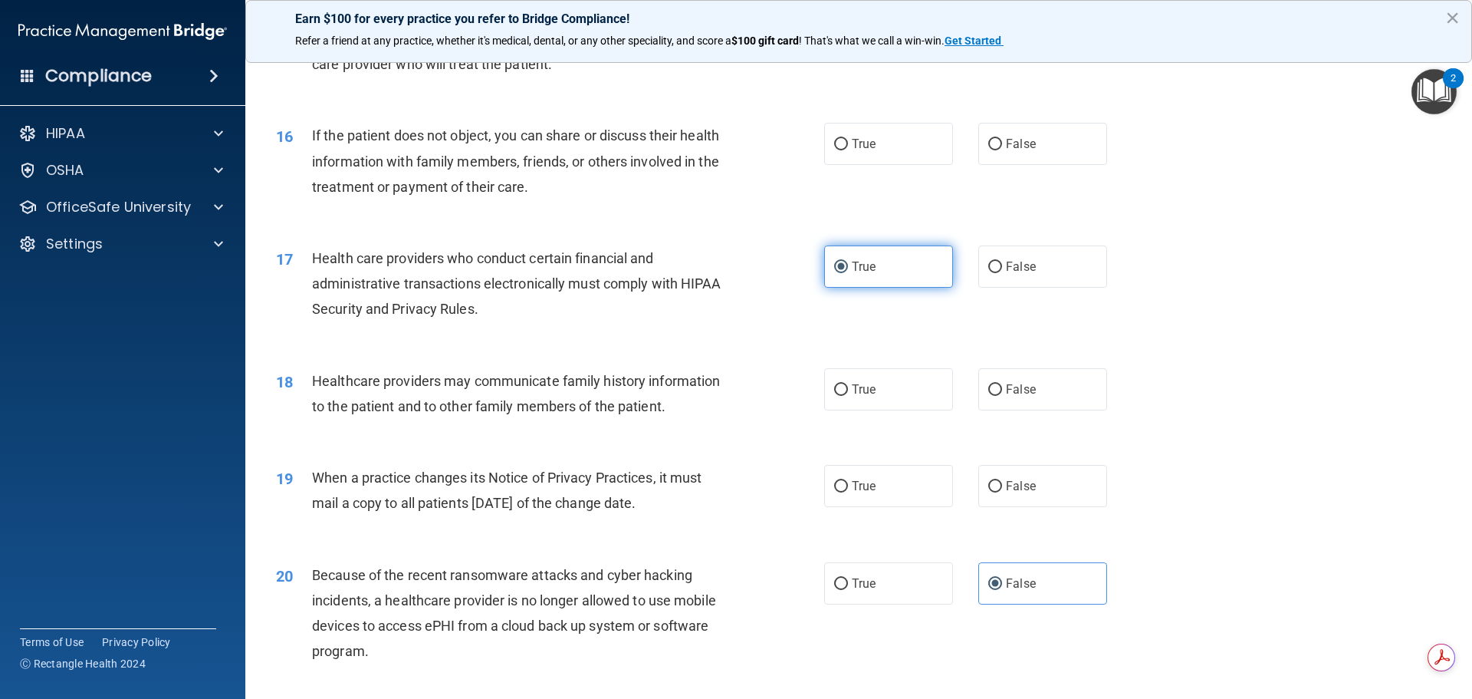
scroll to position [1644, 0]
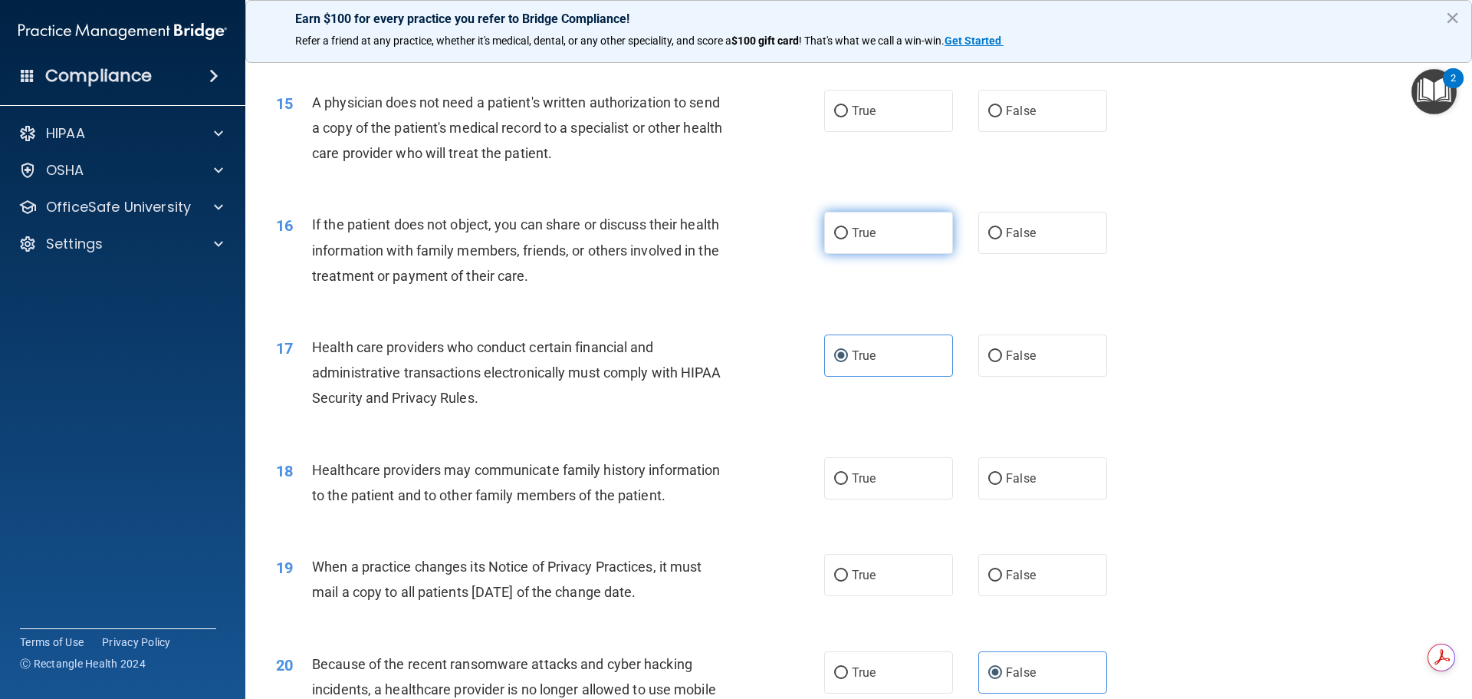
click at [898, 225] on label "True" at bounding box center [888, 233] width 129 height 42
click at [848, 228] on input "True" at bounding box center [841, 234] width 14 height 12
radio input "true"
click at [865, 109] on span "True" at bounding box center [864, 111] width 24 height 15
click at [848, 109] on input "True" at bounding box center [841, 112] width 14 height 12
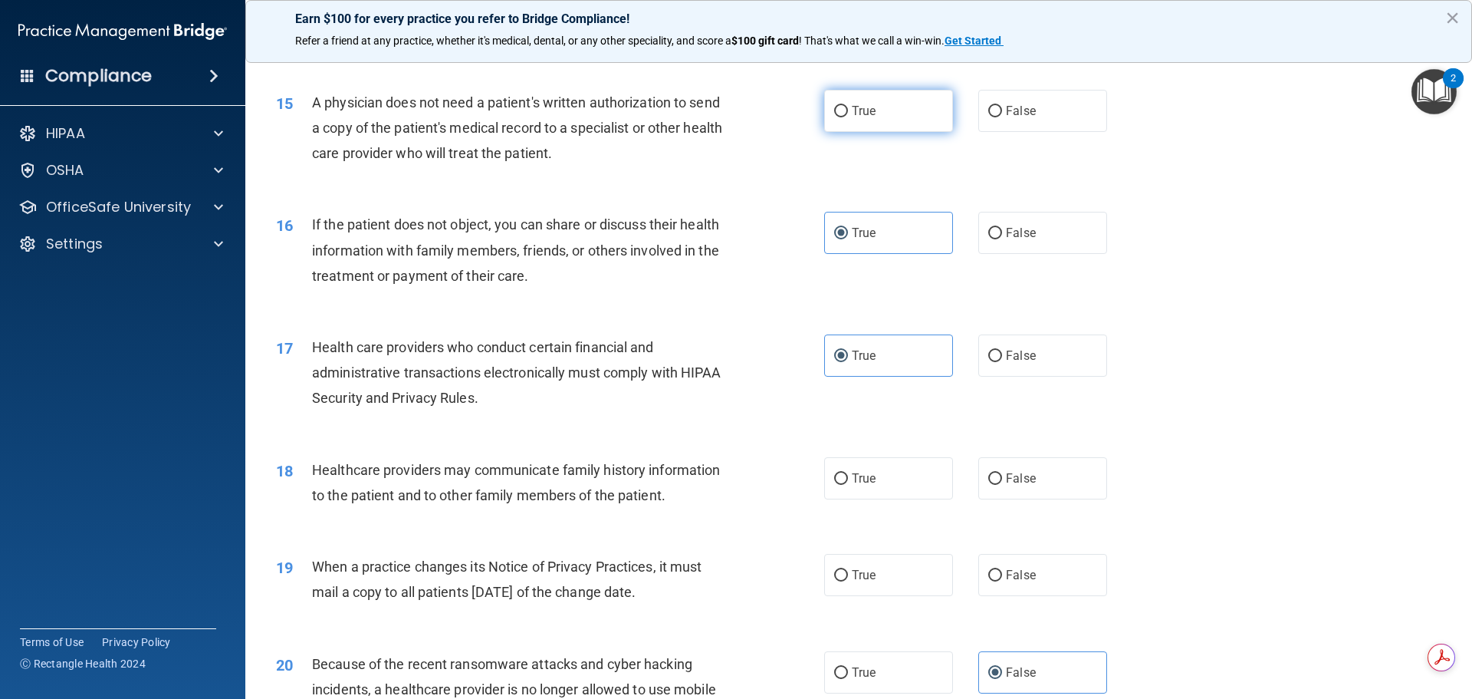
radio input "true"
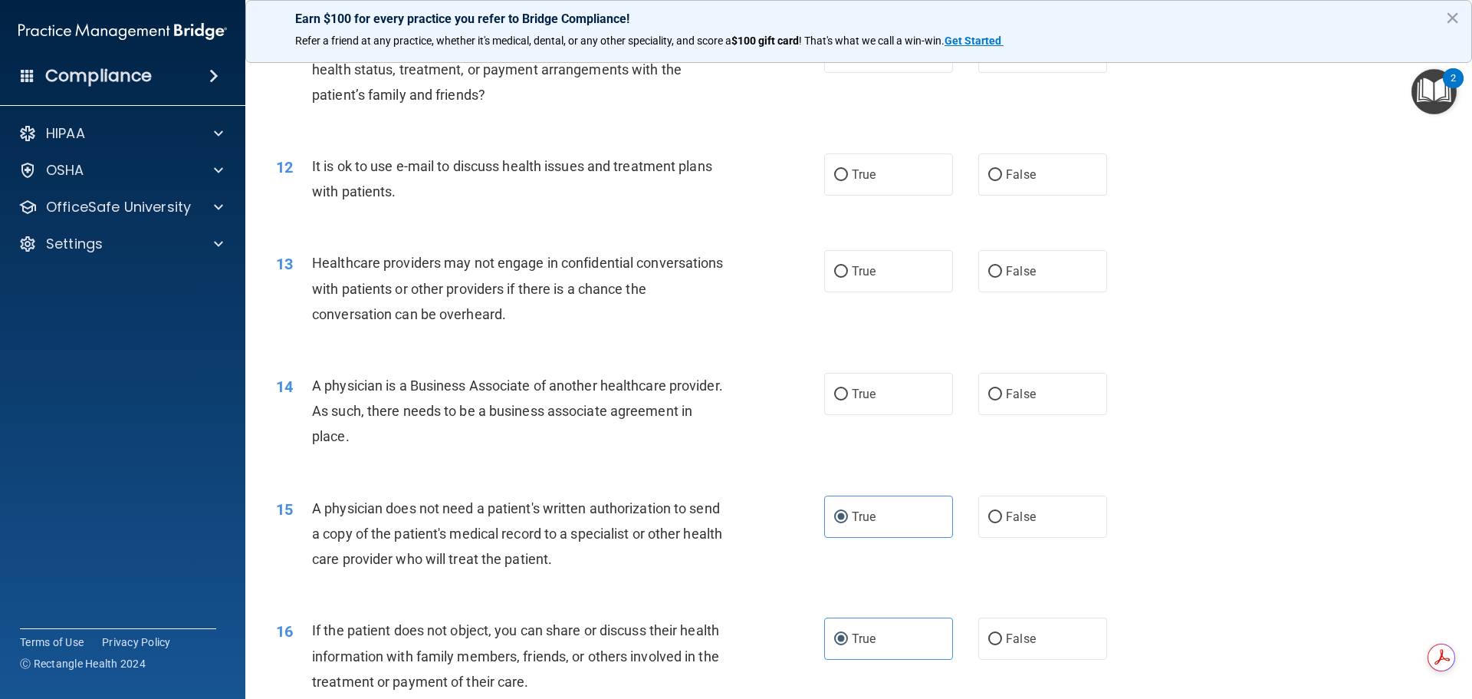
scroll to position [1184, 0]
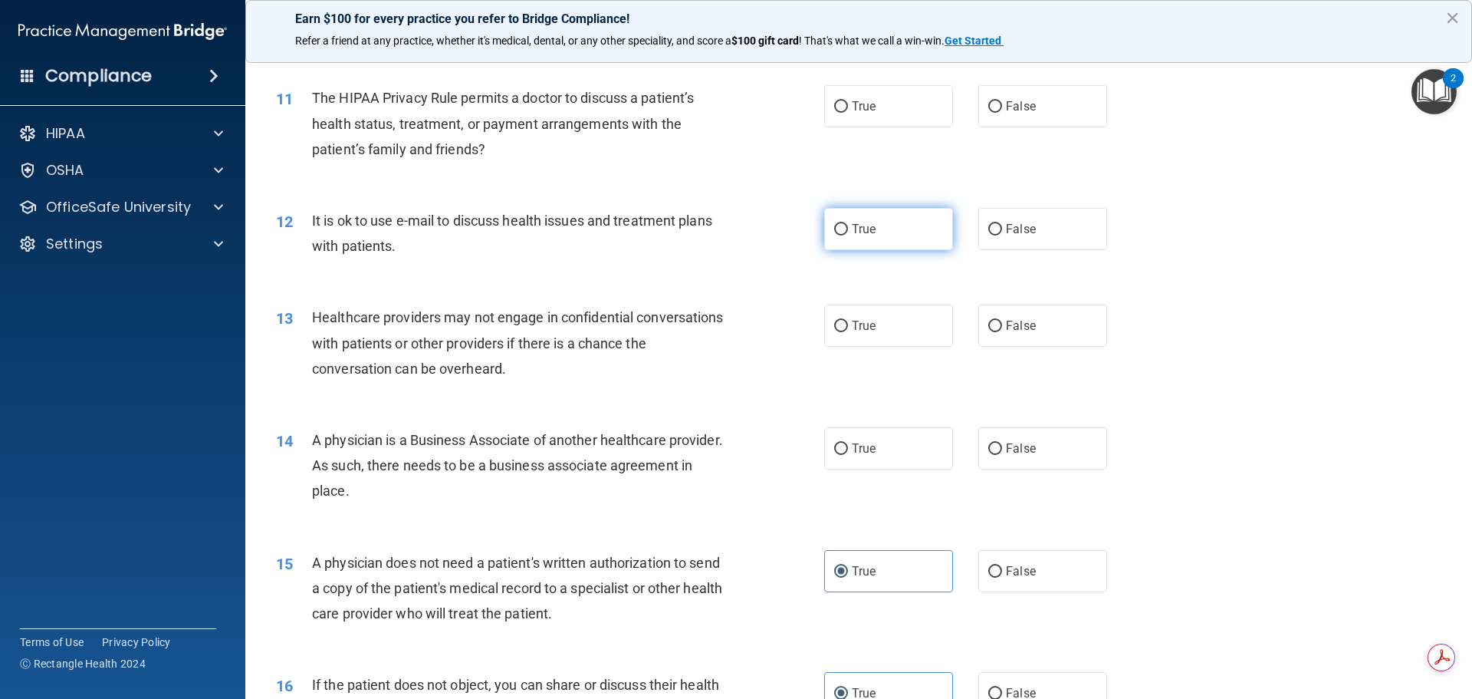
click at [893, 228] on label "True" at bounding box center [888, 229] width 129 height 42
click at [848, 228] on input "True" at bounding box center [841, 230] width 14 height 12
radio input "true"
click at [857, 97] on label "True" at bounding box center [888, 106] width 129 height 42
click at [848, 101] on input "True" at bounding box center [841, 107] width 14 height 12
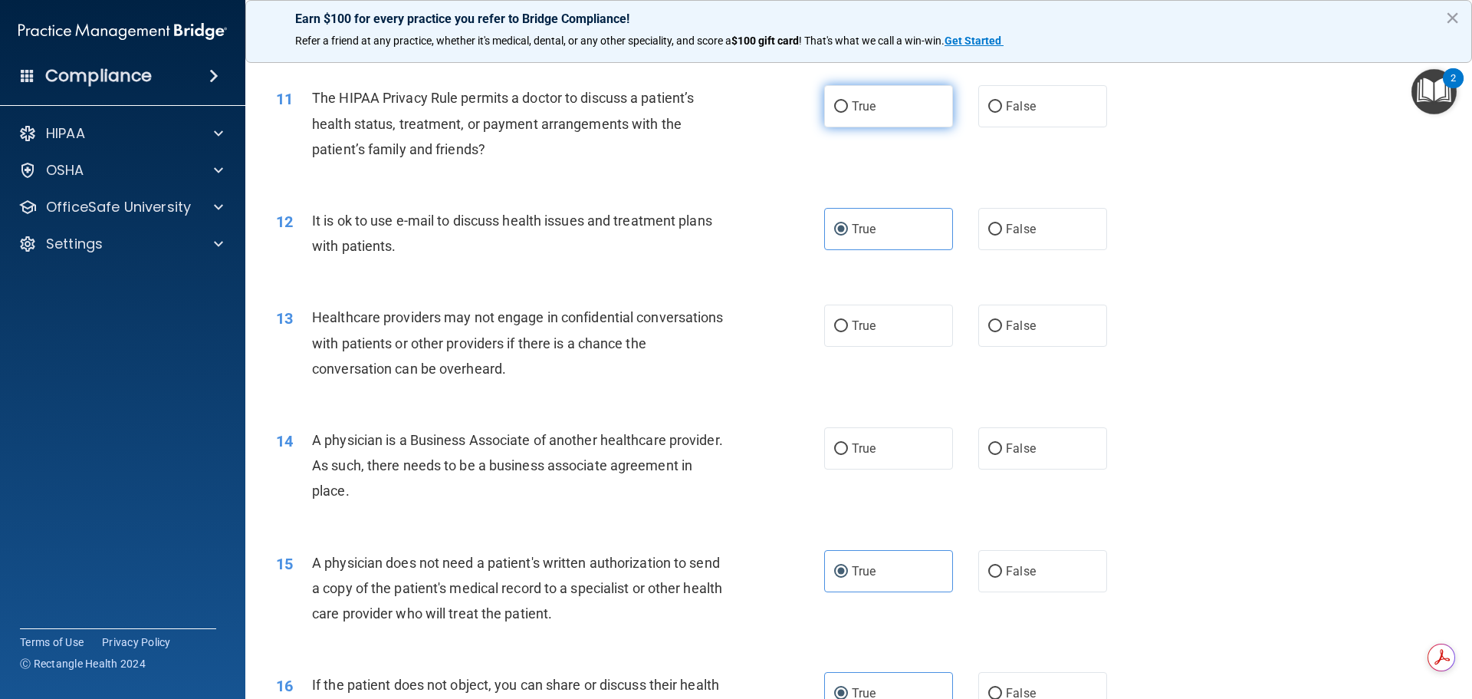
radio input "true"
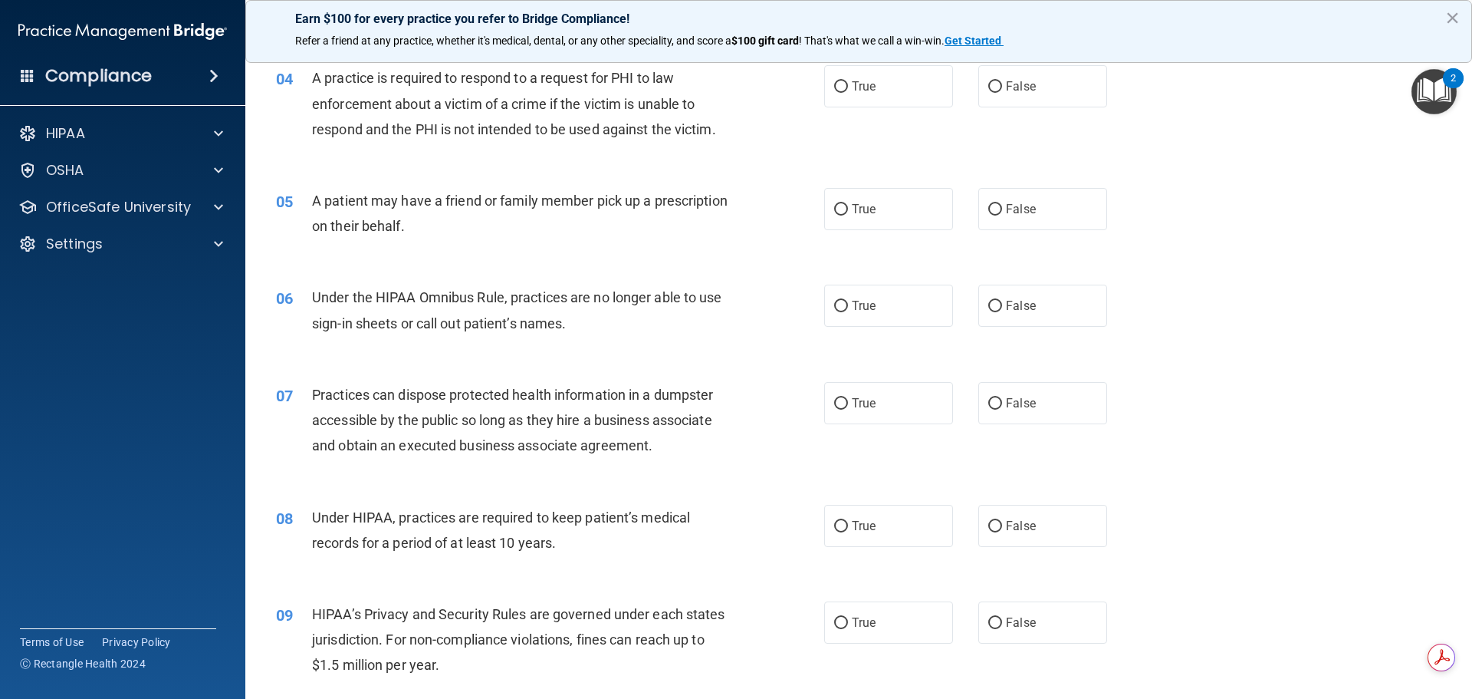
scroll to position [417, 0]
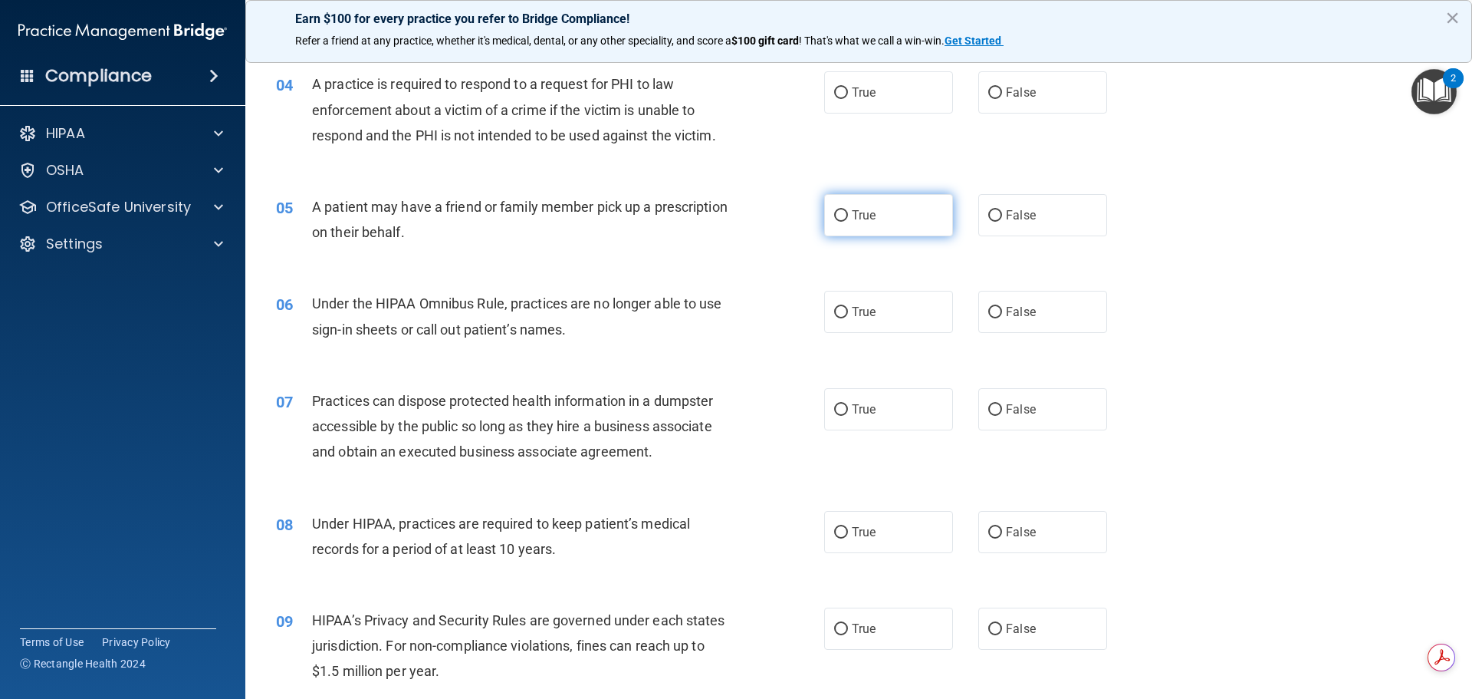
click at [899, 221] on label "True" at bounding box center [888, 215] width 129 height 42
click at [848, 221] on input "True" at bounding box center [841, 216] width 14 height 12
radio input "true"
click at [889, 90] on label "True" at bounding box center [888, 92] width 129 height 42
click at [848, 90] on input "True" at bounding box center [841, 93] width 14 height 12
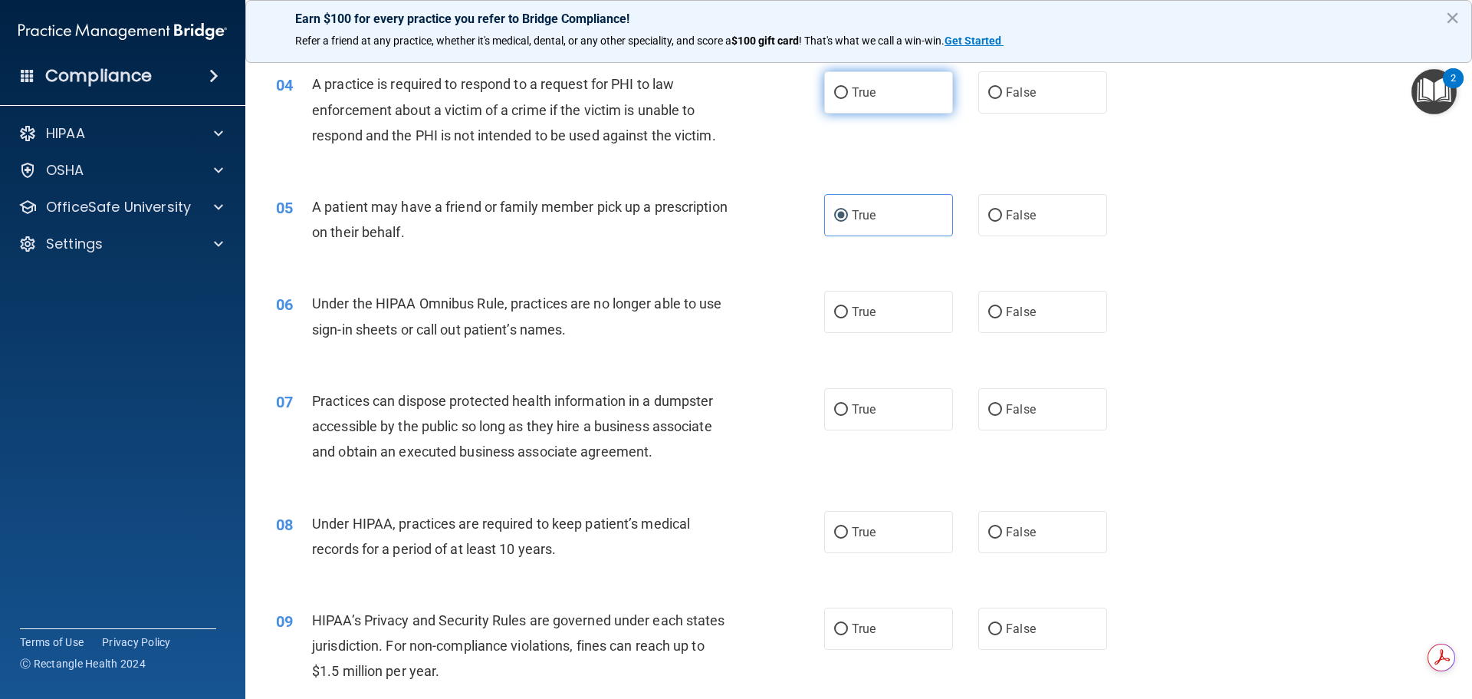
radio input "true"
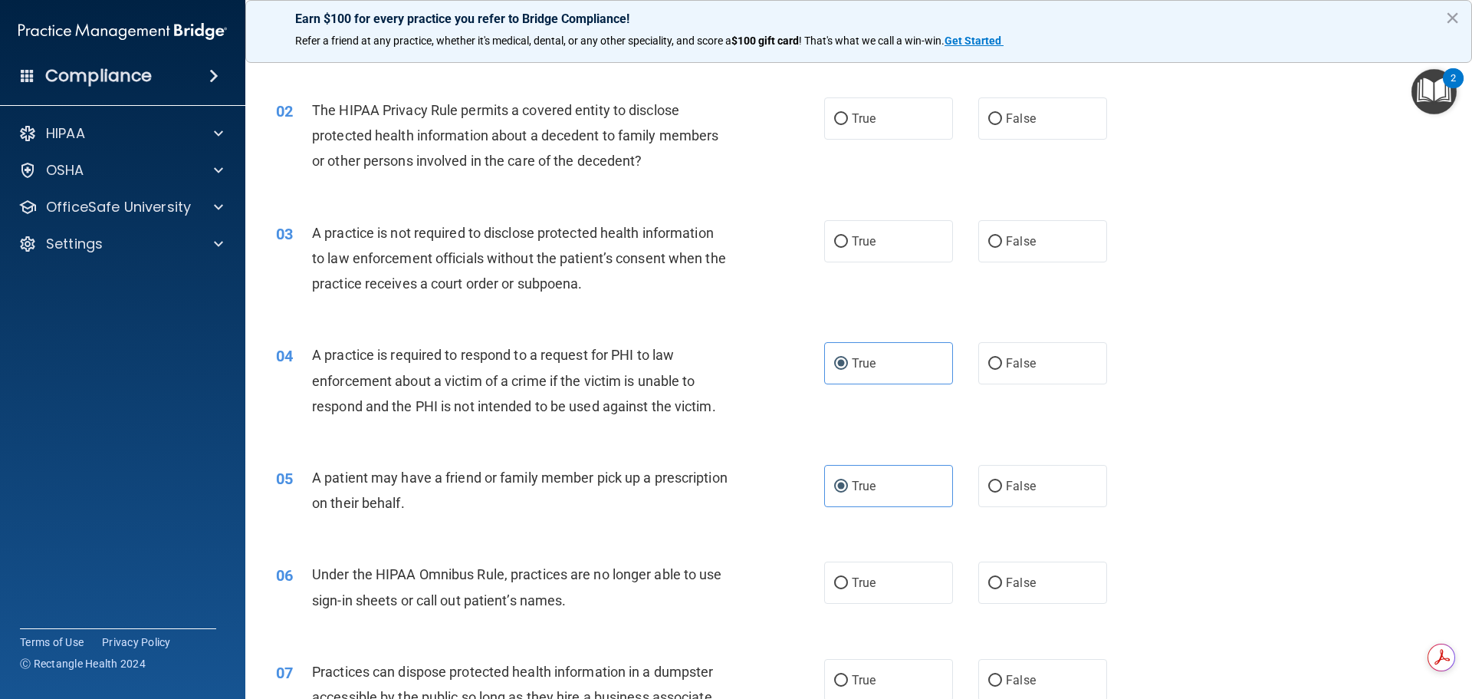
scroll to position [110, 0]
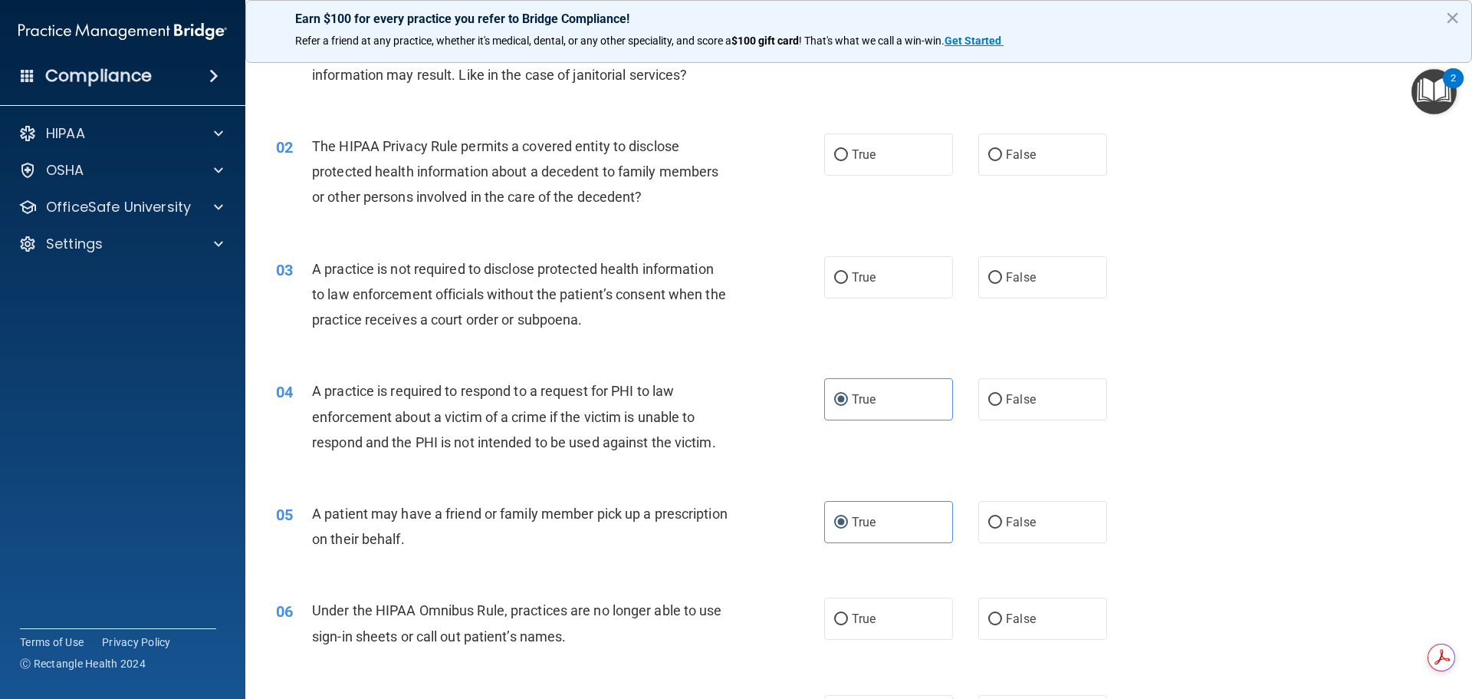
click at [893, 184] on div "02 The HIPAA Privacy Rule permits a covered entity to disclose protected health…" at bounding box center [859, 175] width 1189 height 123
click at [897, 155] on label "True" at bounding box center [888, 154] width 129 height 42
click at [848, 155] on input "True" at bounding box center [841, 156] width 14 height 12
radio input "true"
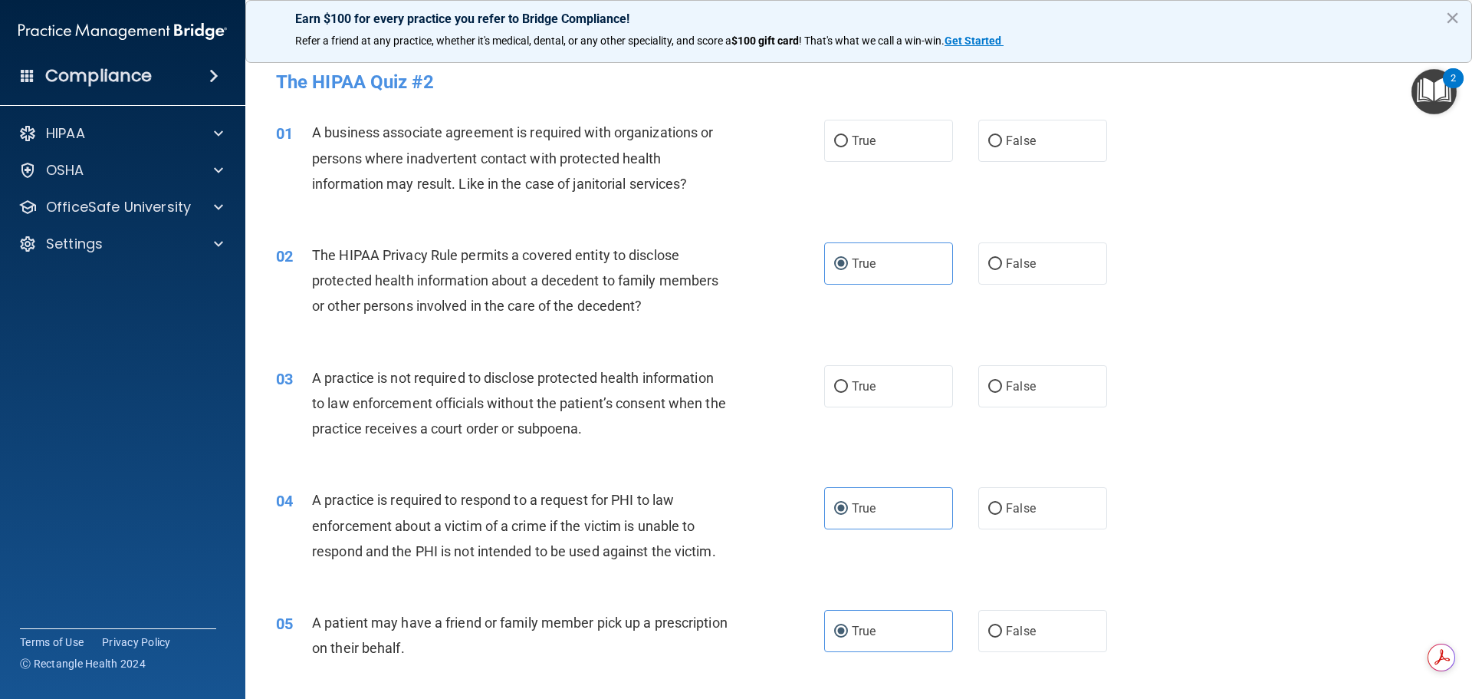
scroll to position [0, 0]
click at [1018, 140] on span "False" at bounding box center [1021, 142] width 30 height 15
click at [1002, 140] on input "False" at bounding box center [996, 143] width 14 height 12
radio input "true"
click at [1065, 383] on label "False" at bounding box center [1043, 388] width 129 height 42
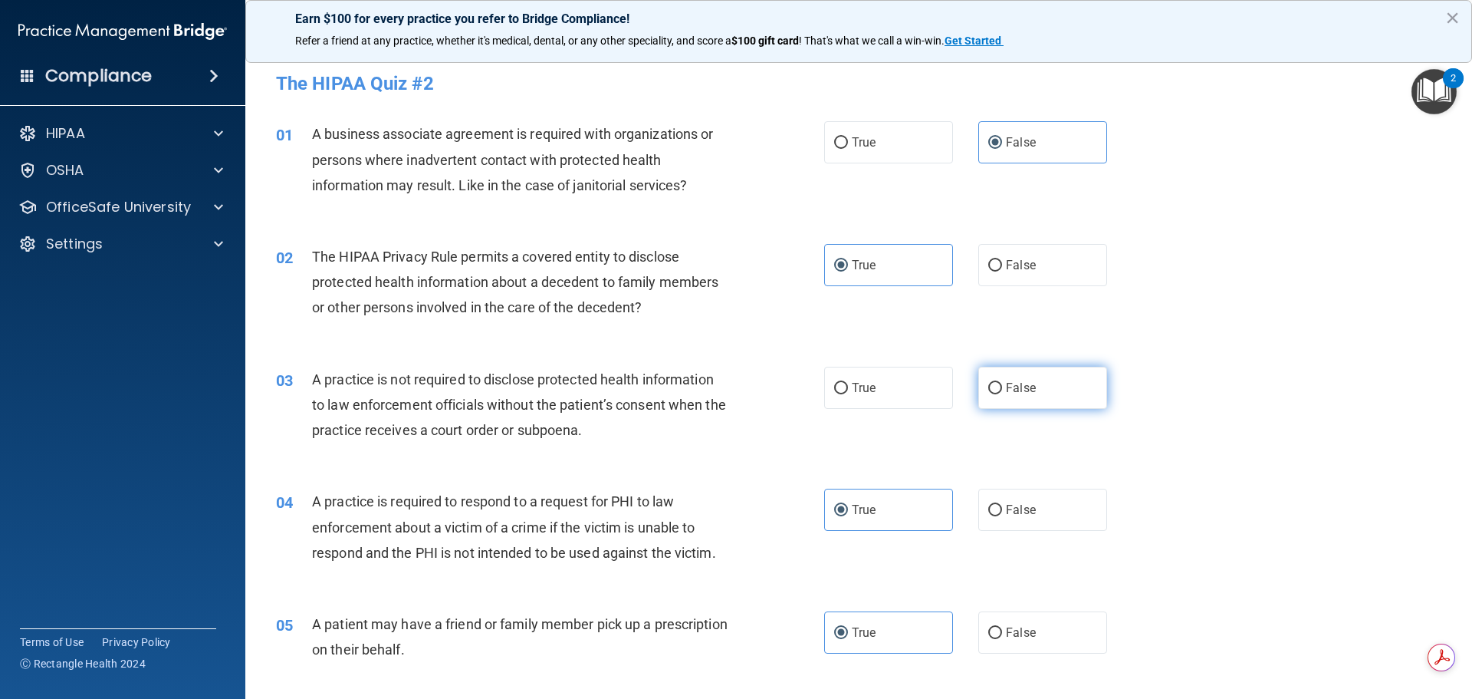
click at [1002, 383] on input "False" at bounding box center [996, 389] width 14 height 12
radio input "true"
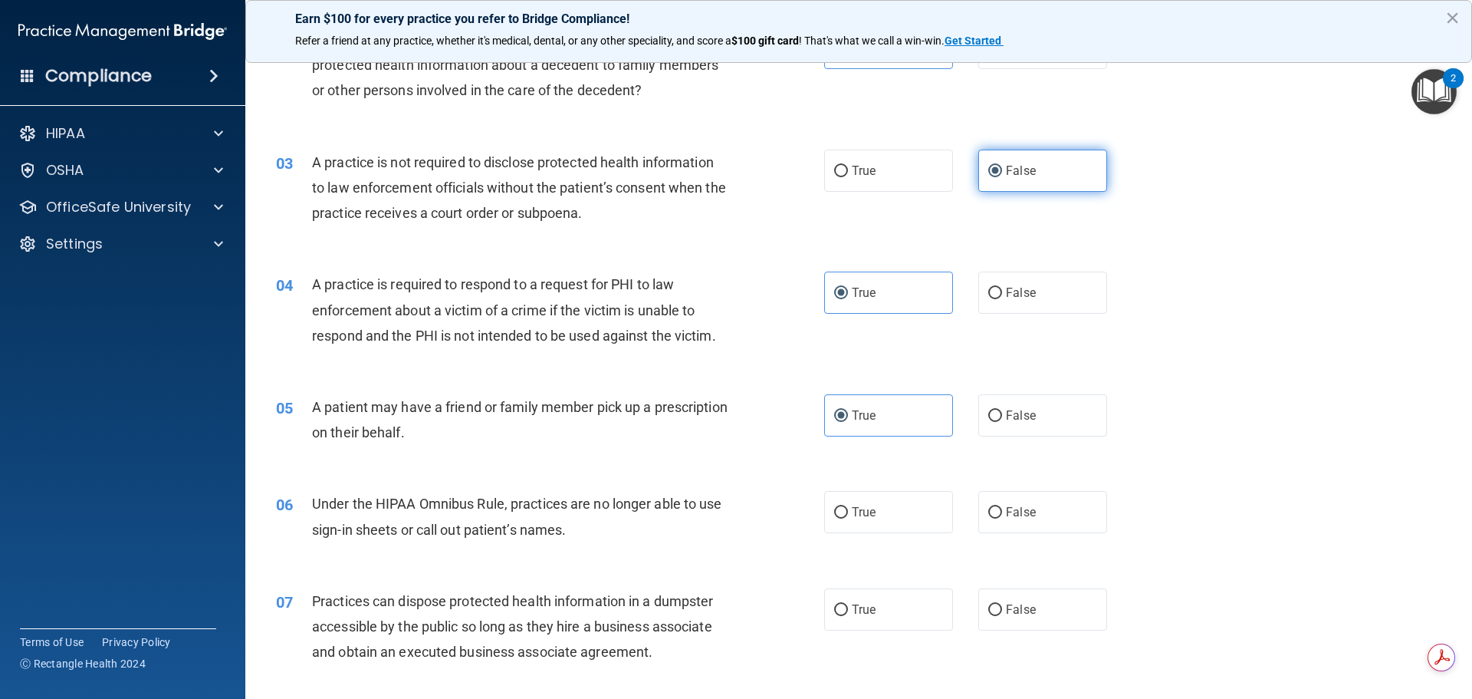
scroll to position [307, 0]
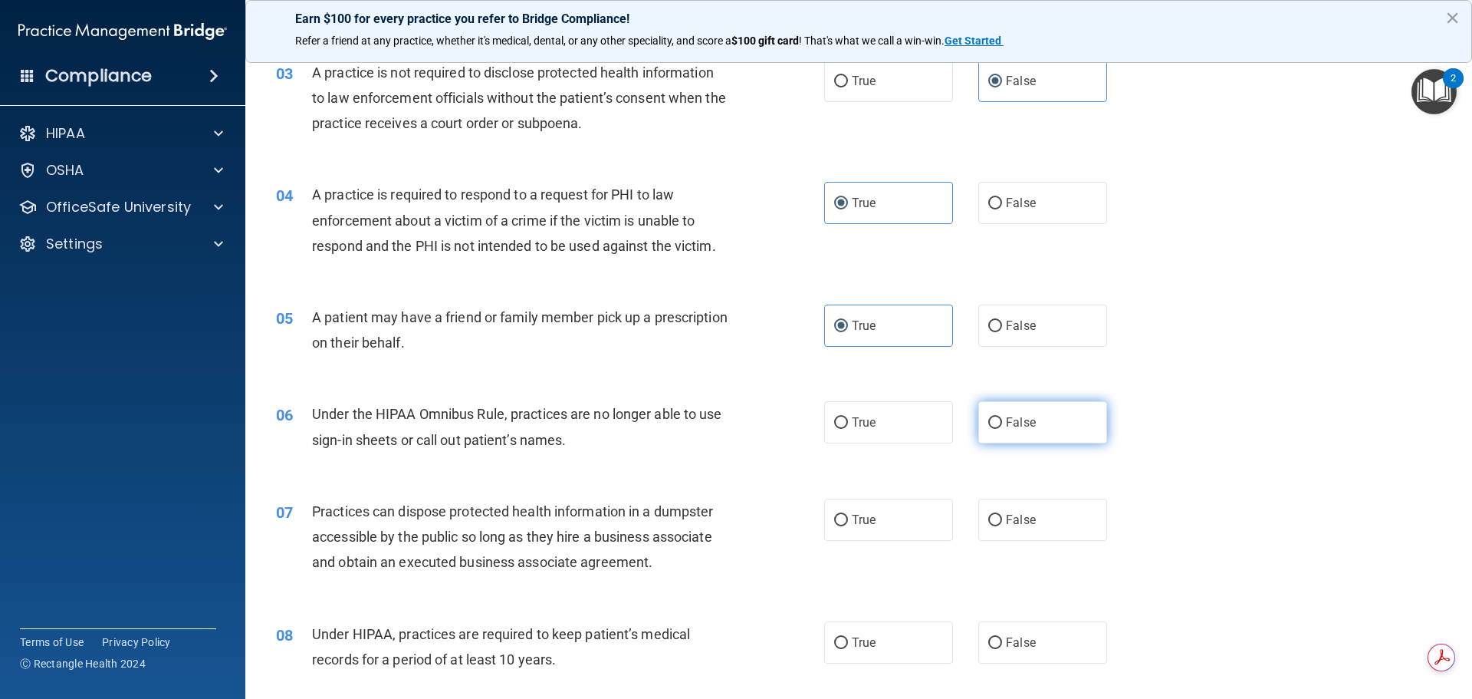
click at [1069, 419] on label "False" at bounding box center [1043, 422] width 129 height 42
click at [1002, 419] on input "False" at bounding box center [996, 423] width 14 height 12
radio input "true"
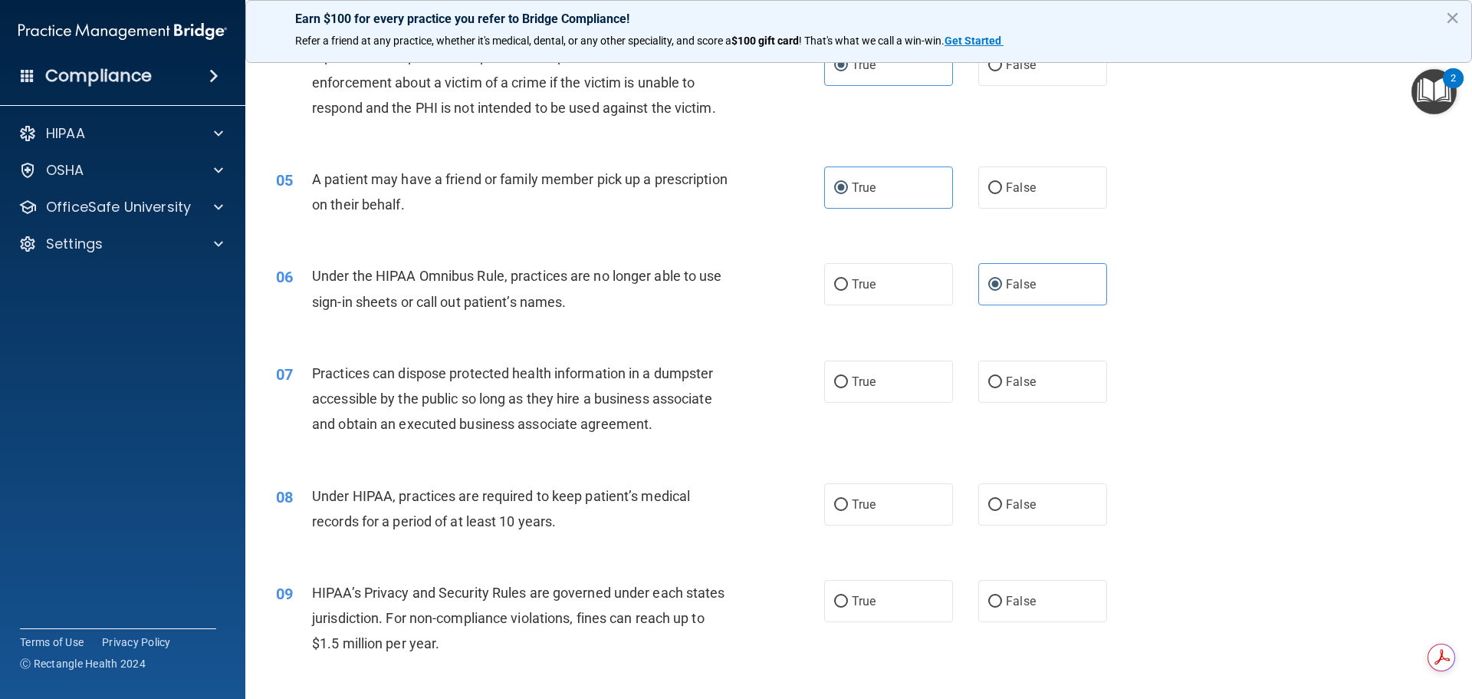
scroll to position [460, 0]
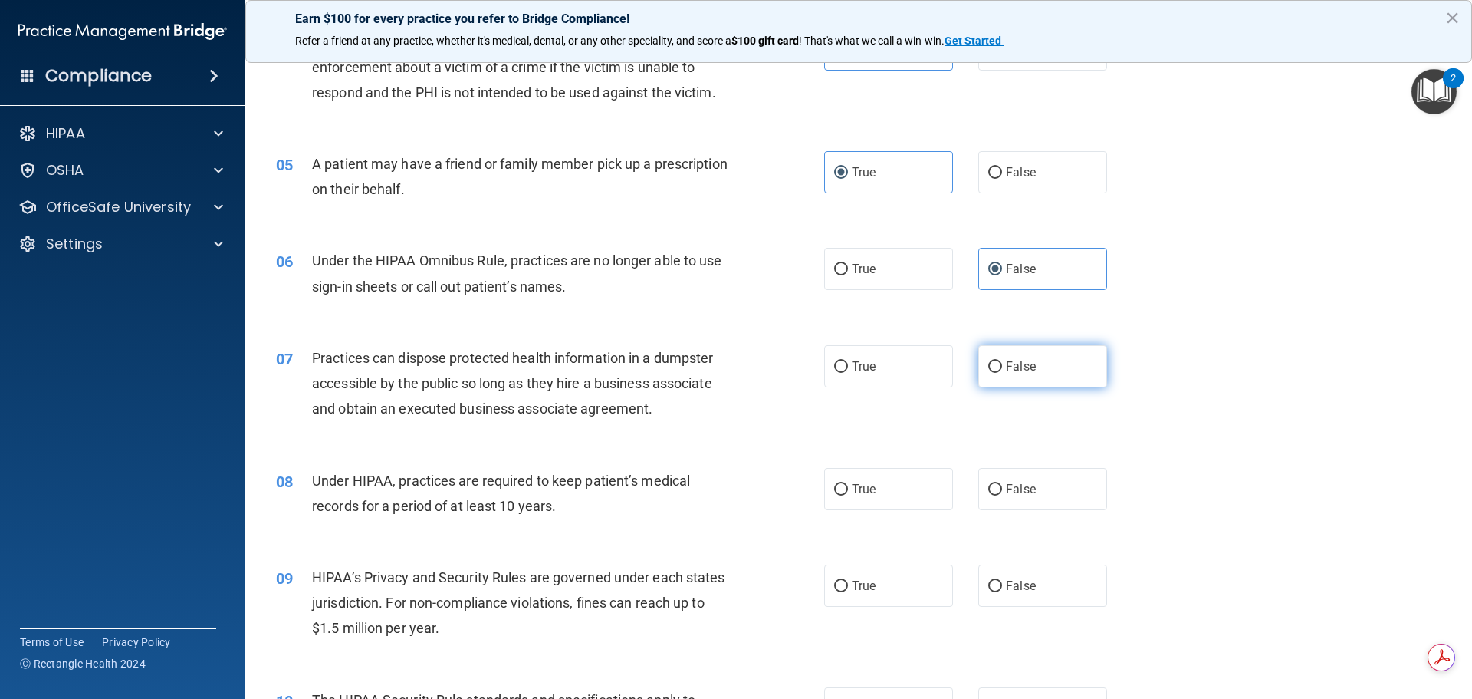
click at [1068, 374] on label "False" at bounding box center [1043, 366] width 129 height 42
click at [1002, 373] on input "False" at bounding box center [996, 367] width 14 height 12
radio input "true"
click at [1067, 469] on label "False" at bounding box center [1043, 489] width 129 height 42
click at [1002, 484] on input "False" at bounding box center [996, 490] width 14 height 12
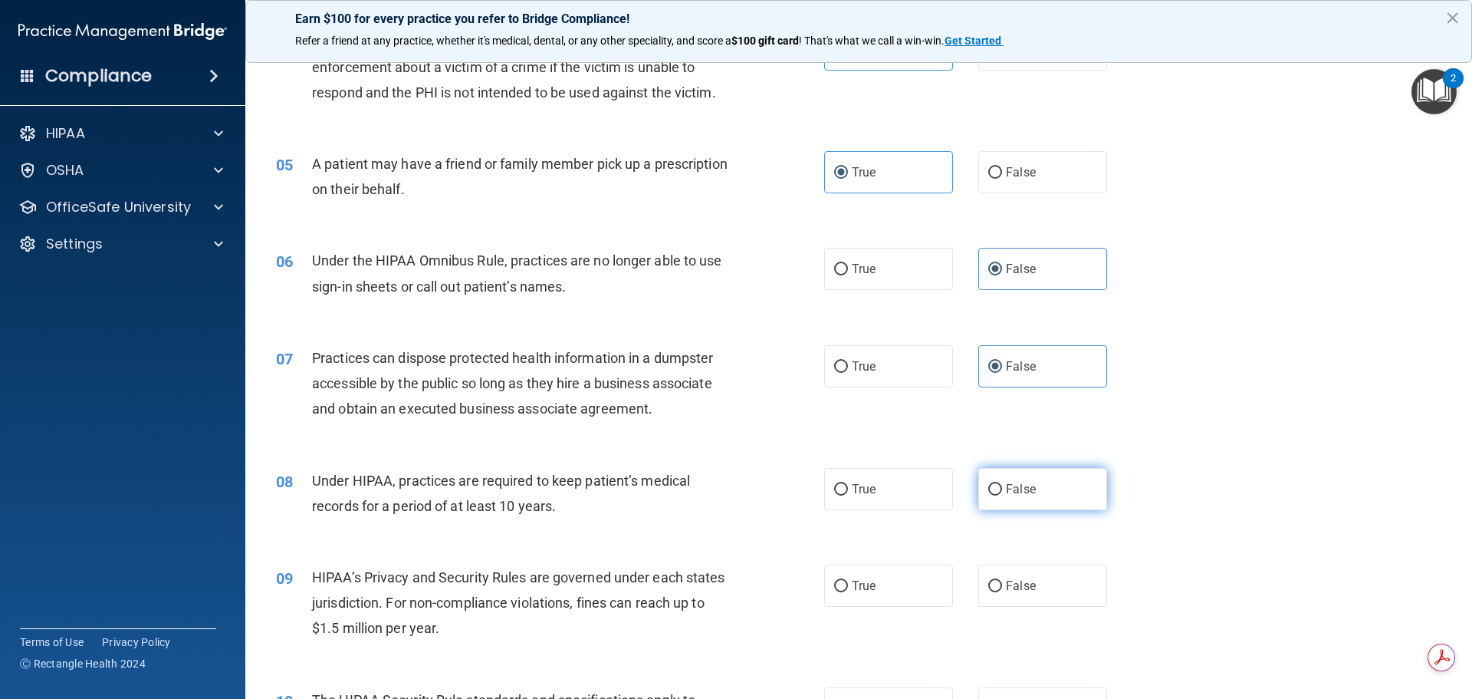
radio input "true"
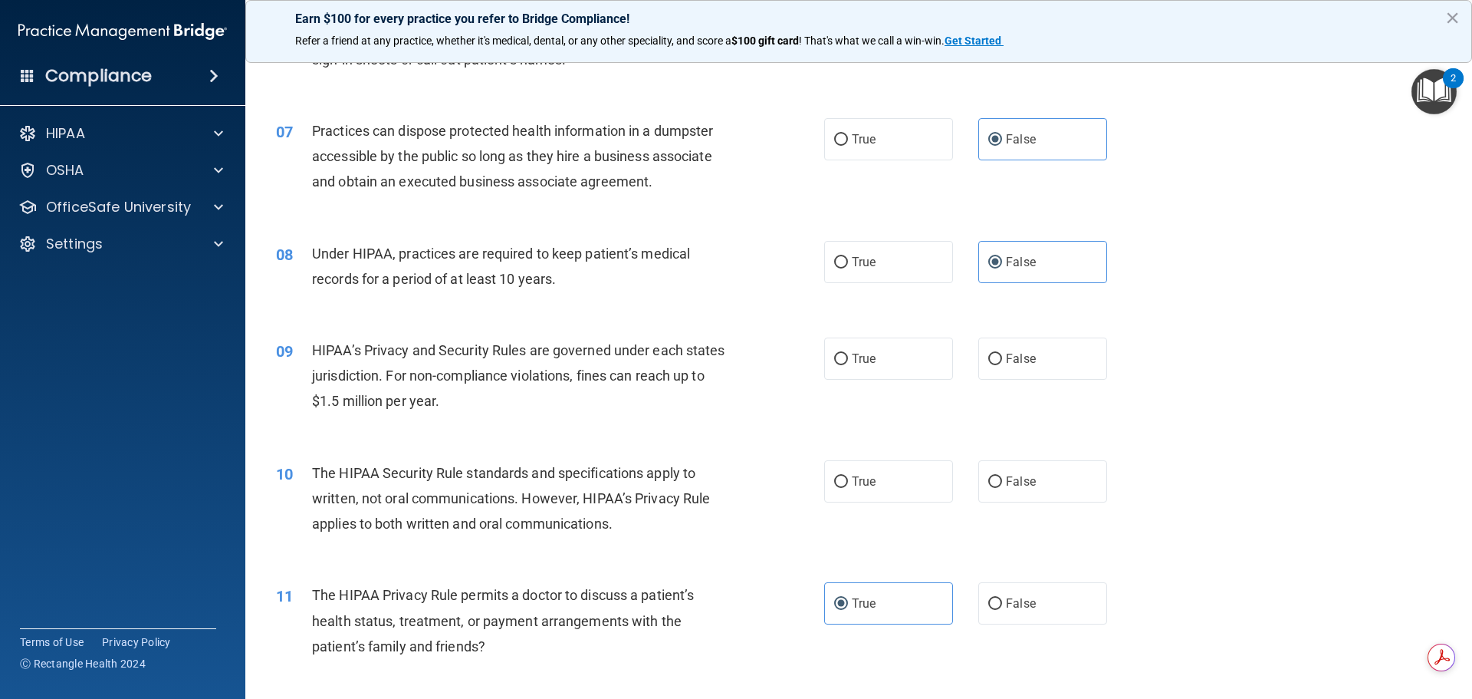
scroll to position [690, 0]
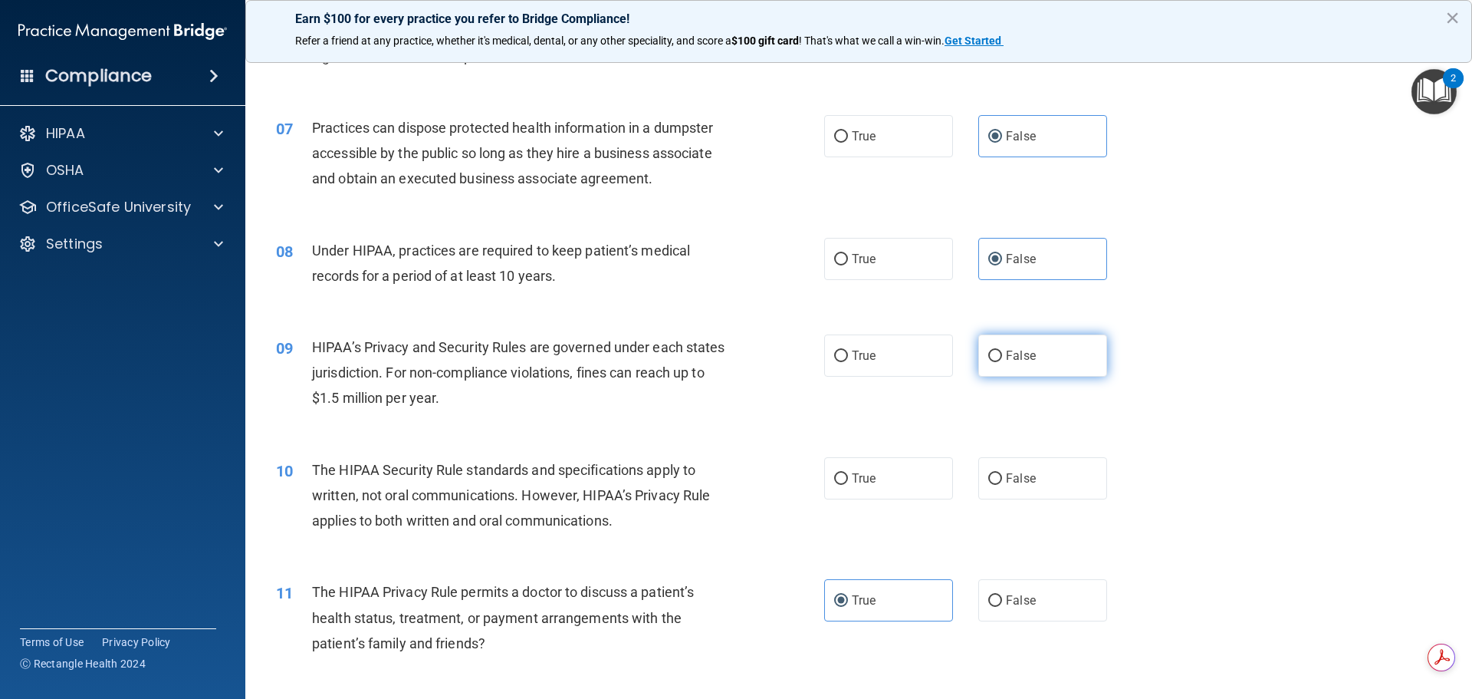
click at [1057, 352] on label "False" at bounding box center [1043, 355] width 129 height 42
click at [1002, 352] on input "False" at bounding box center [996, 356] width 14 height 12
radio input "true"
click at [1081, 476] on label "False" at bounding box center [1043, 478] width 129 height 42
click at [1002, 476] on input "False" at bounding box center [996, 479] width 14 height 12
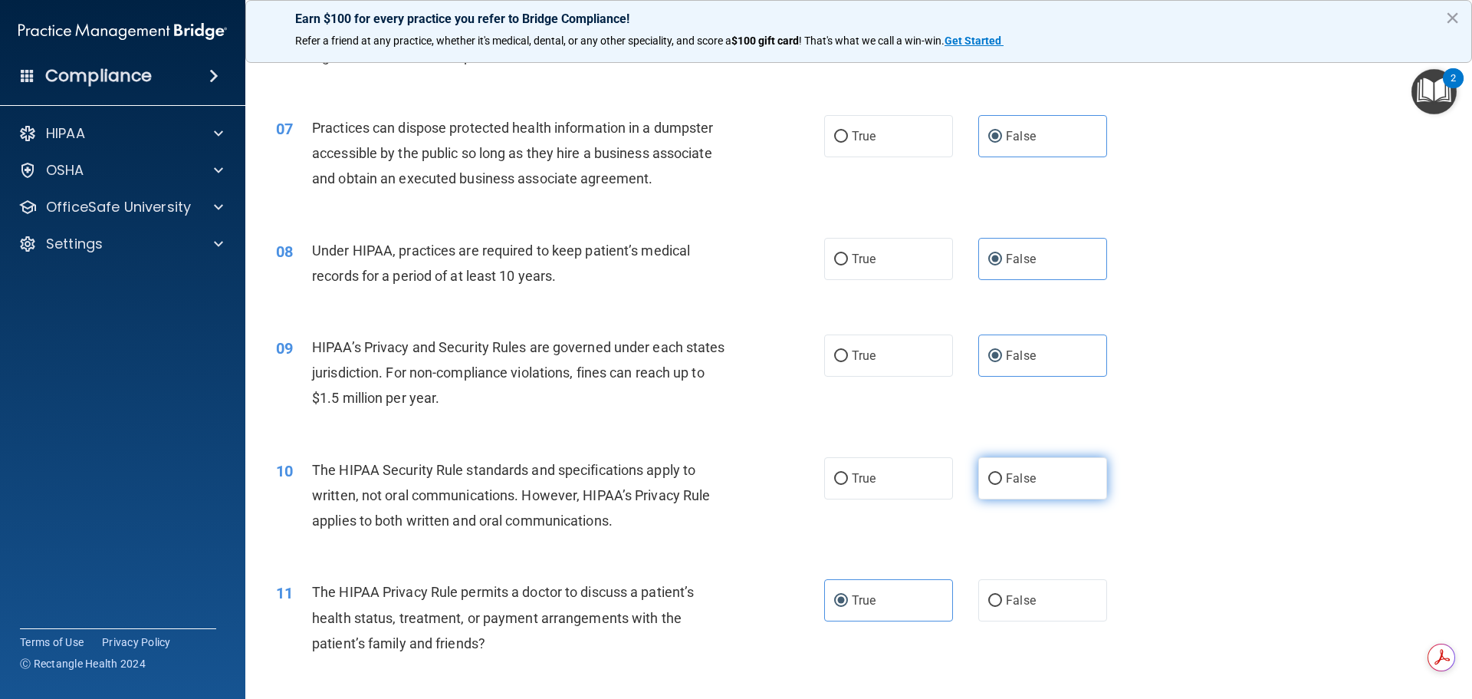
radio input "true"
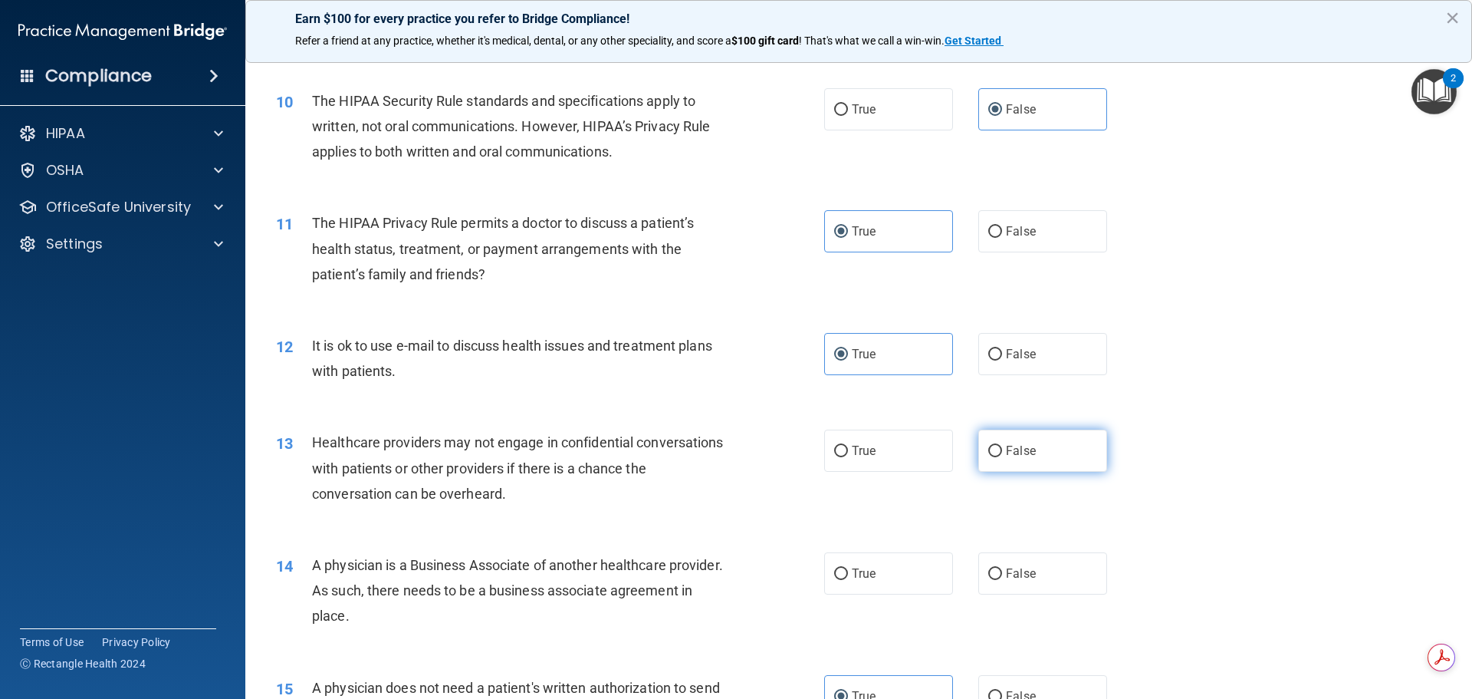
scroll to position [1074, 0]
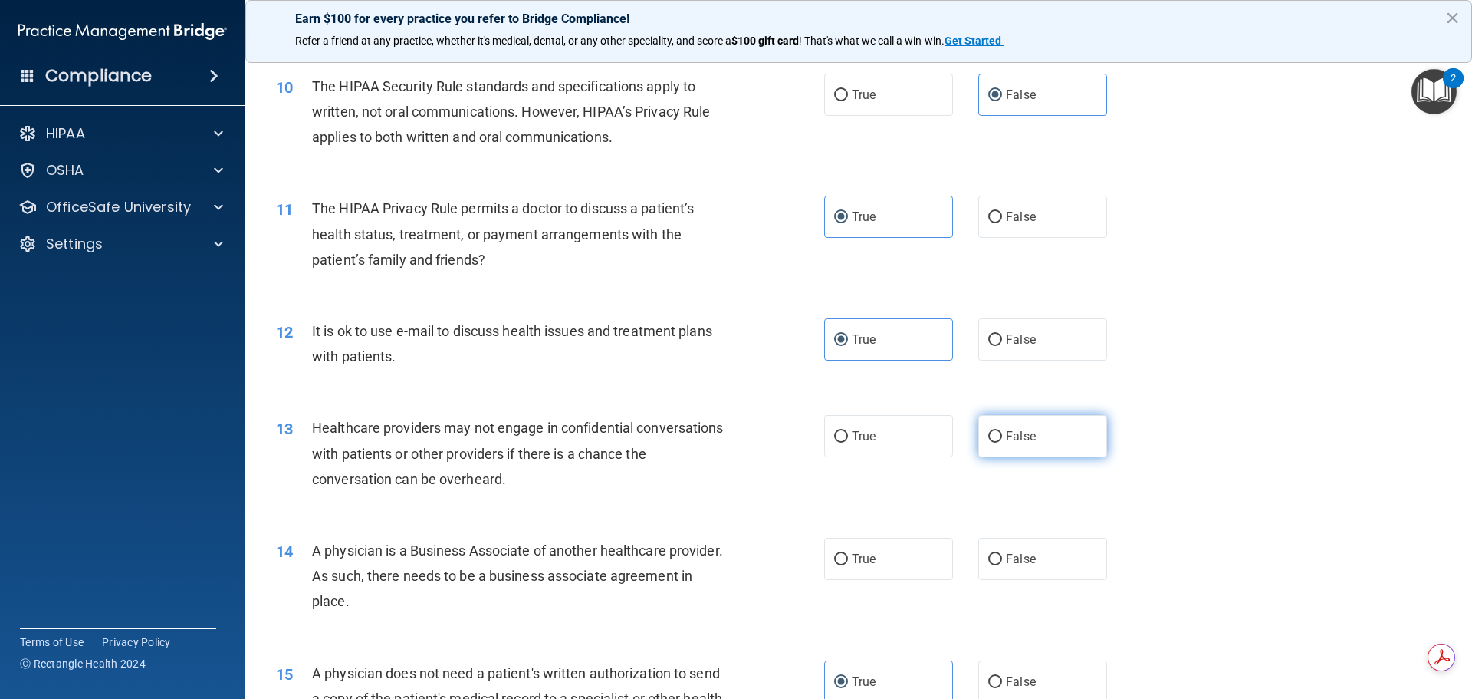
click at [1064, 426] on label "False" at bounding box center [1043, 436] width 129 height 42
click at [1002, 431] on input "False" at bounding box center [996, 437] width 14 height 12
radio input "true"
click at [1051, 559] on label "False" at bounding box center [1043, 559] width 129 height 42
click at [1002, 559] on input "False" at bounding box center [996, 560] width 14 height 12
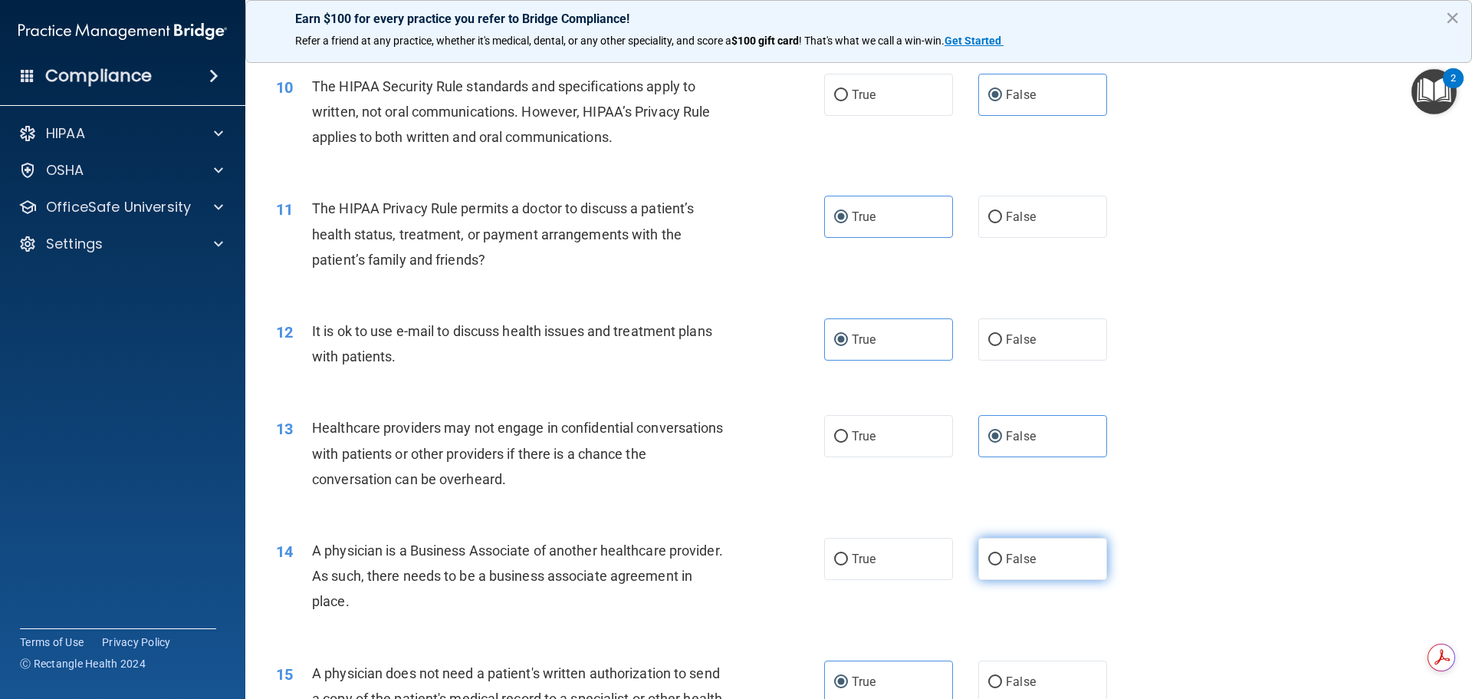
radio input "true"
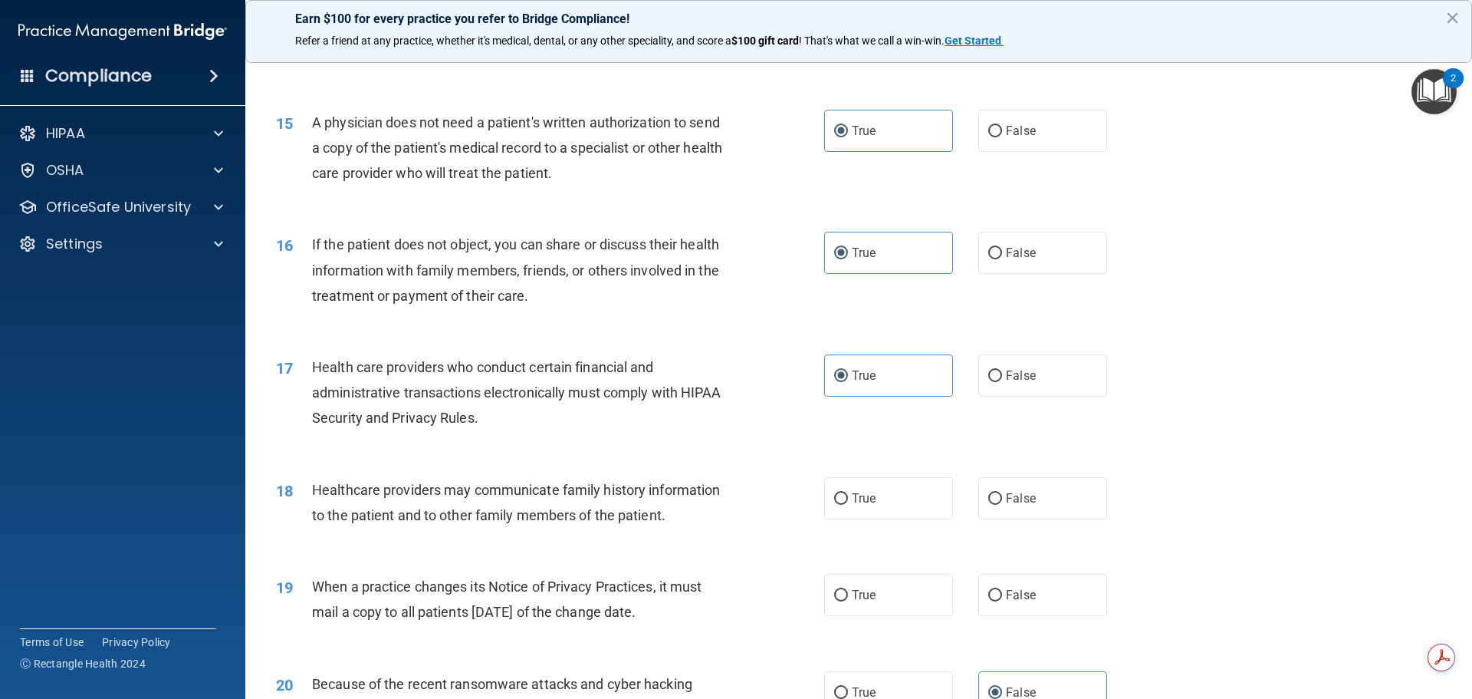
scroll to position [1687, 0]
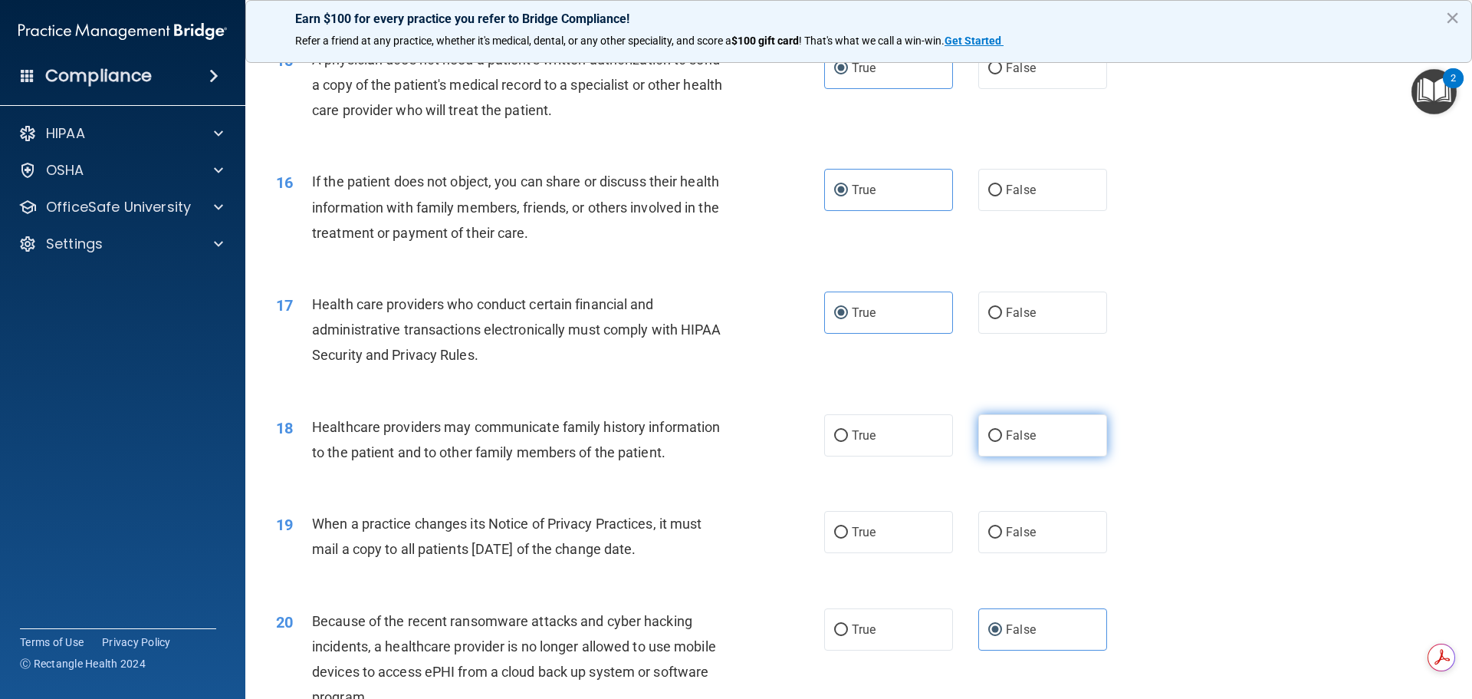
click at [1061, 442] on label "False" at bounding box center [1043, 435] width 129 height 42
click at [1002, 442] on input "False" at bounding box center [996, 436] width 14 height 12
radio input "true"
click at [1071, 529] on label "False" at bounding box center [1043, 532] width 129 height 42
click at [1002, 529] on input "False" at bounding box center [996, 533] width 14 height 12
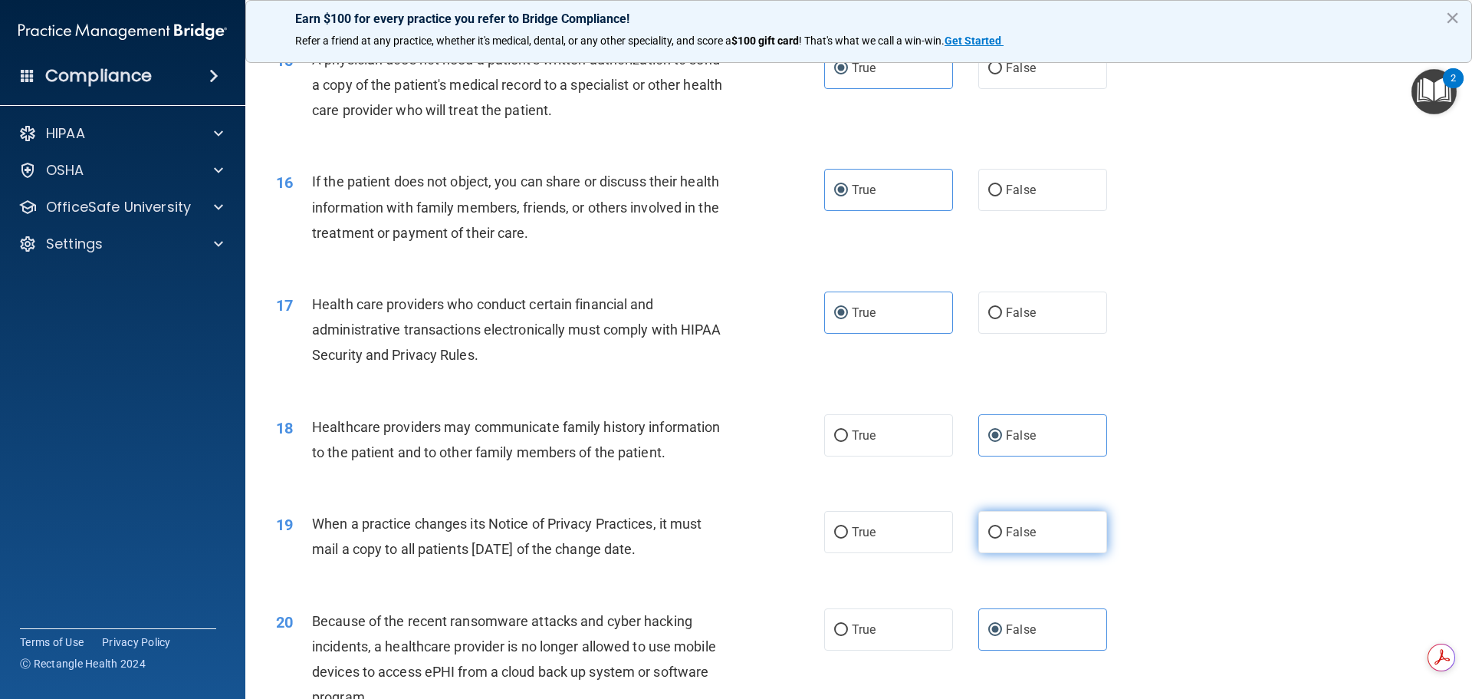
radio input "true"
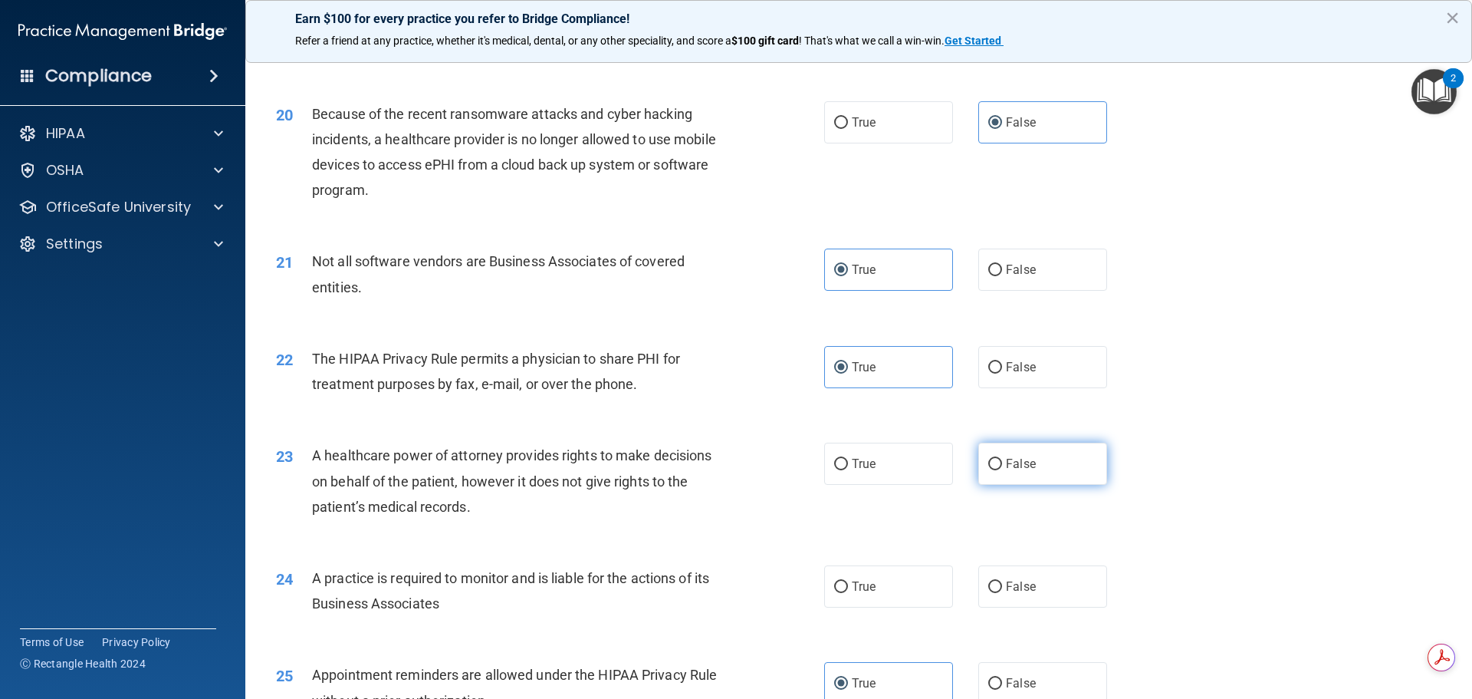
scroll to position [2224, 0]
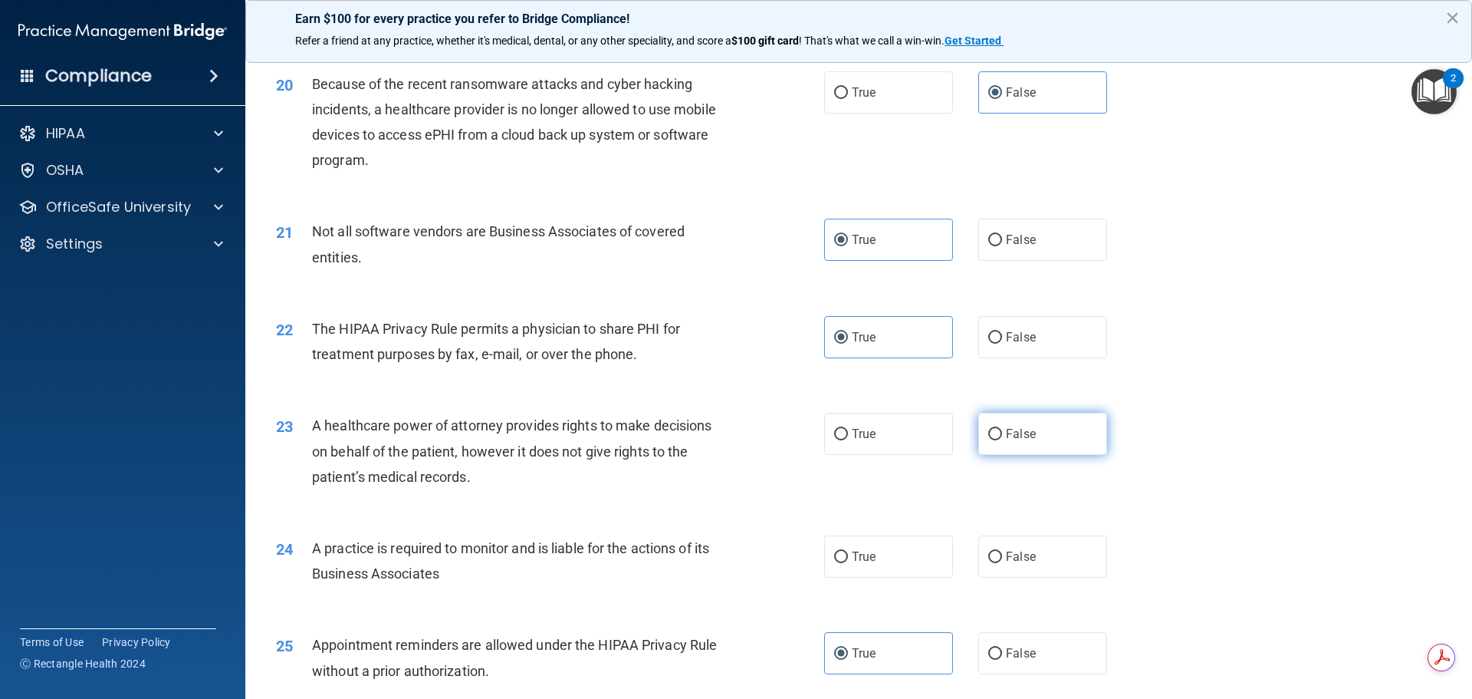
click at [1069, 446] on label "False" at bounding box center [1043, 434] width 129 height 42
click at [1002, 440] on input "False" at bounding box center [996, 435] width 14 height 12
radio input "true"
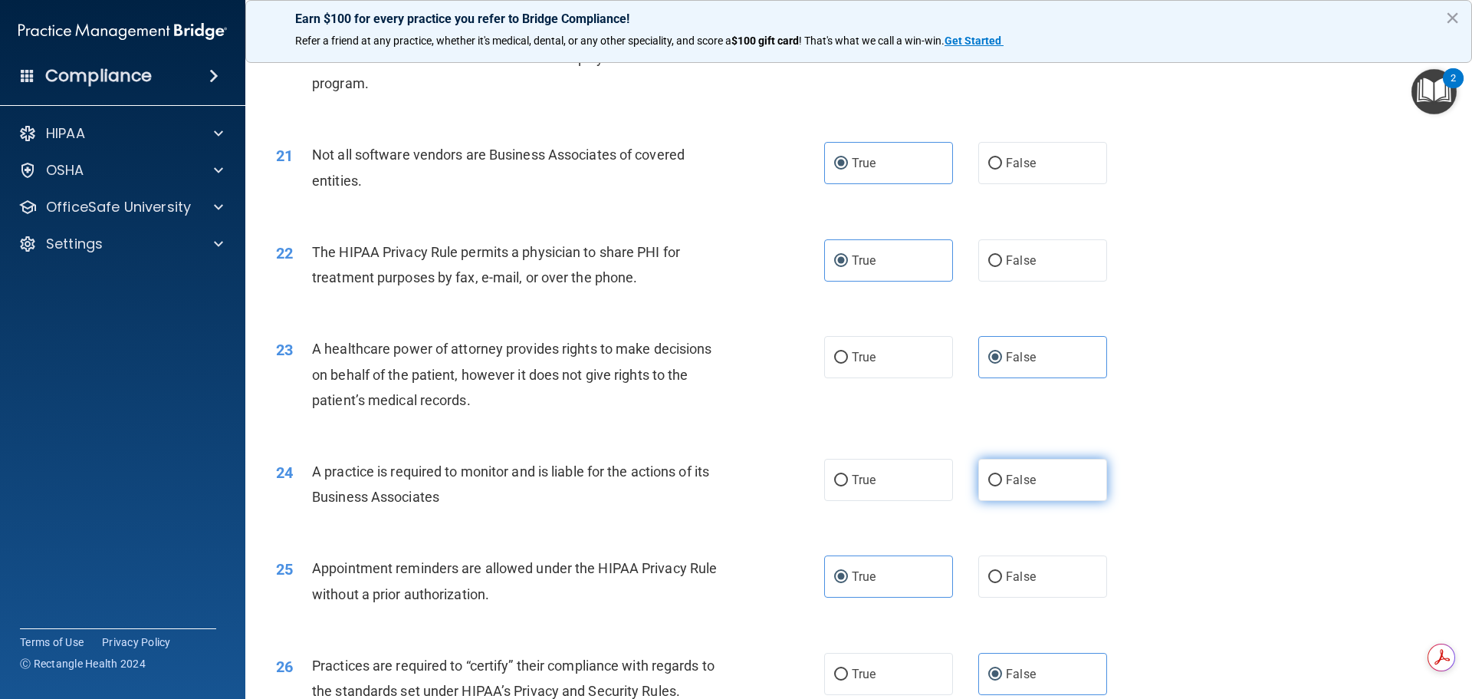
click at [1071, 482] on label "False" at bounding box center [1043, 480] width 129 height 42
click at [1002, 482] on input "False" at bounding box center [996, 481] width 14 height 12
radio input "true"
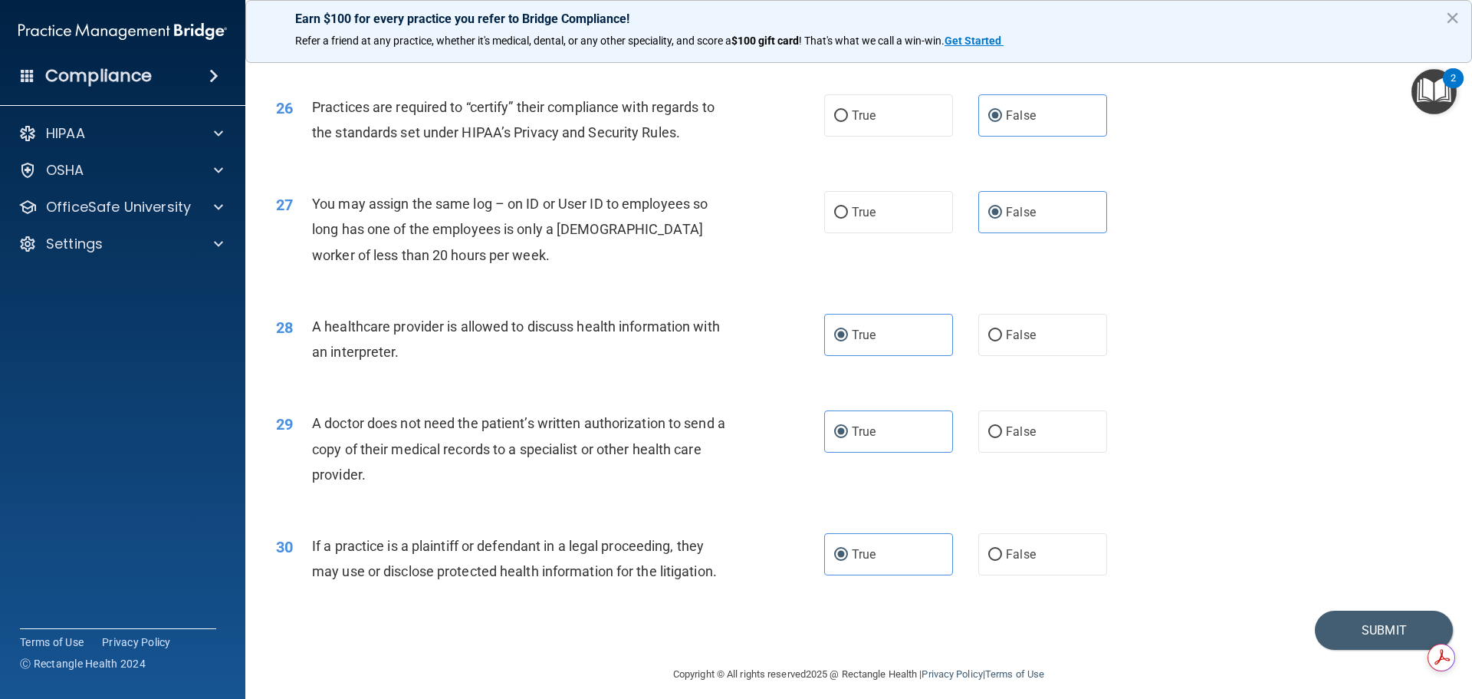
scroll to position [2871, 0]
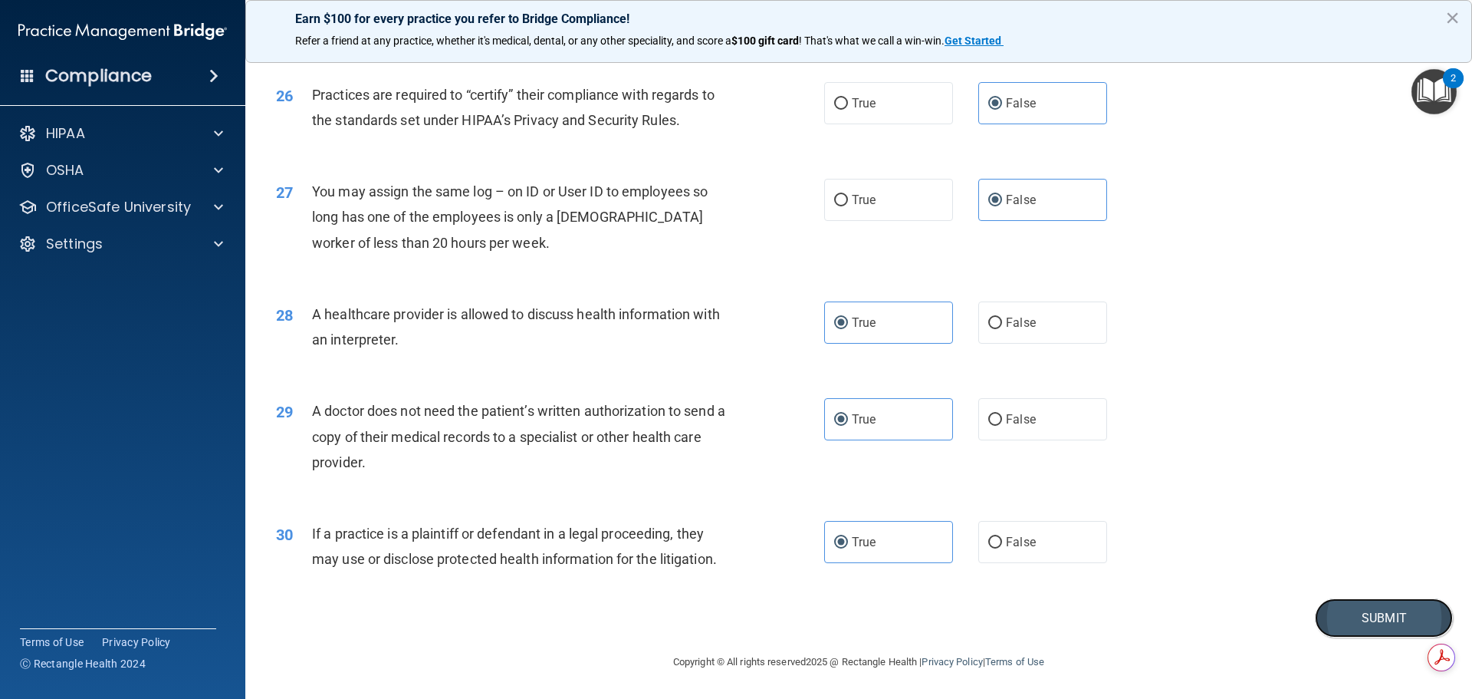
click at [1371, 607] on button "Submit" at bounding box center [1384, 617] width 138 height 39
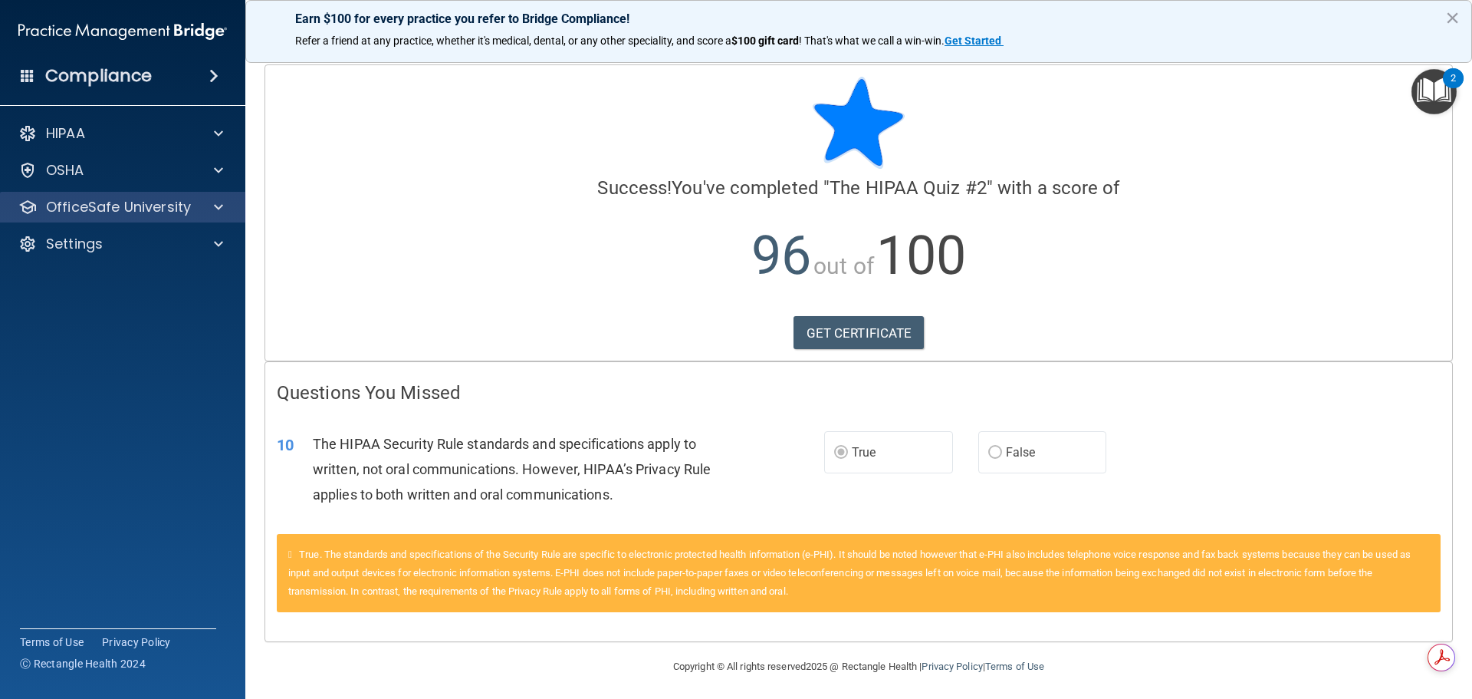
click at [150, 196] on div "OfficeSafe University" at bounding box center [123, 207] width 246 height 31
click at [846, 331] on link "GET CERTIFICATE" at bounding box center [859, 333] width 131 height 34
click at [92, 209] on p "OfficeSafe University" at bounding box center [118, 207] width 145 height 18
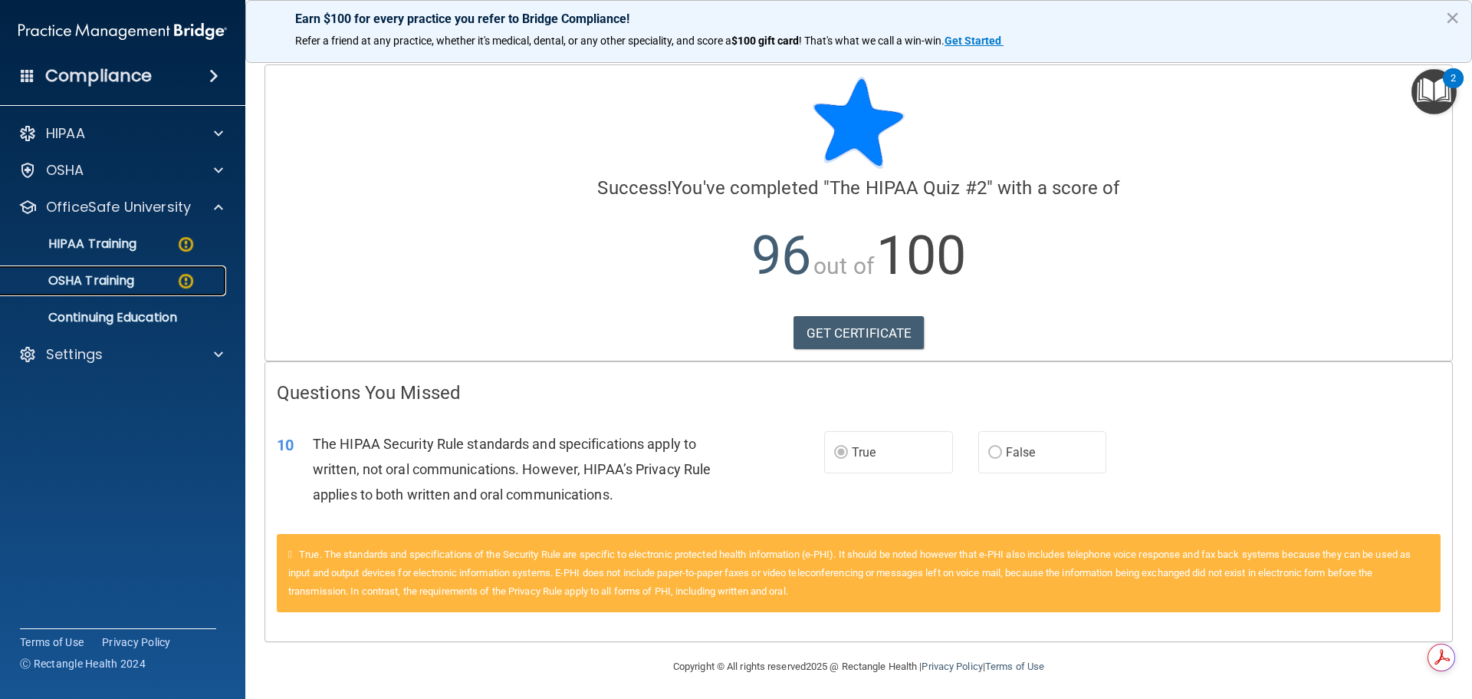
click at [91, 276] on p "OSHA Training" at bounding box center [72, 280] width 124 height 15
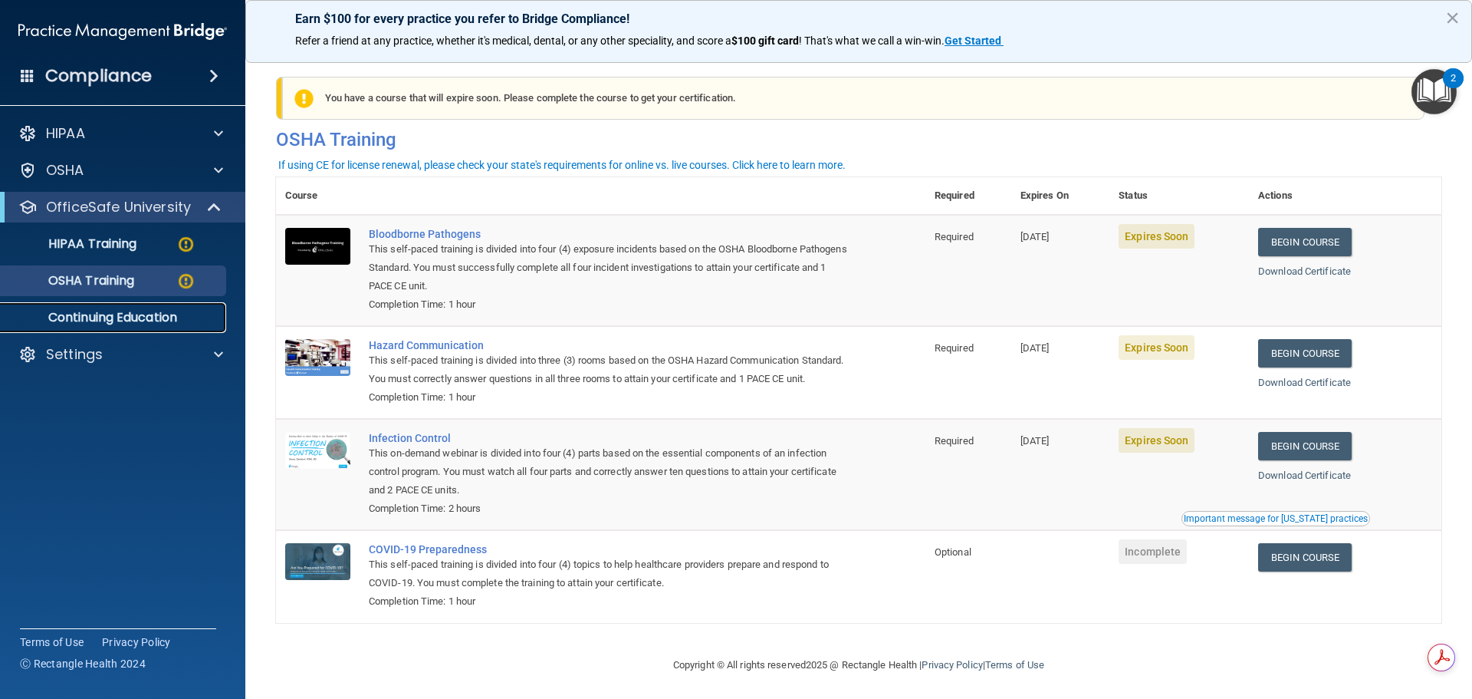
click at [117, 305] on link "Continuing Education" at bounding box center [106, 317] width 242 height 31
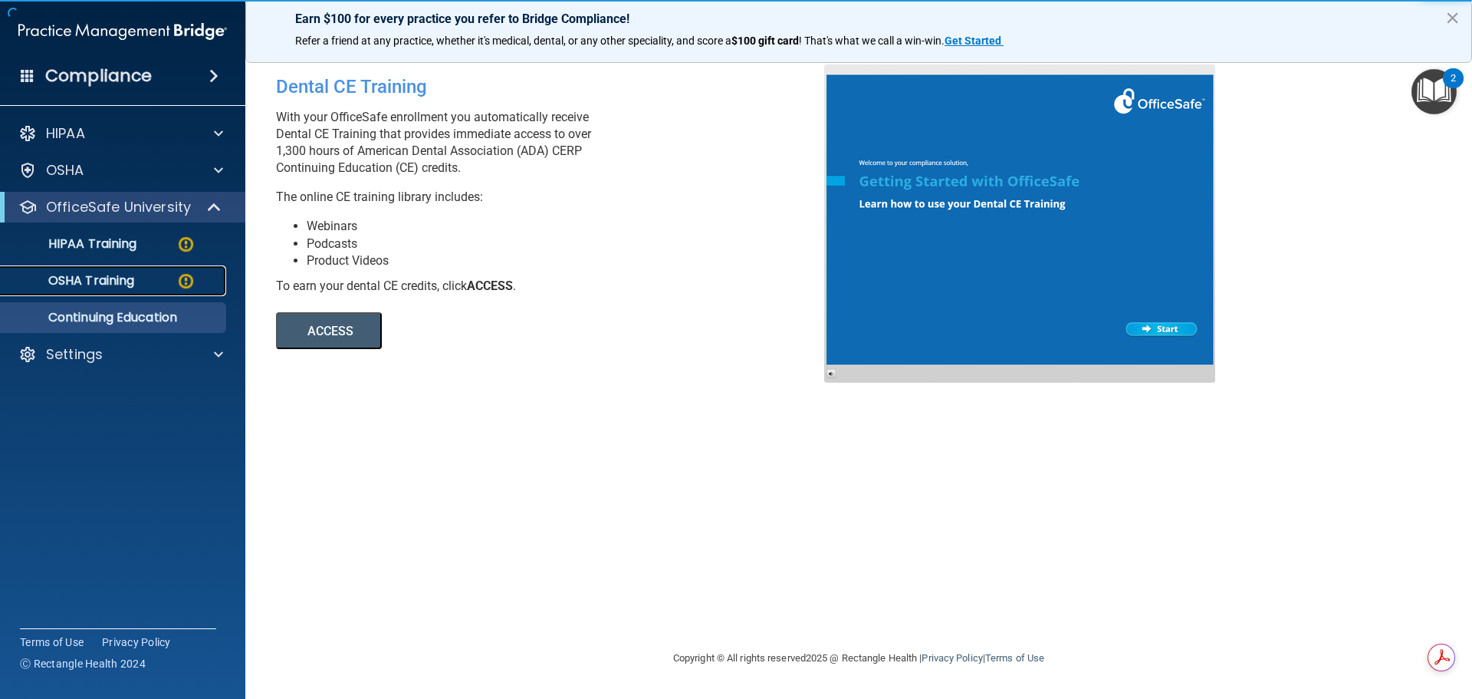
click at [131, 279] on p "OSHA Training" at bounding box center [72, 280] width 124 height 15
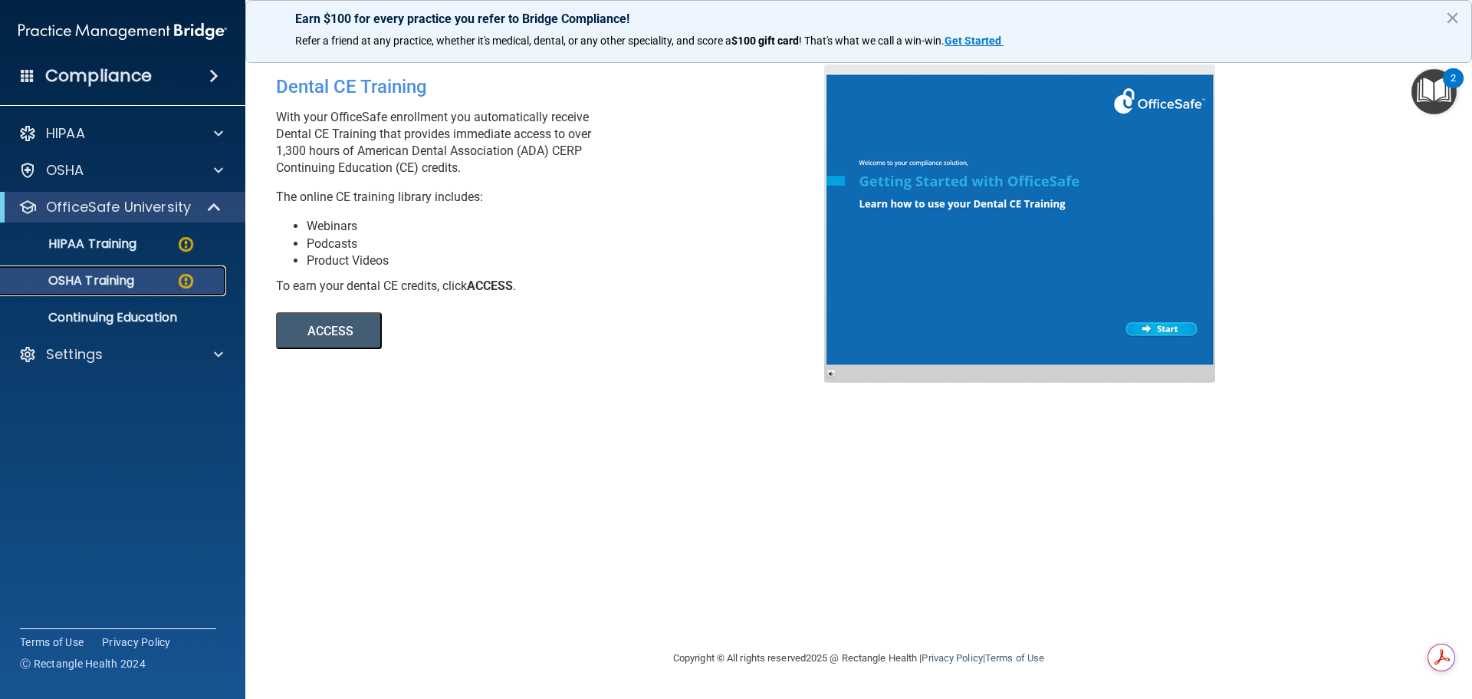
click at [146, 286] on div "OSHA Training" at bounding box center [114, 280] width 209 height 15
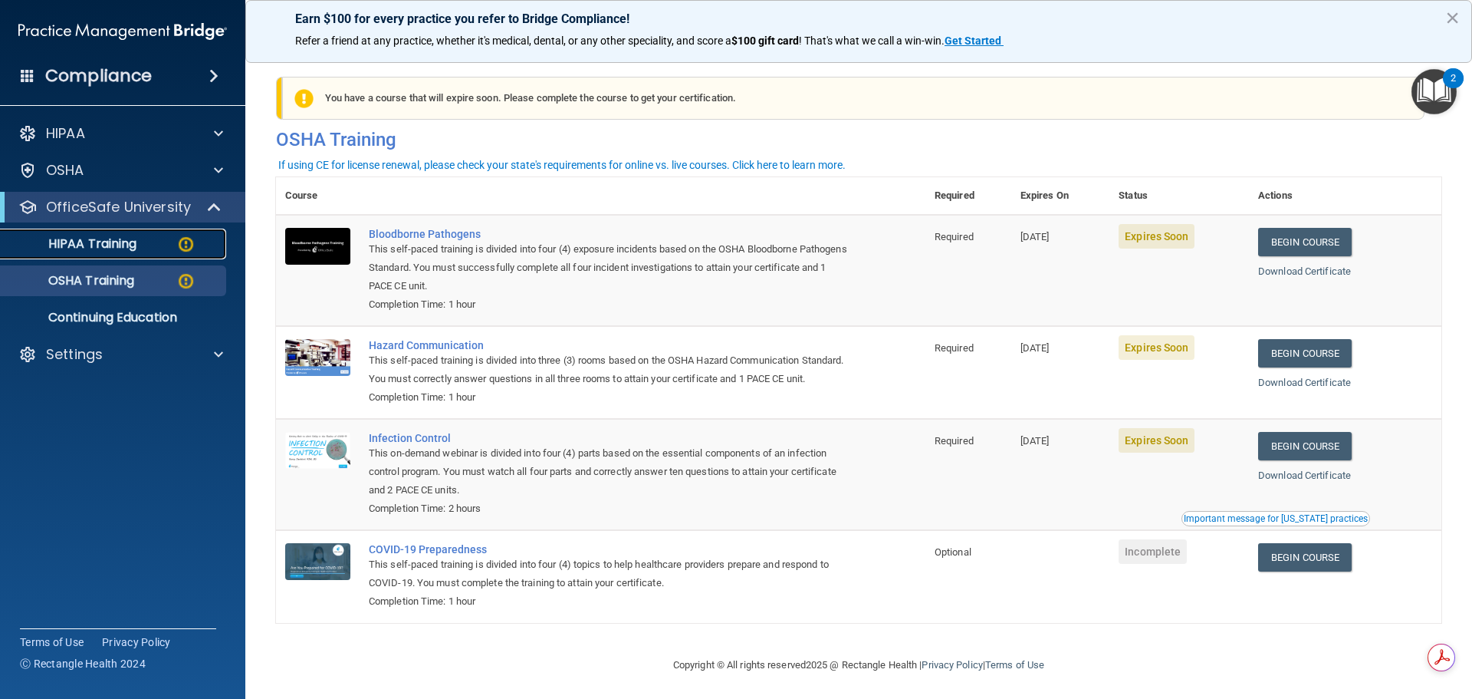
click at [148, 242] on div "HIPAA Training" at bounding box center [114, 243] width 209 height 15
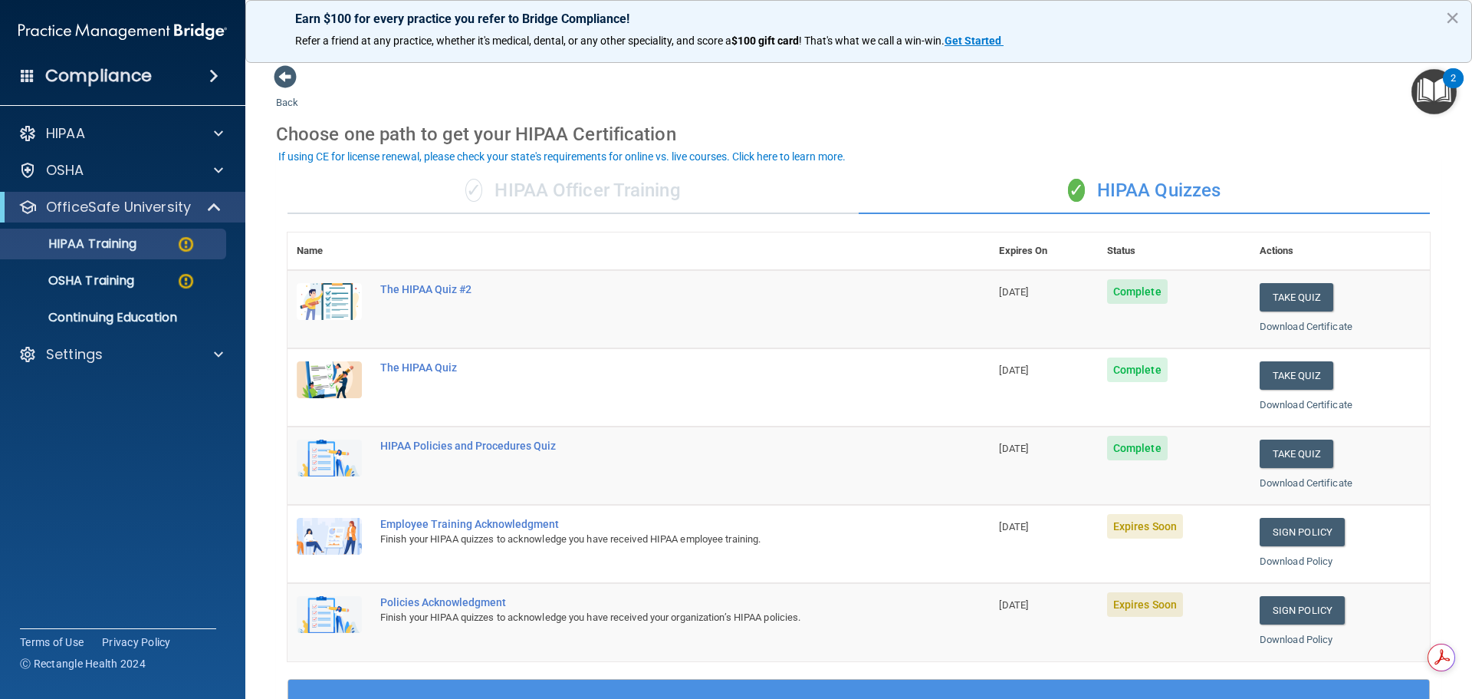
click at [649, 193] on div "✓ HIPAA Officer Training" at bounding box center [573, 191] width 571 height 46
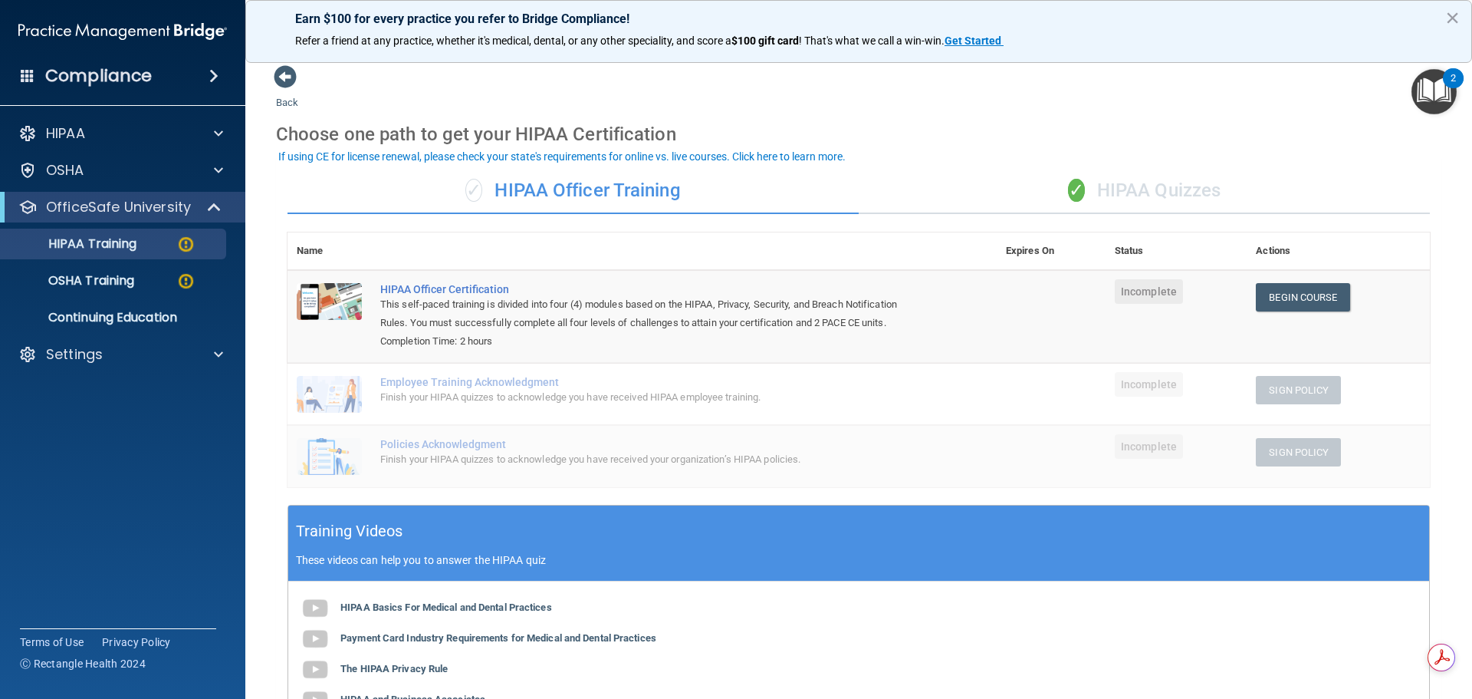
click at [1110, 179] on div "✓ HIPAA Quizzes" at bounding box center [1144, 191] width 571 height 46
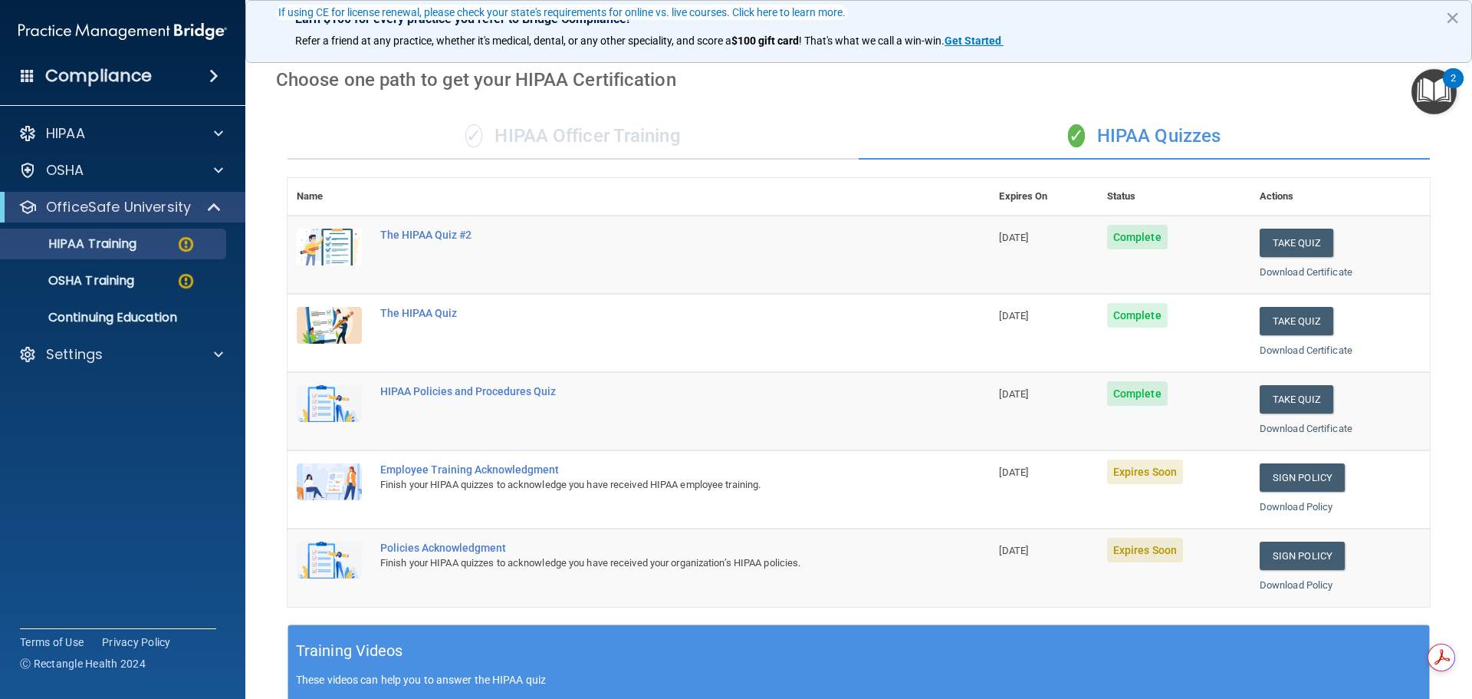
scroll to position [153, 0]
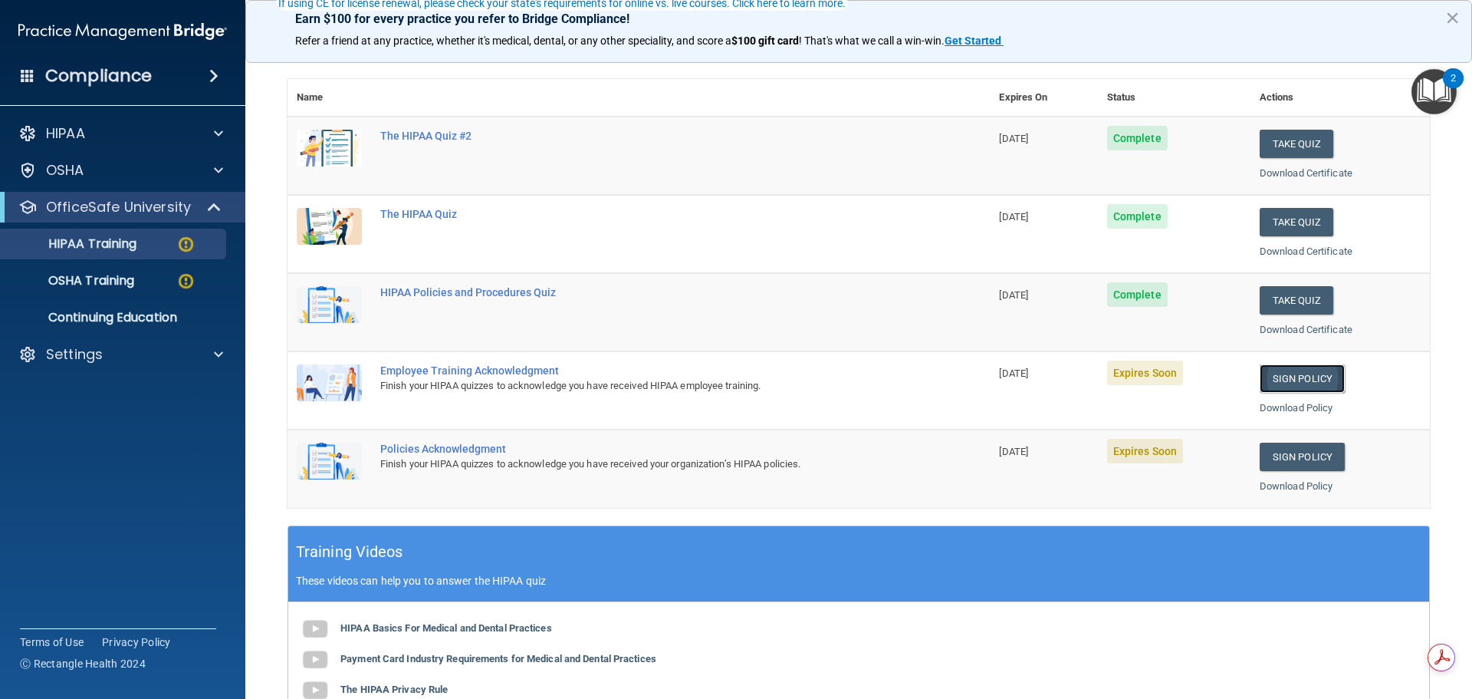
click at [1307, 377] on link "Sign Policy" at bounding box center [1302, 378] width 85 height 28
click at [1310, 458] on link "Sign Policy" at bounding box center [1302, 456] width 85 height 28
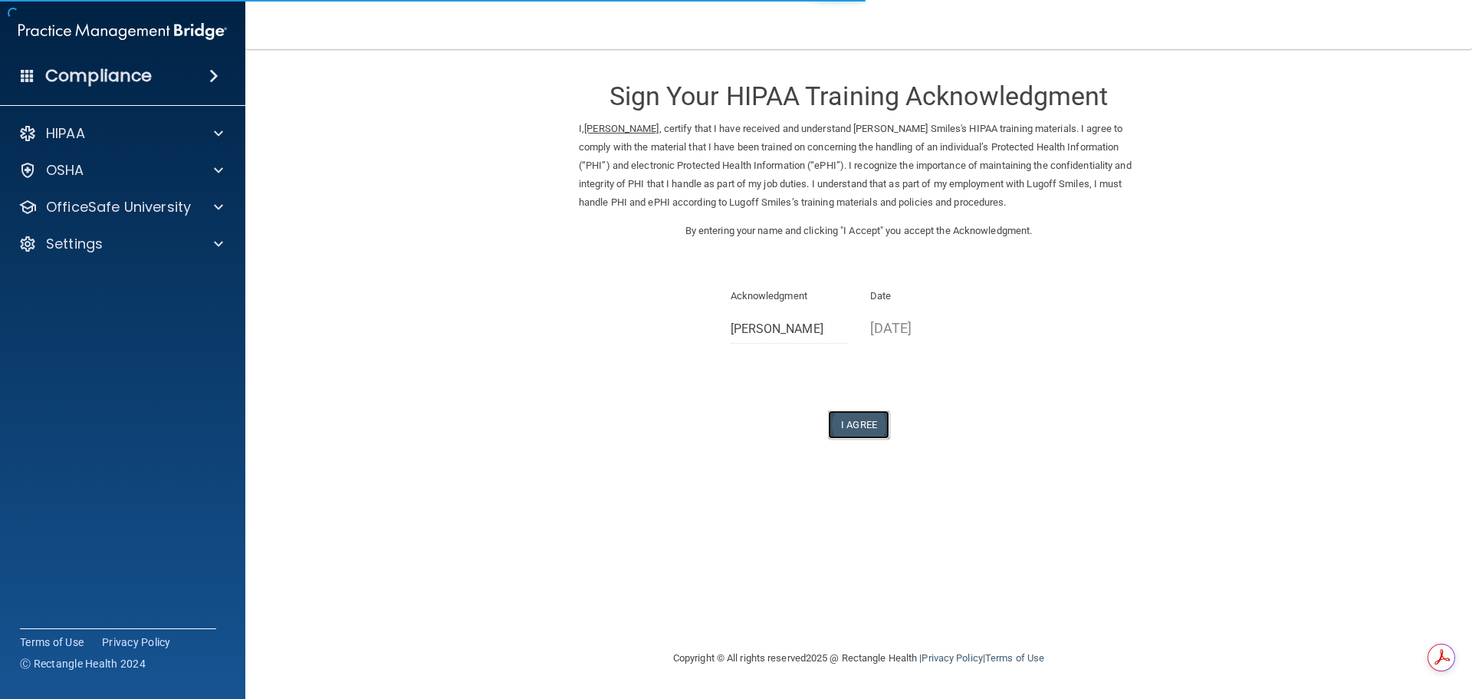
click at [855, 421] on button "I Agree" at bounding box center [858, 424] width 61 height 28
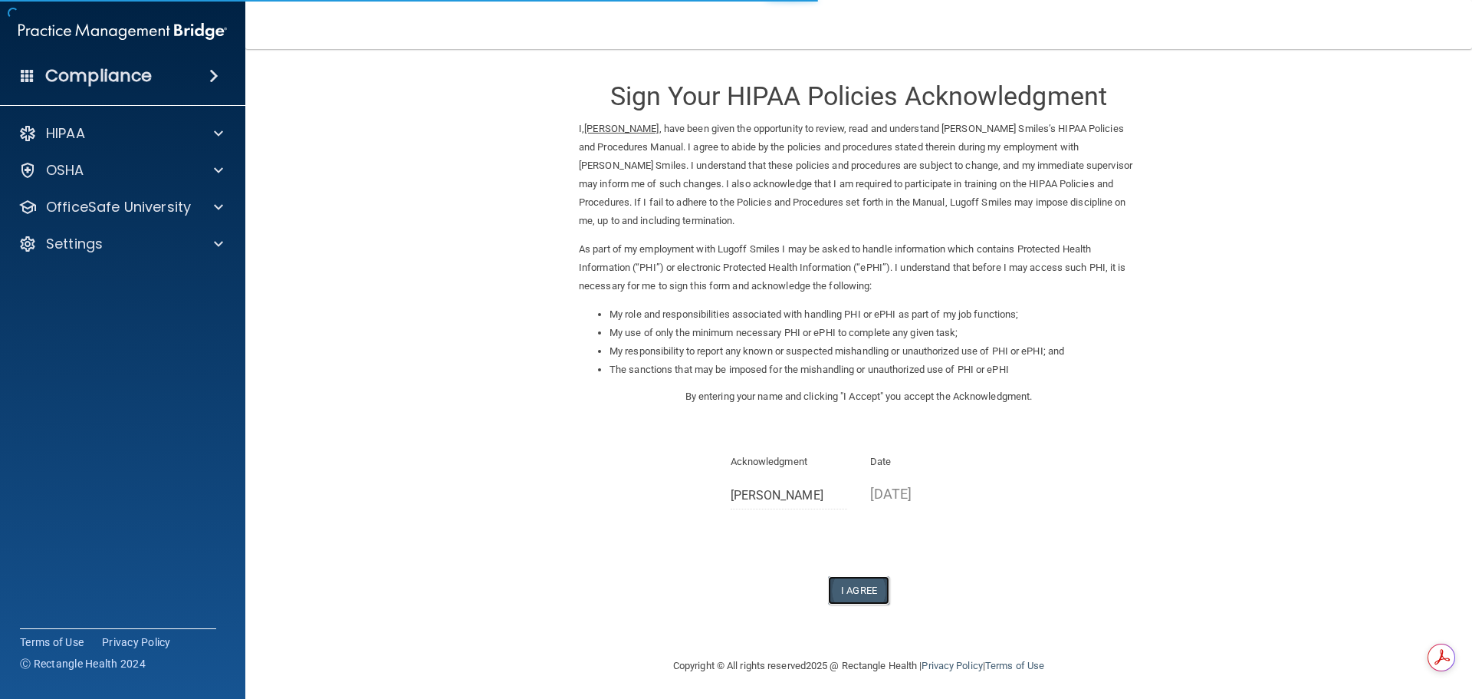
click at [867, 588] on button "I Agree" at bounding box center [858, 590] width 61 height 28
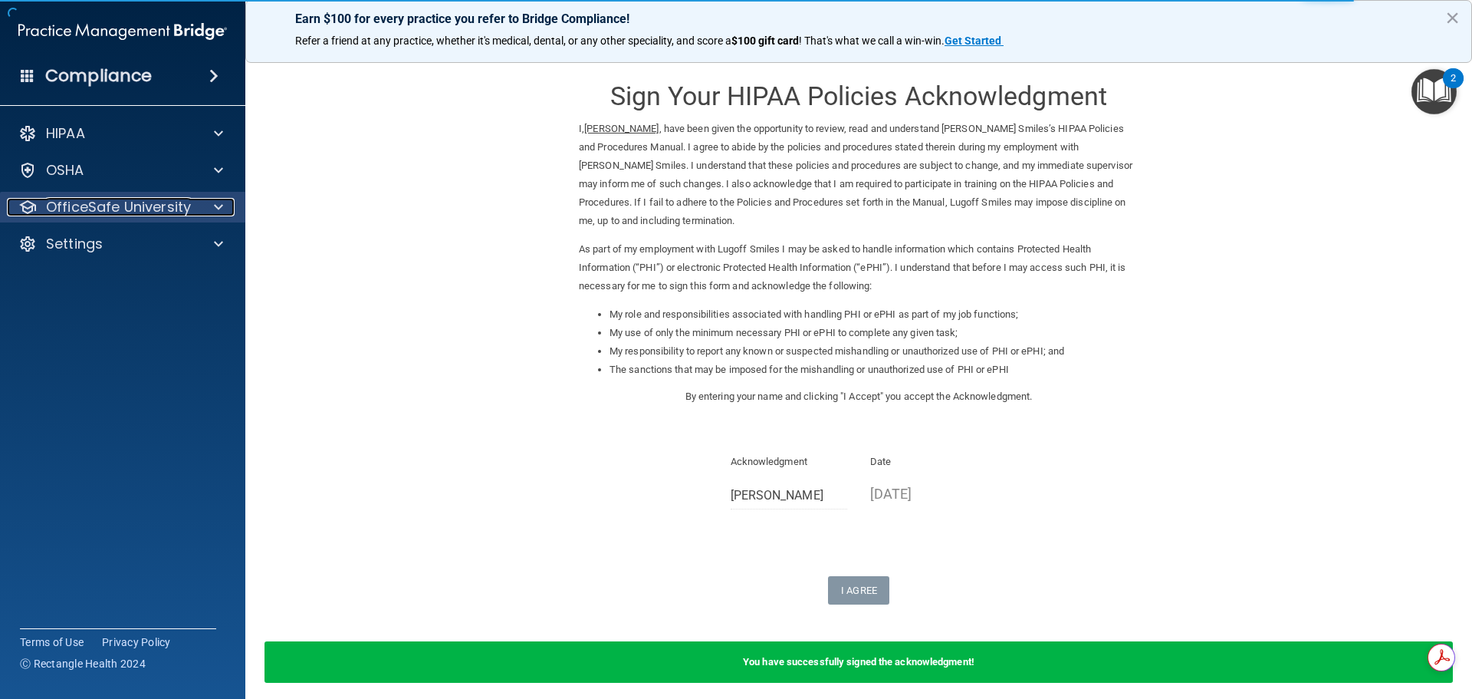
click at [64, 210] on p "OfficeSafe University" at bounding box center [118, 207] width 145 height 18
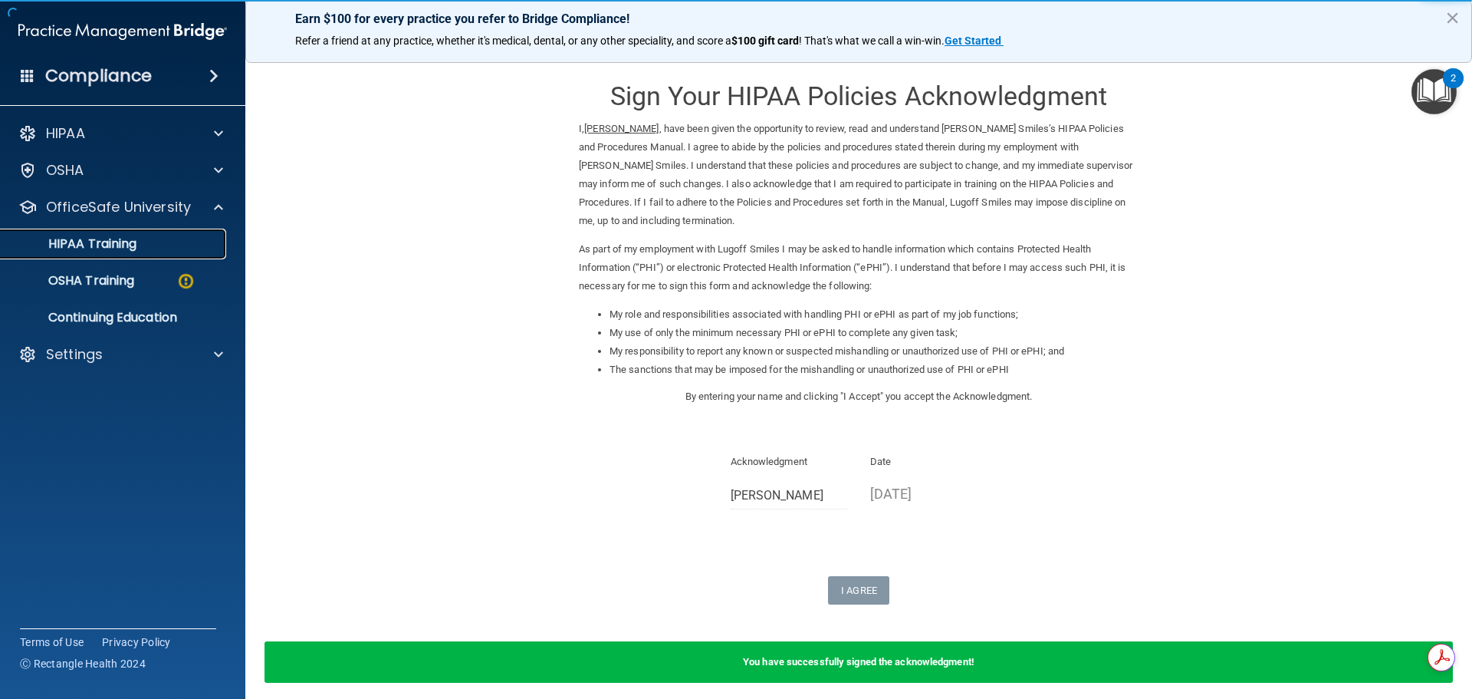
click at [100, 239] on p "HIPAA Training" at bounding box center [73, 243] width 127 height 15
